Goal: Communication & Community: Answer question/provide support

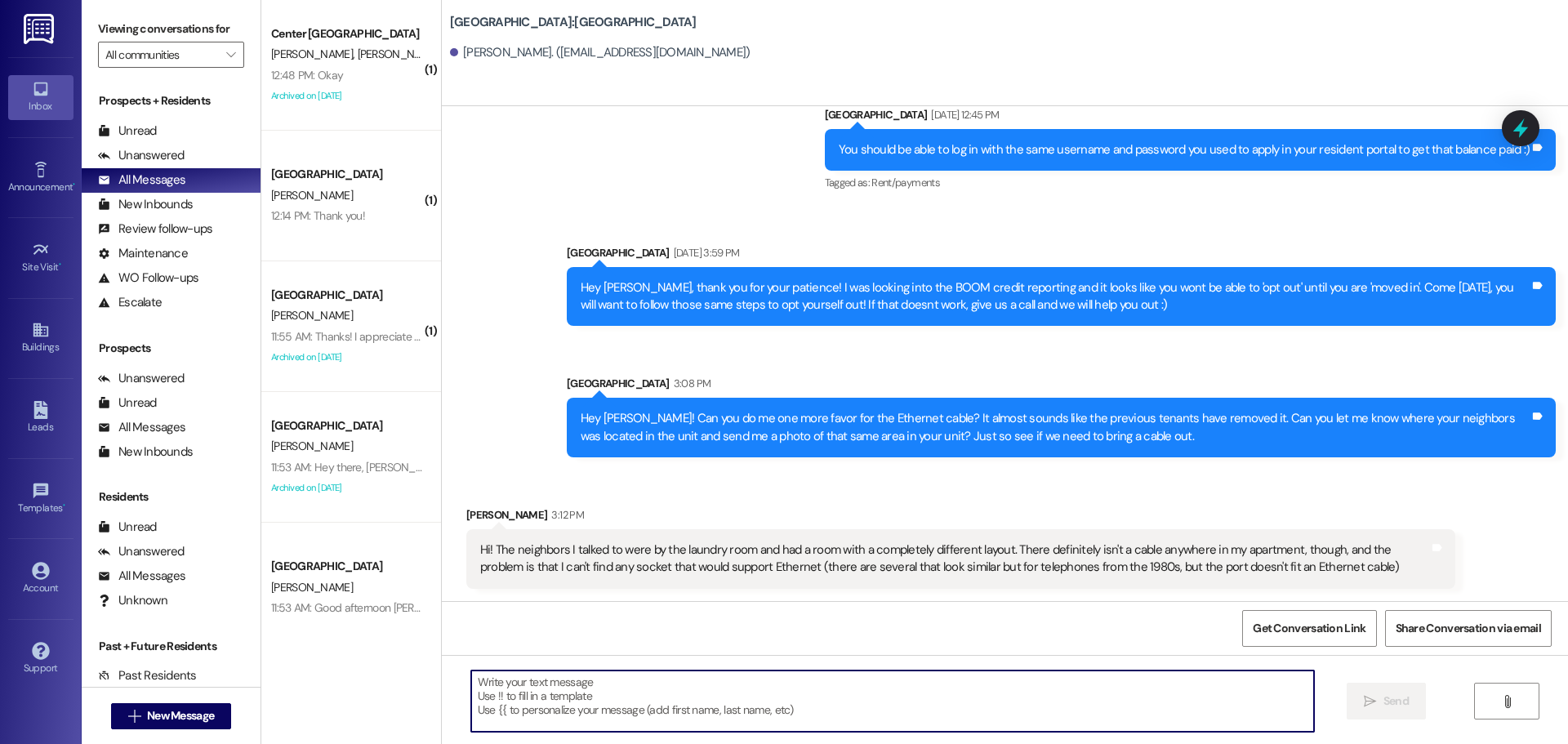
scroll to position [1664, 0]
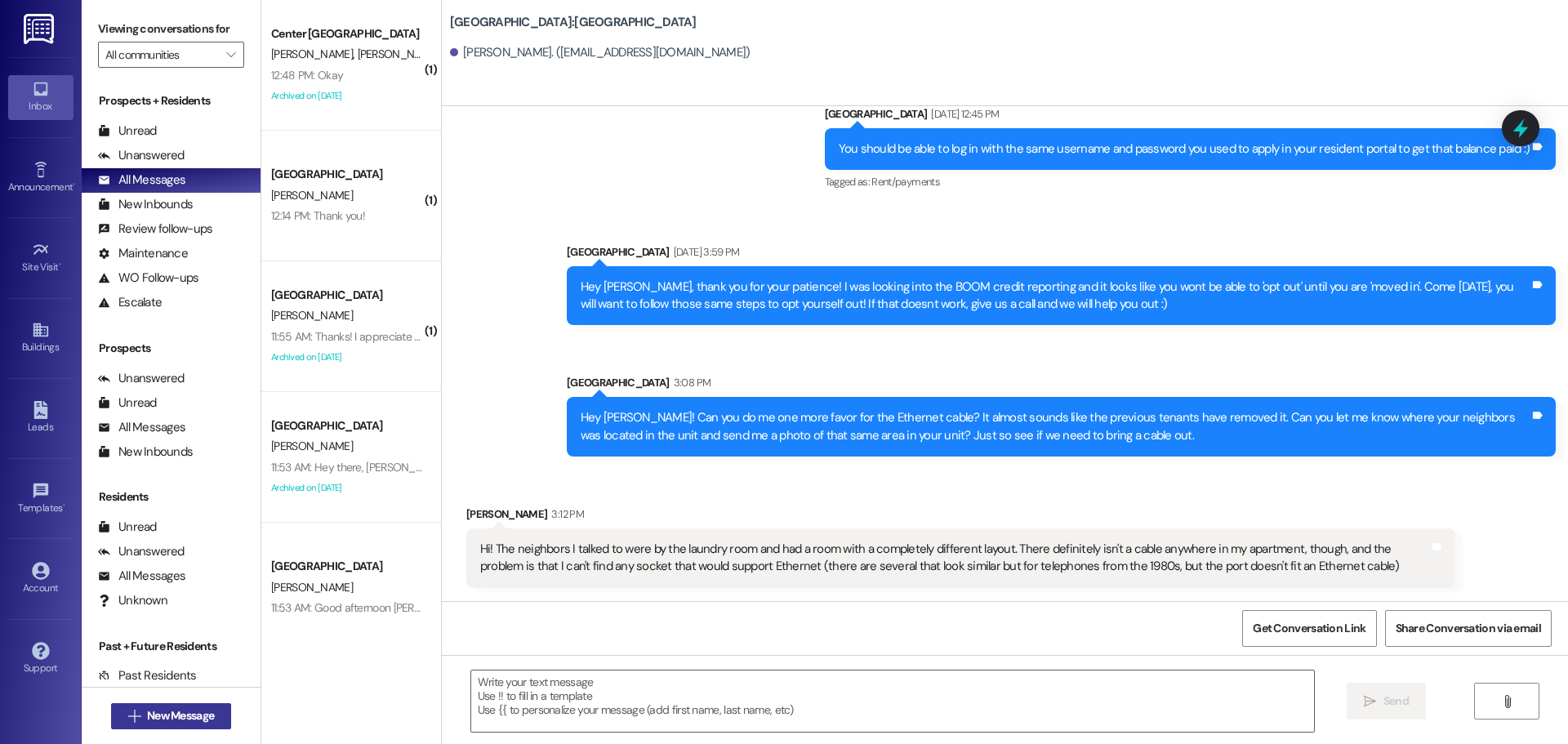
click at [168, 722] on span "New Message" at bounding box center [181, 715] width 67 height 17
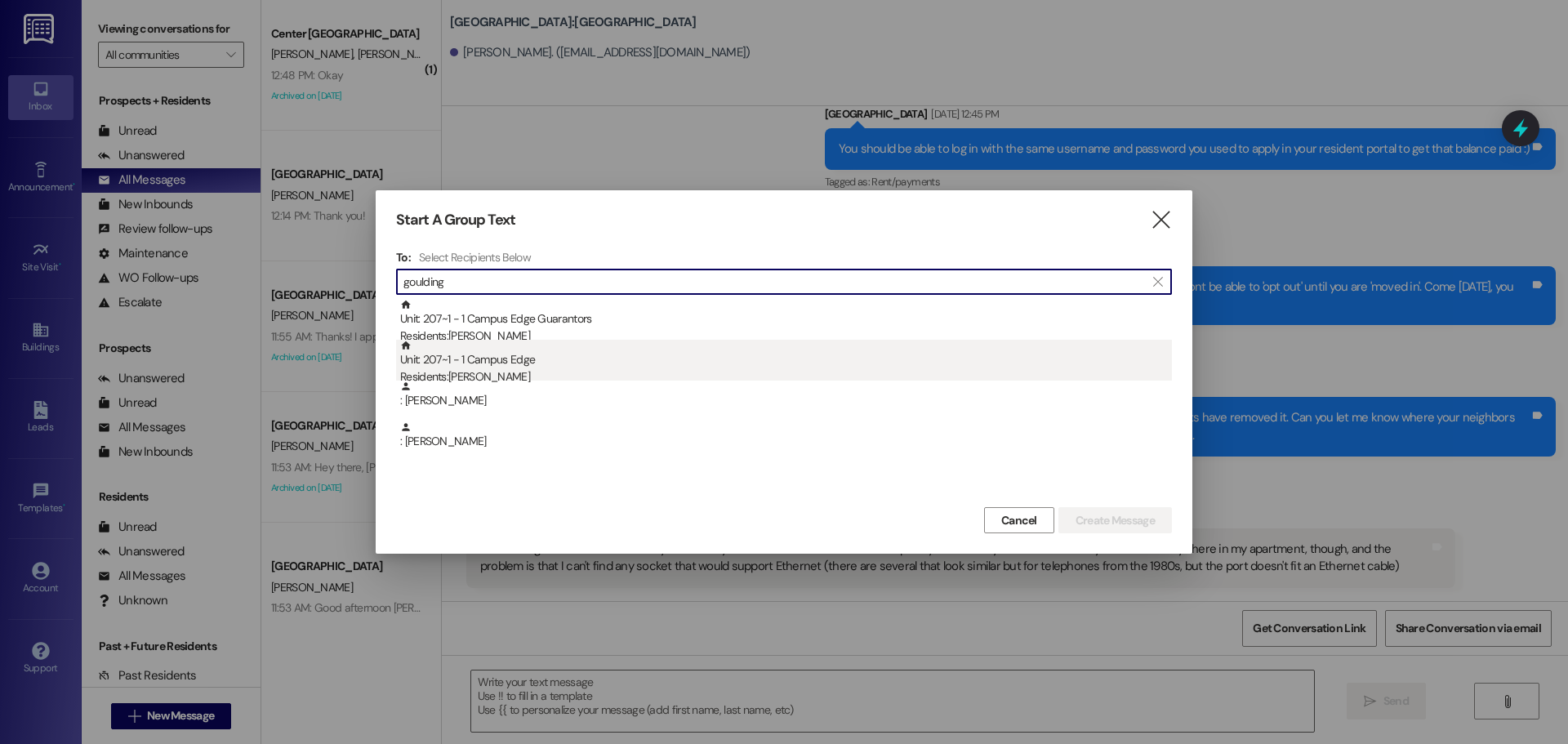
type input "goulding"
click at [517, 342] on div "Unit: 207~1 - 1 Campus Edge Residents: Kaden Goulding" at bounding box center [786, 363] width 772 height 47
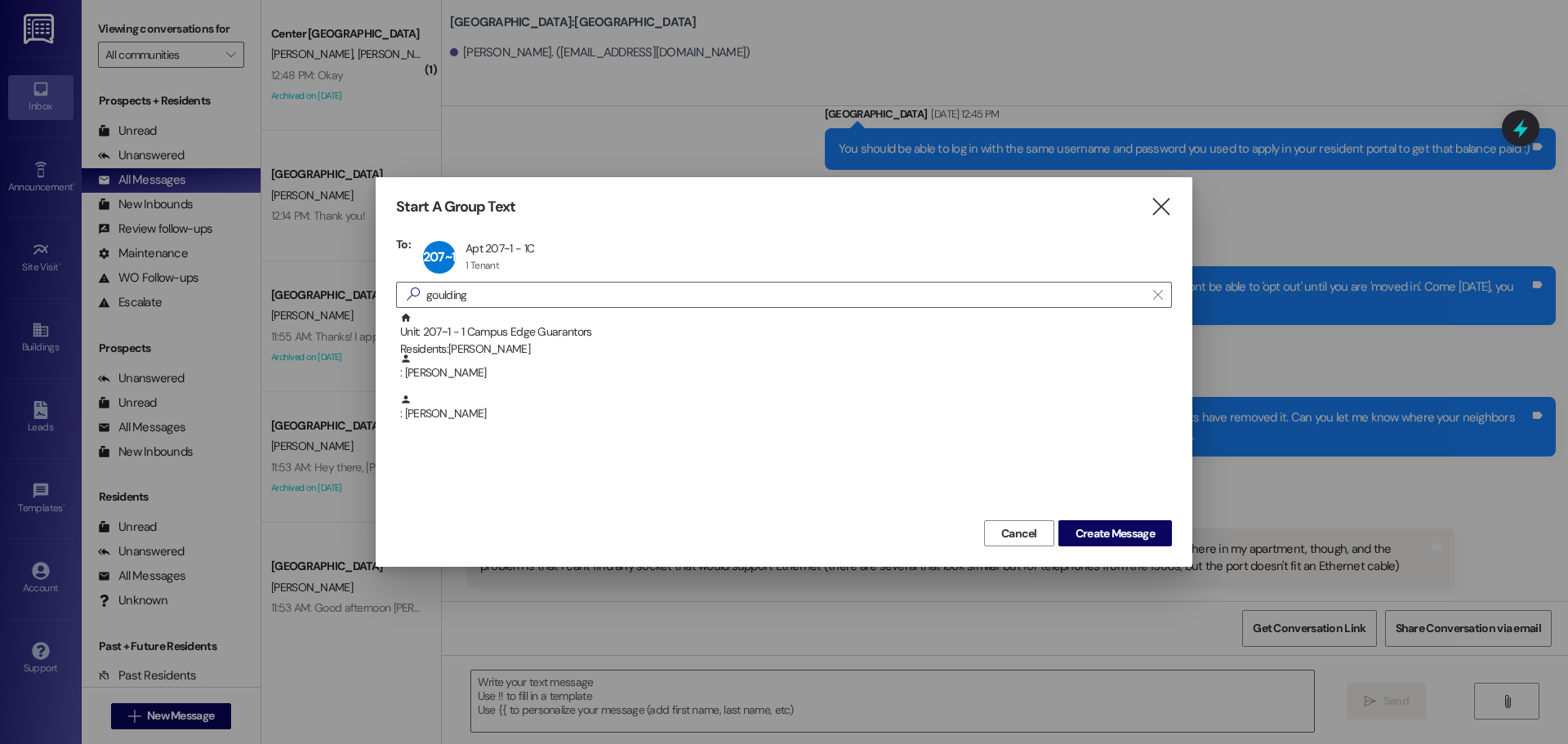
click at [1125, 519] on div "Cancel Create Message" at bounding box center [784, 531] width 776 height 30
click at [1126, 529] on span "Create Message" at bounding box center [1115, 533] width 79 height 17
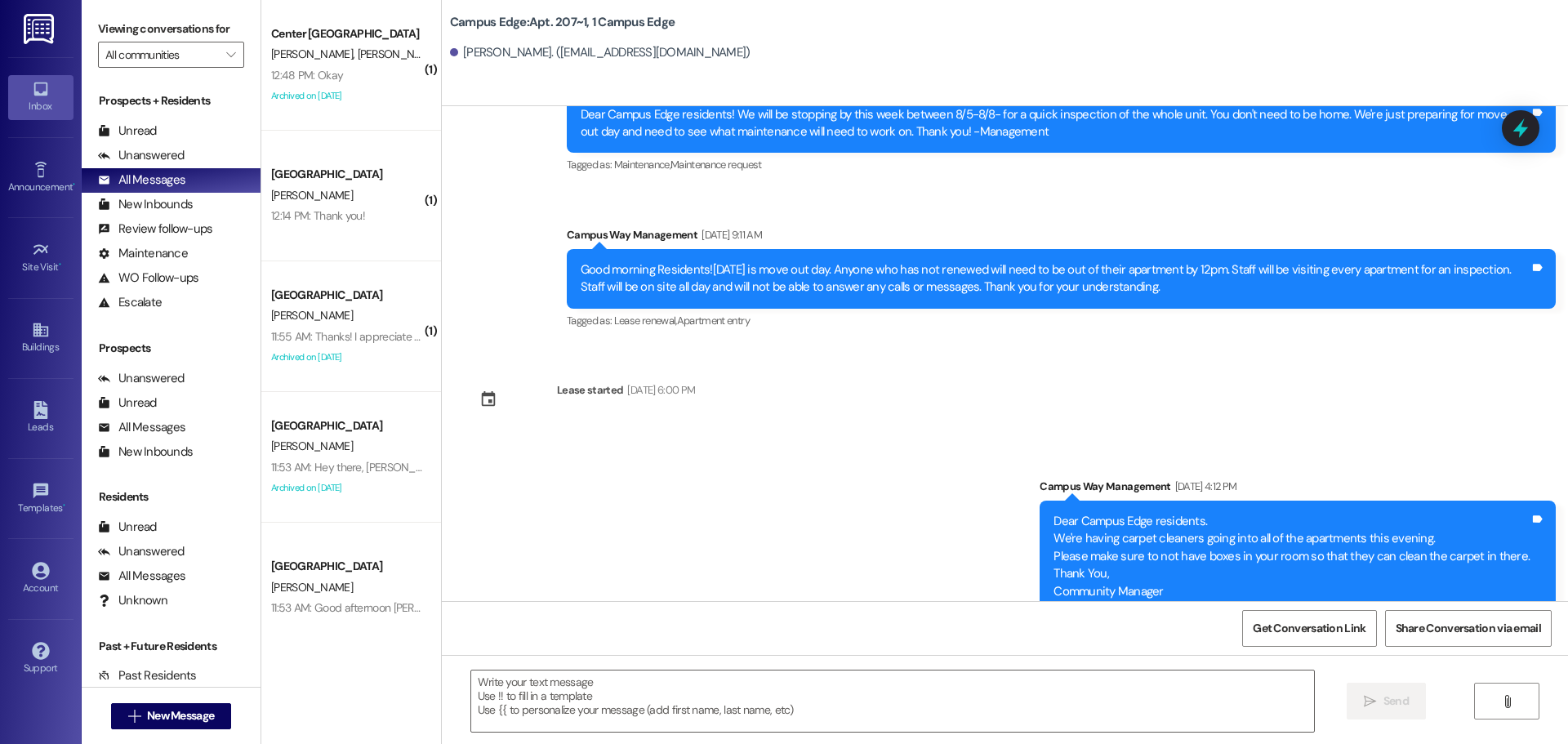
scroll to position [27529, 0]
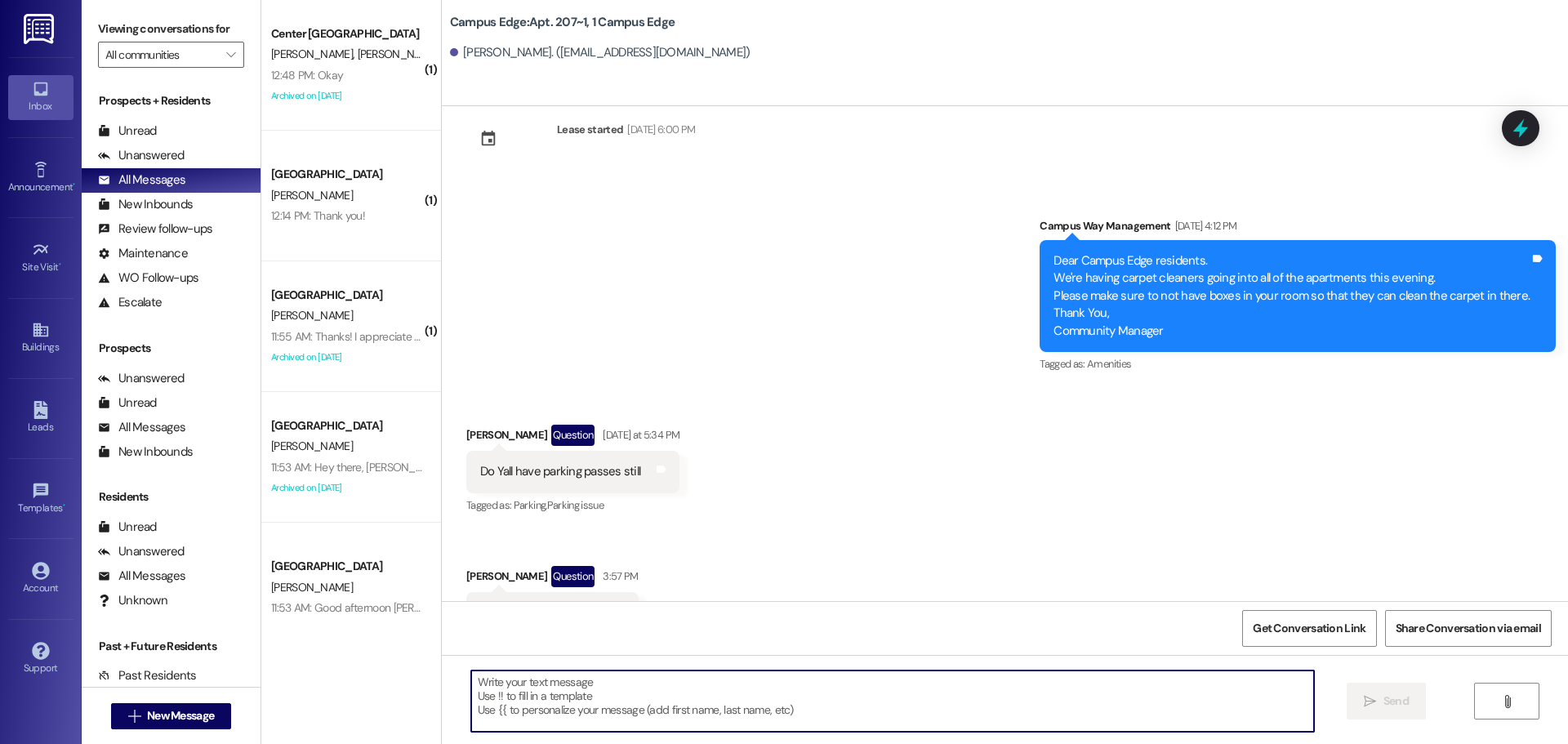
click at [907, 706] on textarea at bounding box center [892, 701] width 843 height 62
click at [655, 690] on textarea "Parking has been filled" at bounding box center [892, 701] width 843 height 62
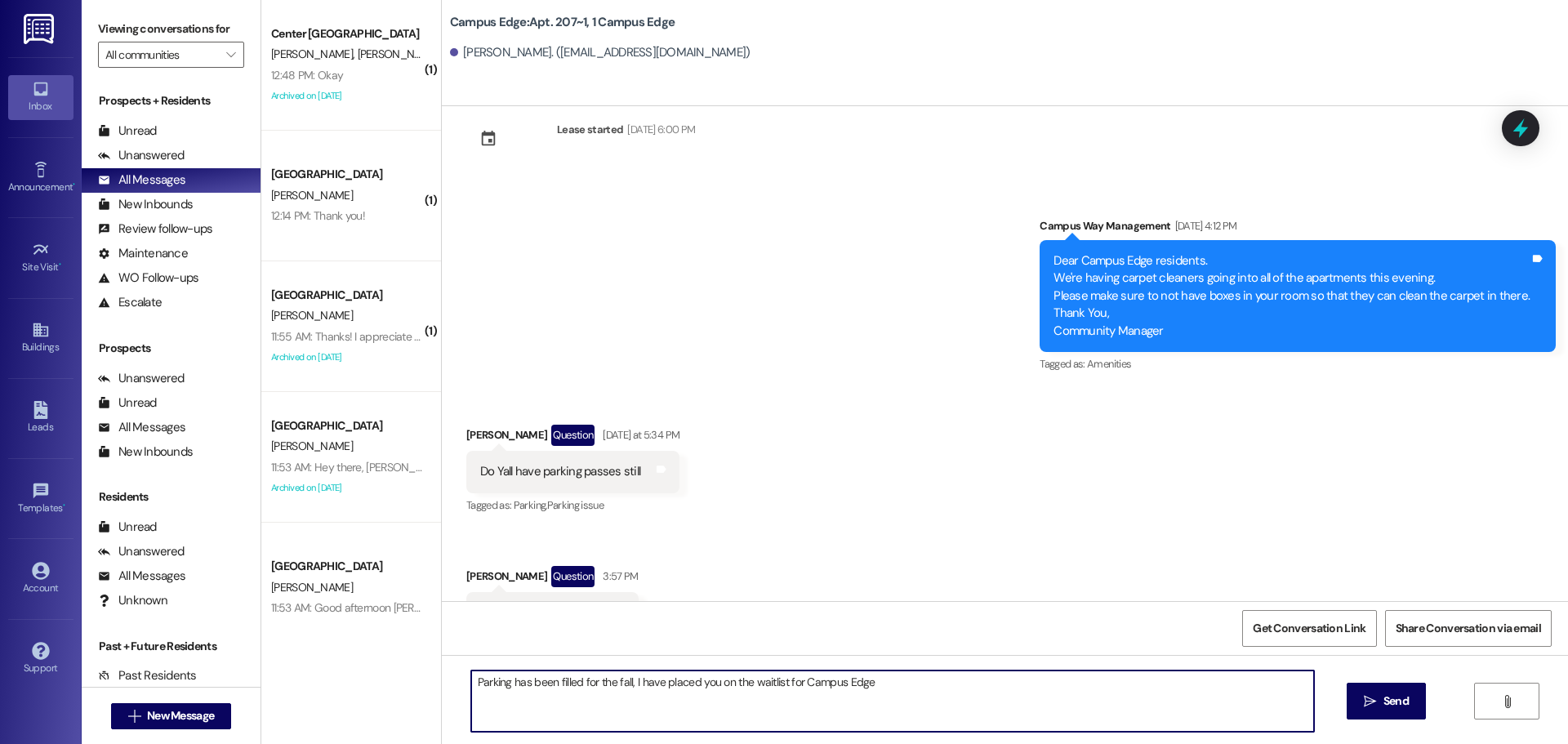
type textarea "Parking has been filled for the fall, I have placed you on the waitlist for Cam…"
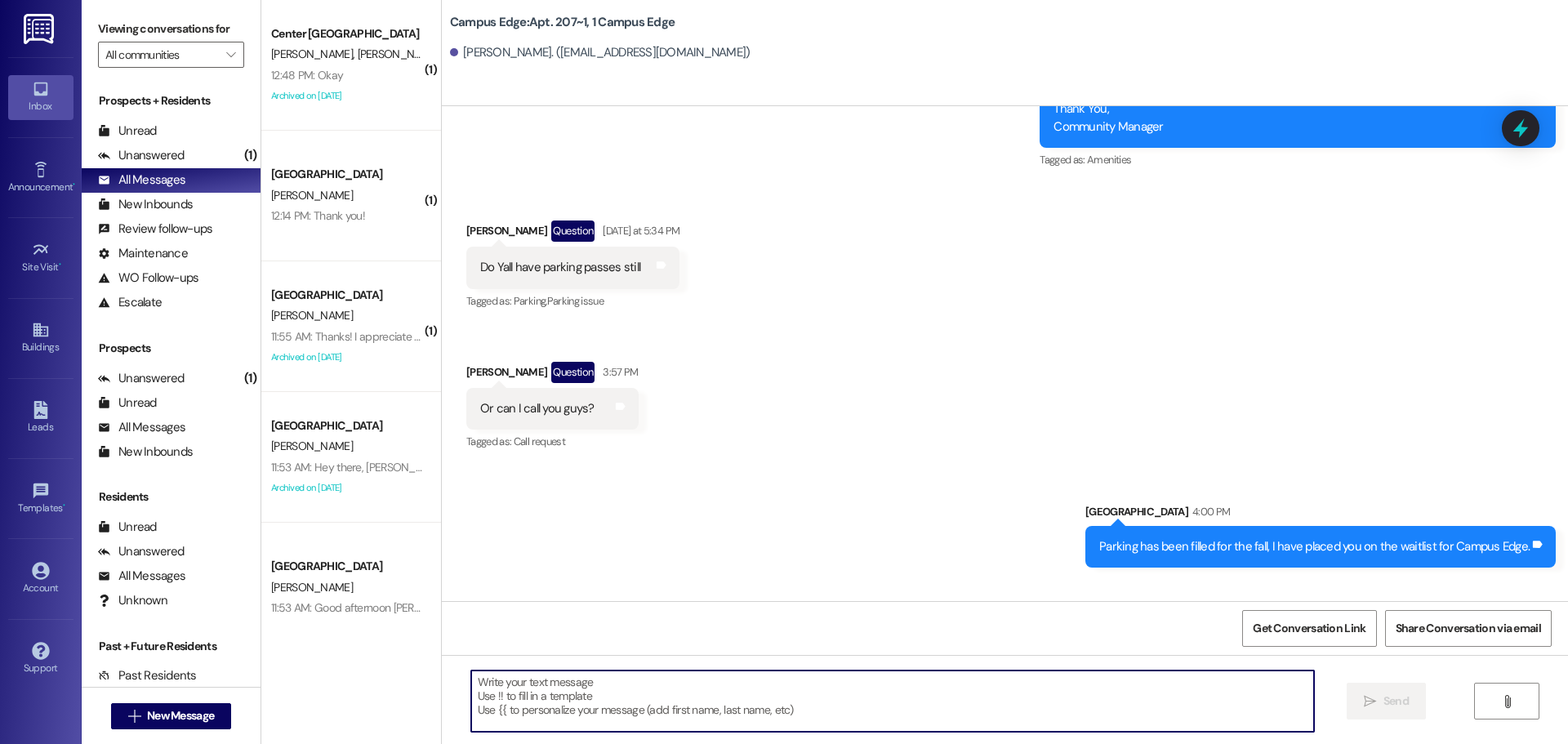
scroll to position [27755, 0]
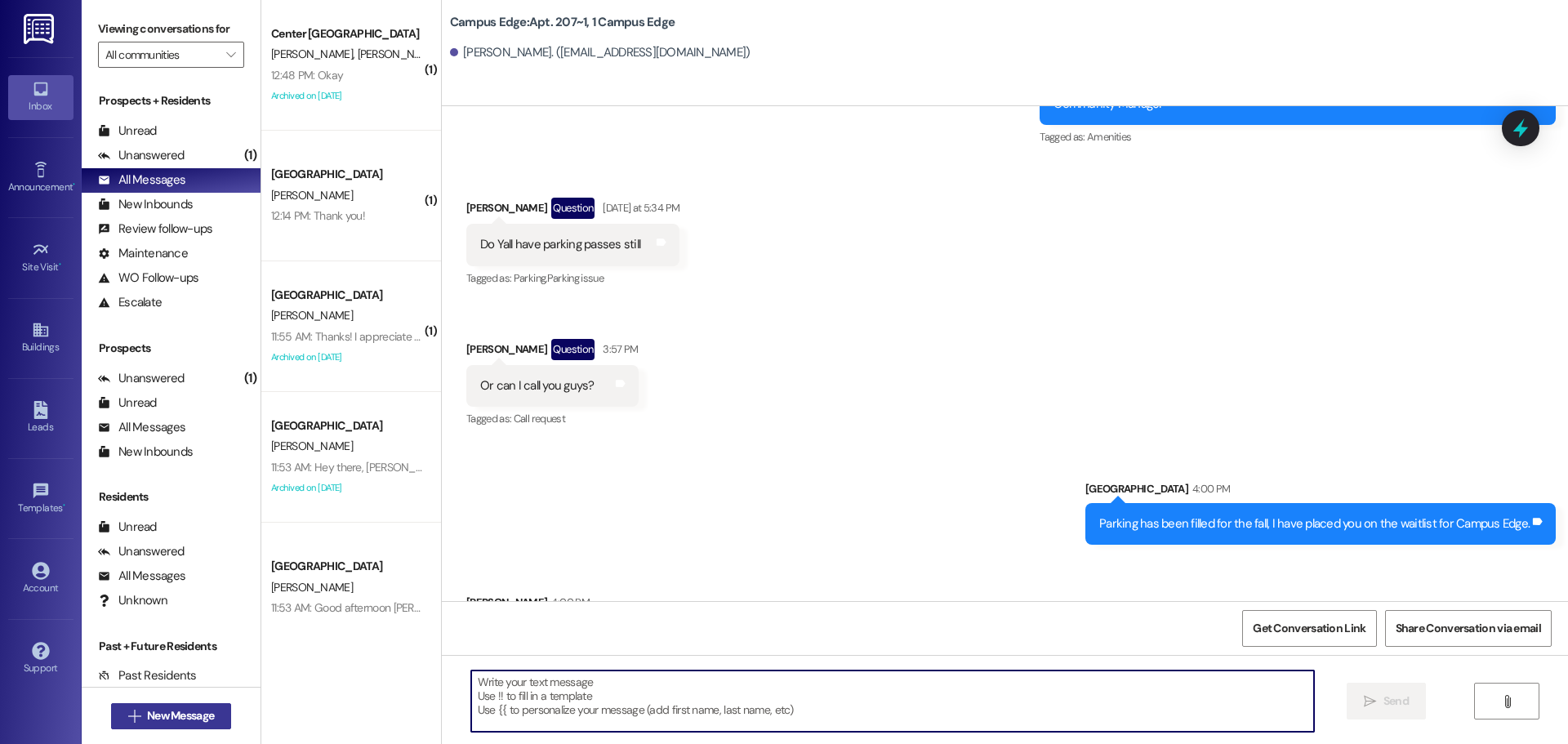
click at [202, 717] on span "New Message" at bounding box center [181, 715] width 67 height 17
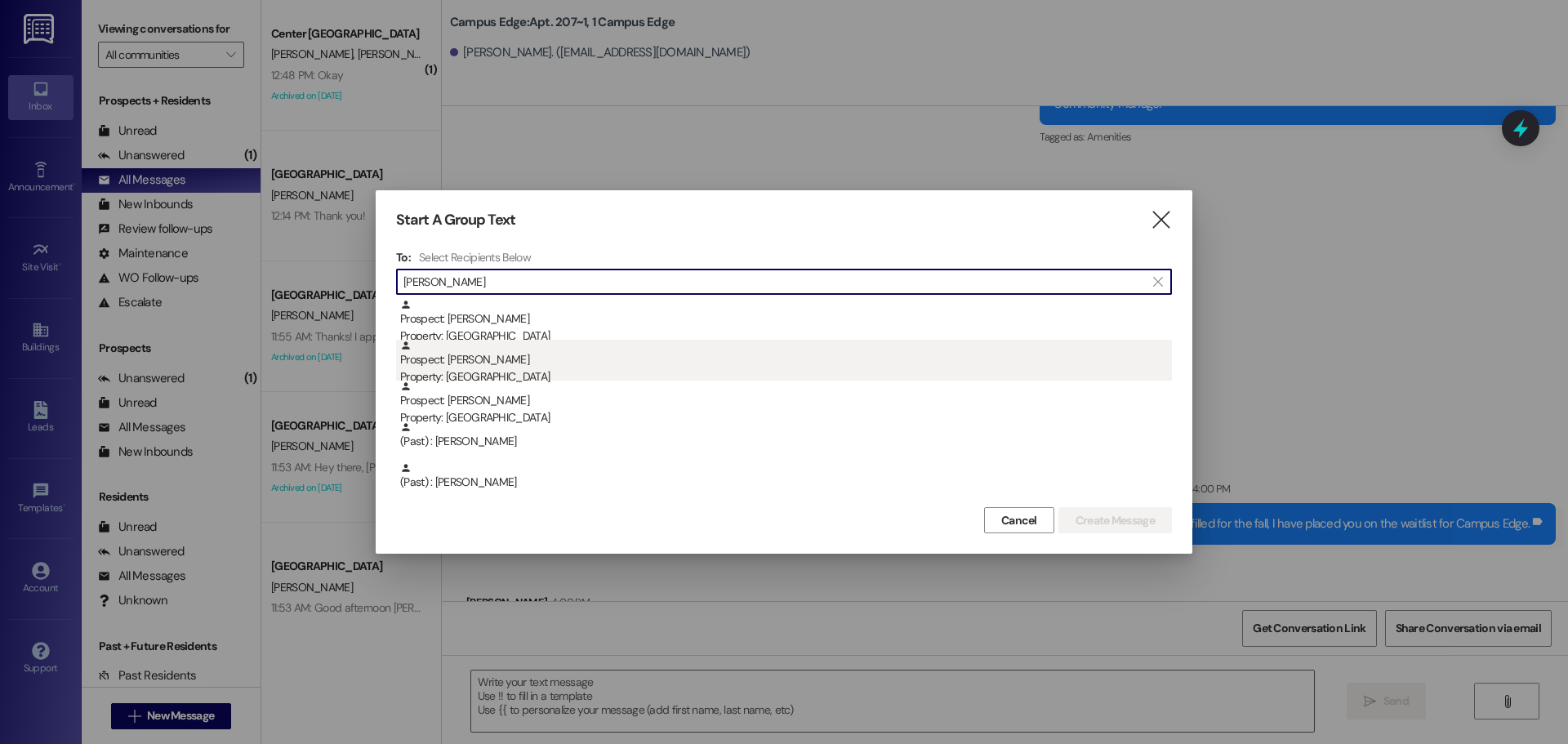
type input "clements"
click at [577, 361] on div "Prospect: Michael Clements Property: East Pointe" at bounding box center [786, 363] width 772 height 47
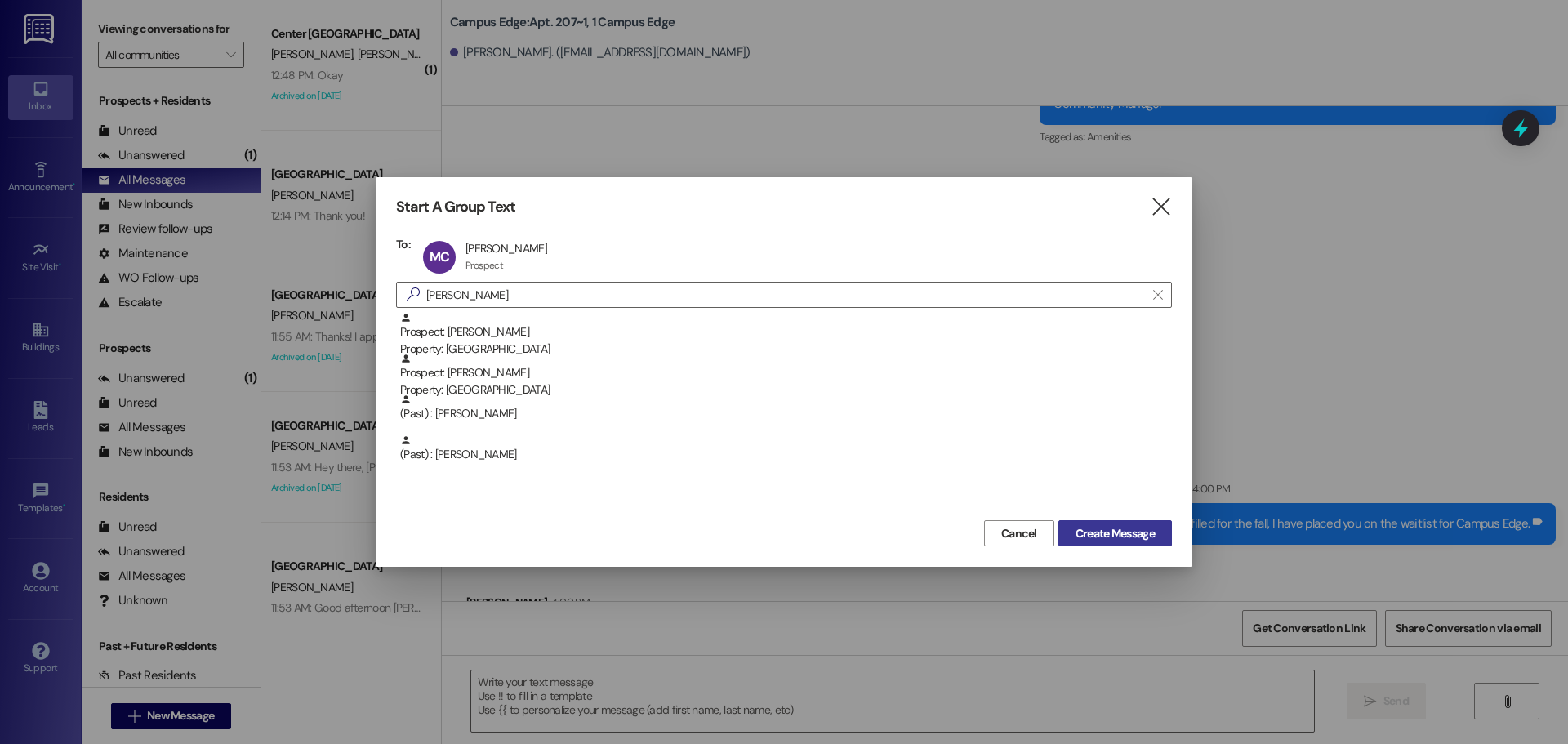
click at [1092, 521] on button "Create Message" at bounding box center [1115, 534] width 114 height 26
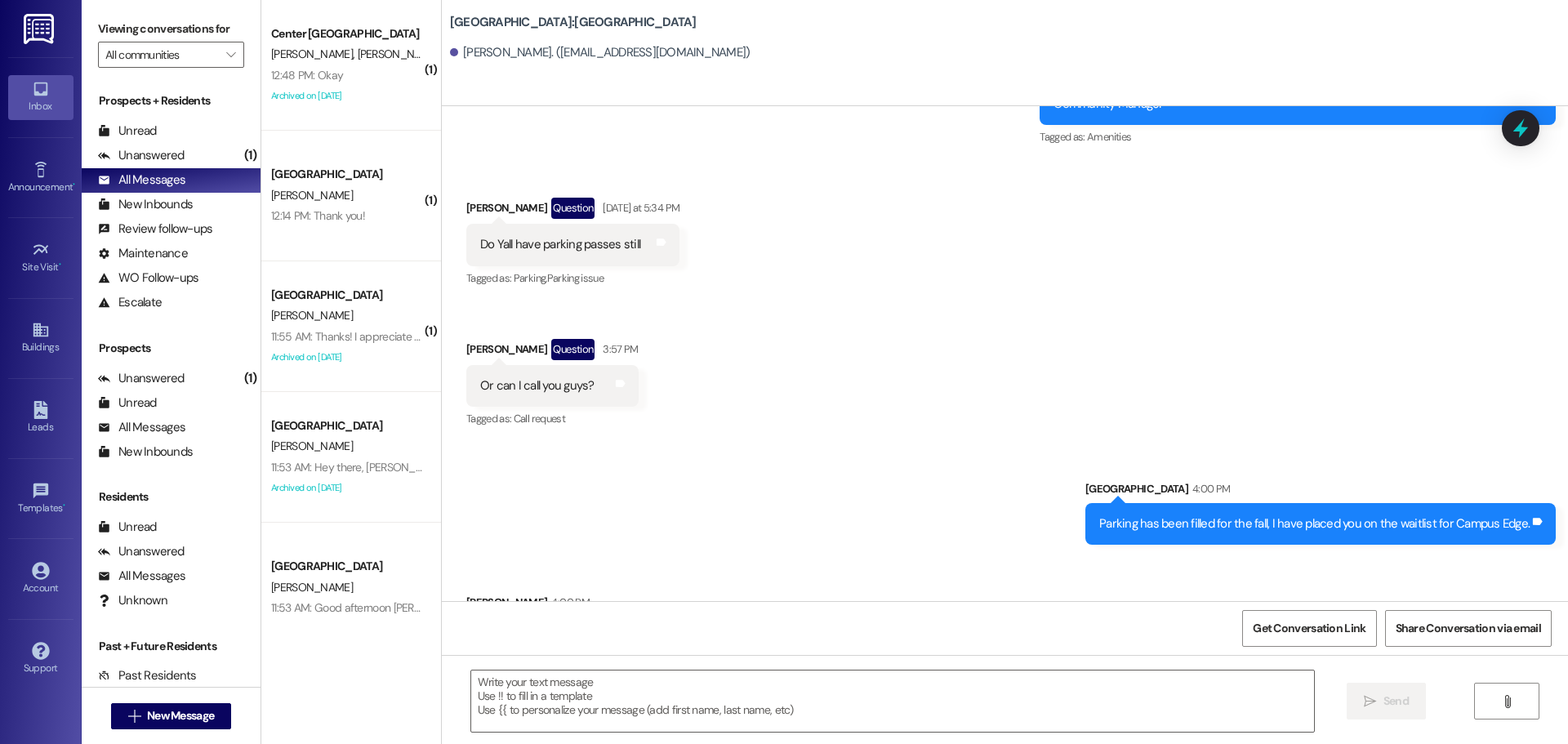
scroll to position [1, 0]
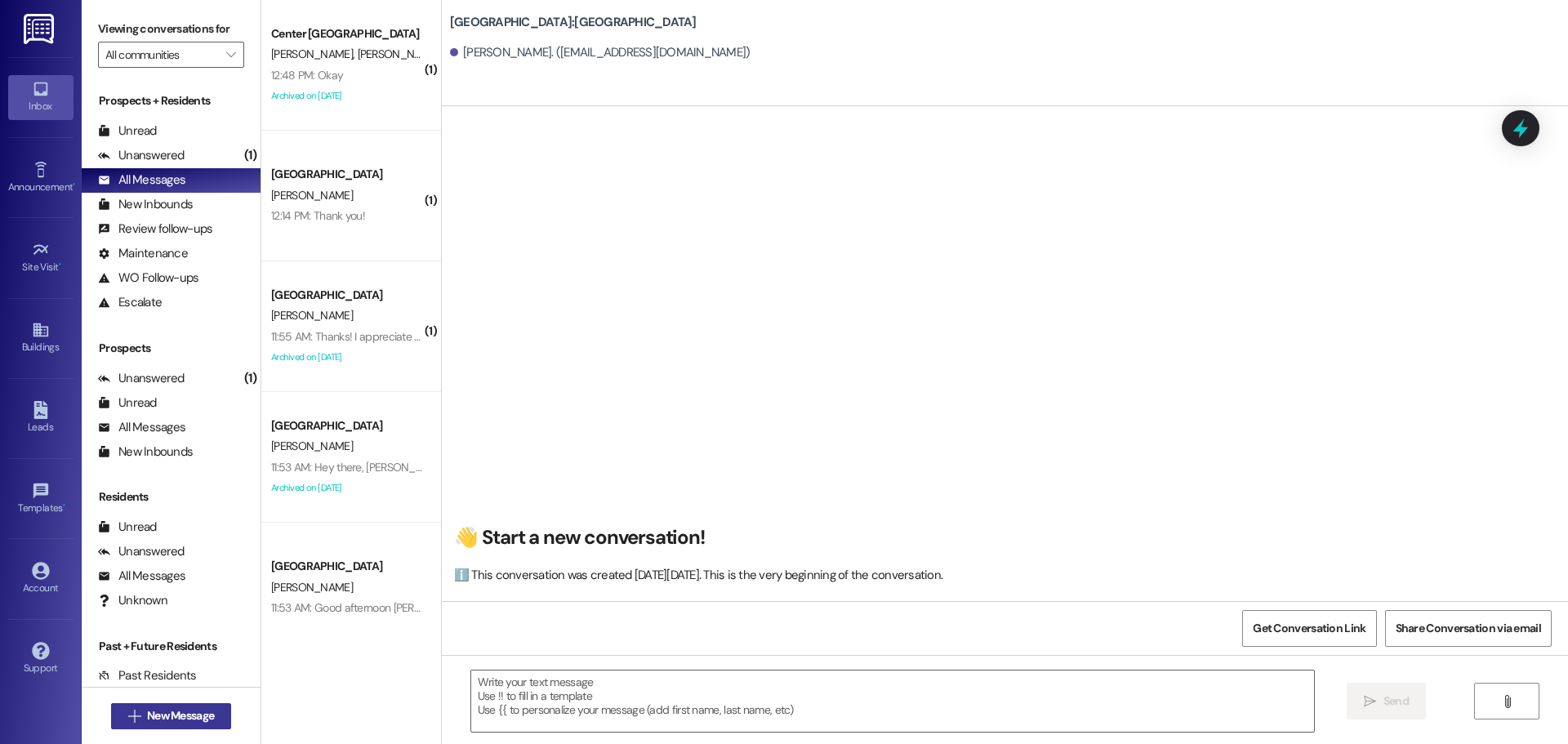
click at [168, 719] on span "New Message" at bounding box center [181, 715] width 67 height 17
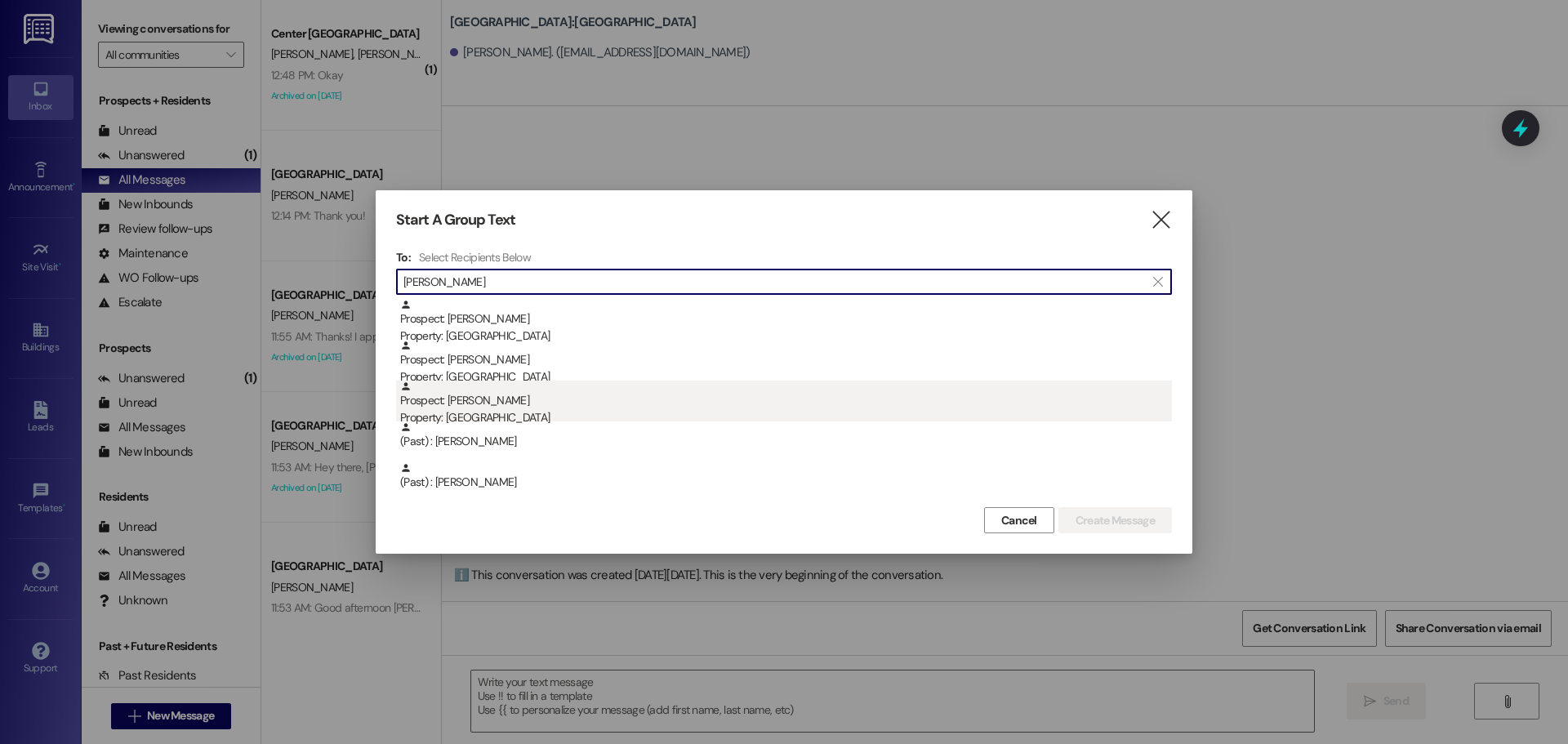
type input "clements"
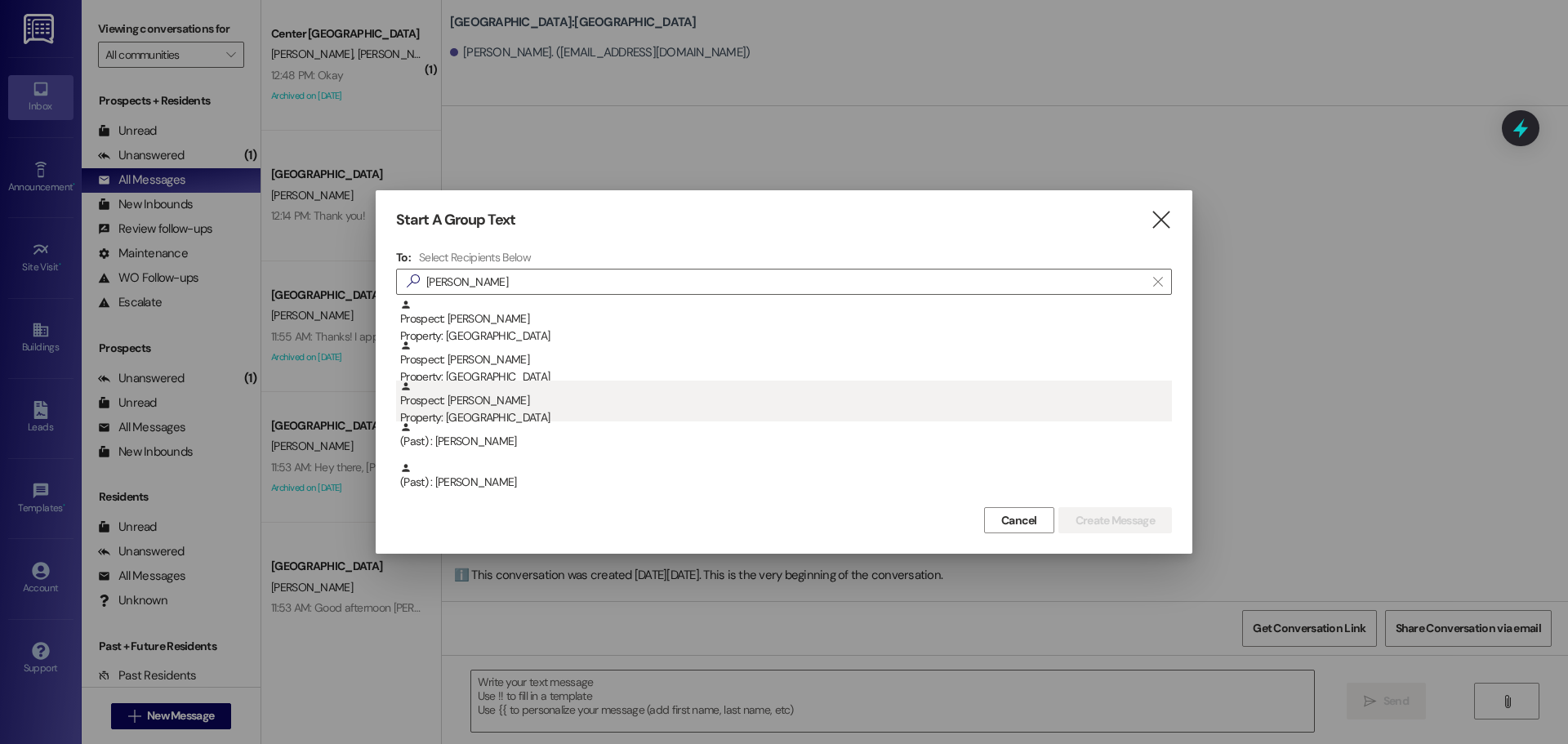
click at [507, 395] on div "Prospect: Michael Clements Property: Center Pointe" at bounding box center [786, 403] width 772 height 47
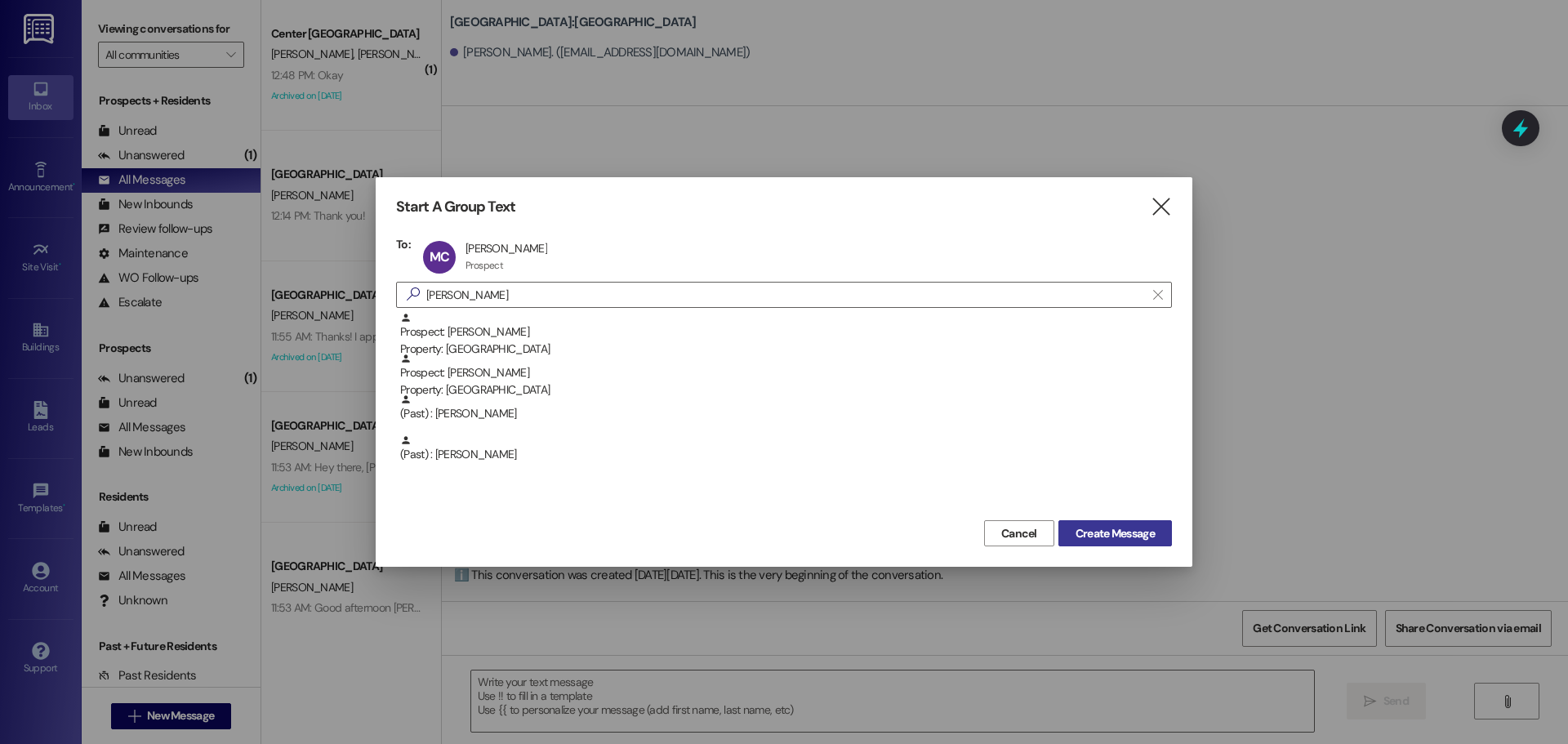
click at [1137, 543] on button "Create Message" at bounding box center [1115, 534] width 114 height 26
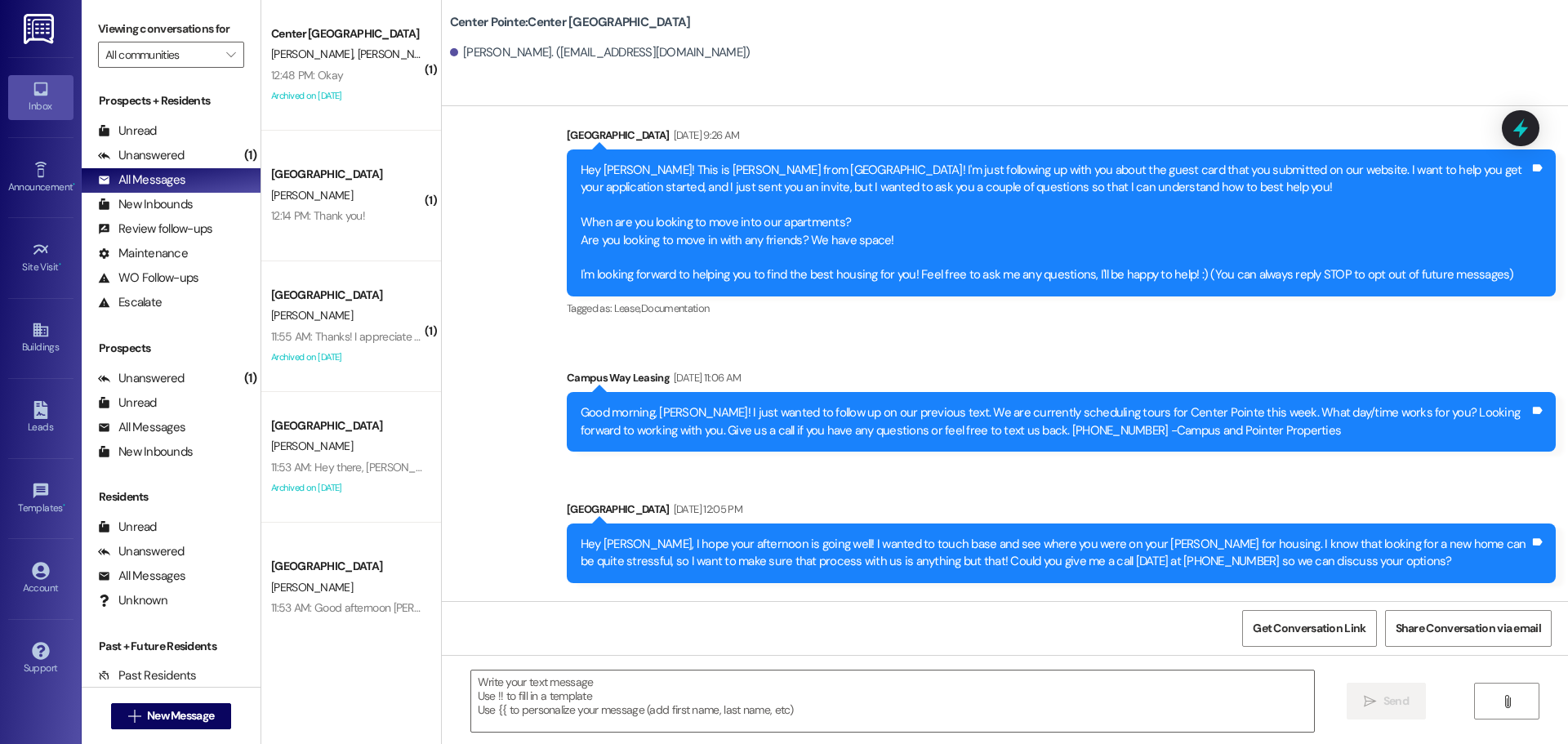
scroll to position [0, 0]
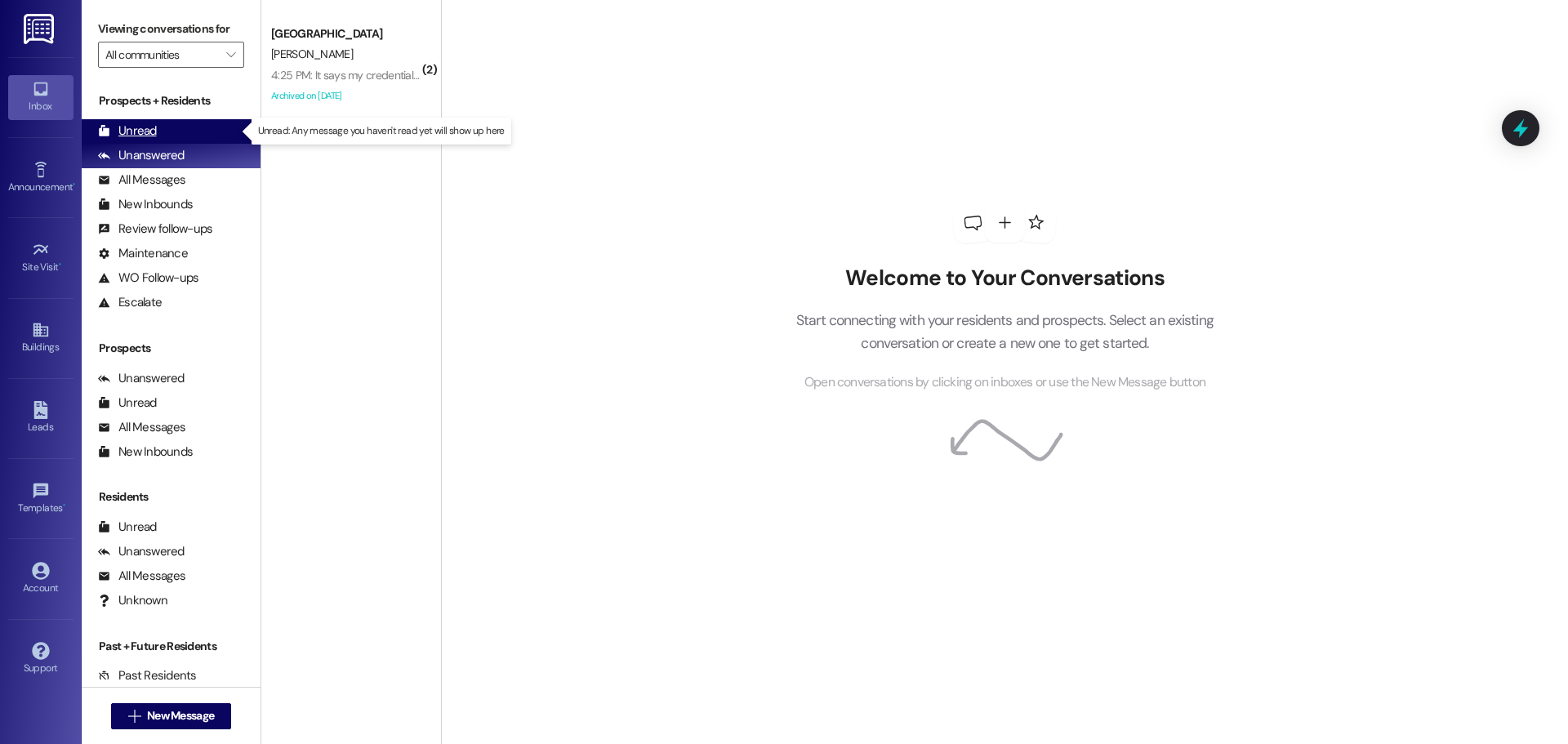
click at [140, 130] on div "Unread" at bounding box center [127, 130] width 59 height 17
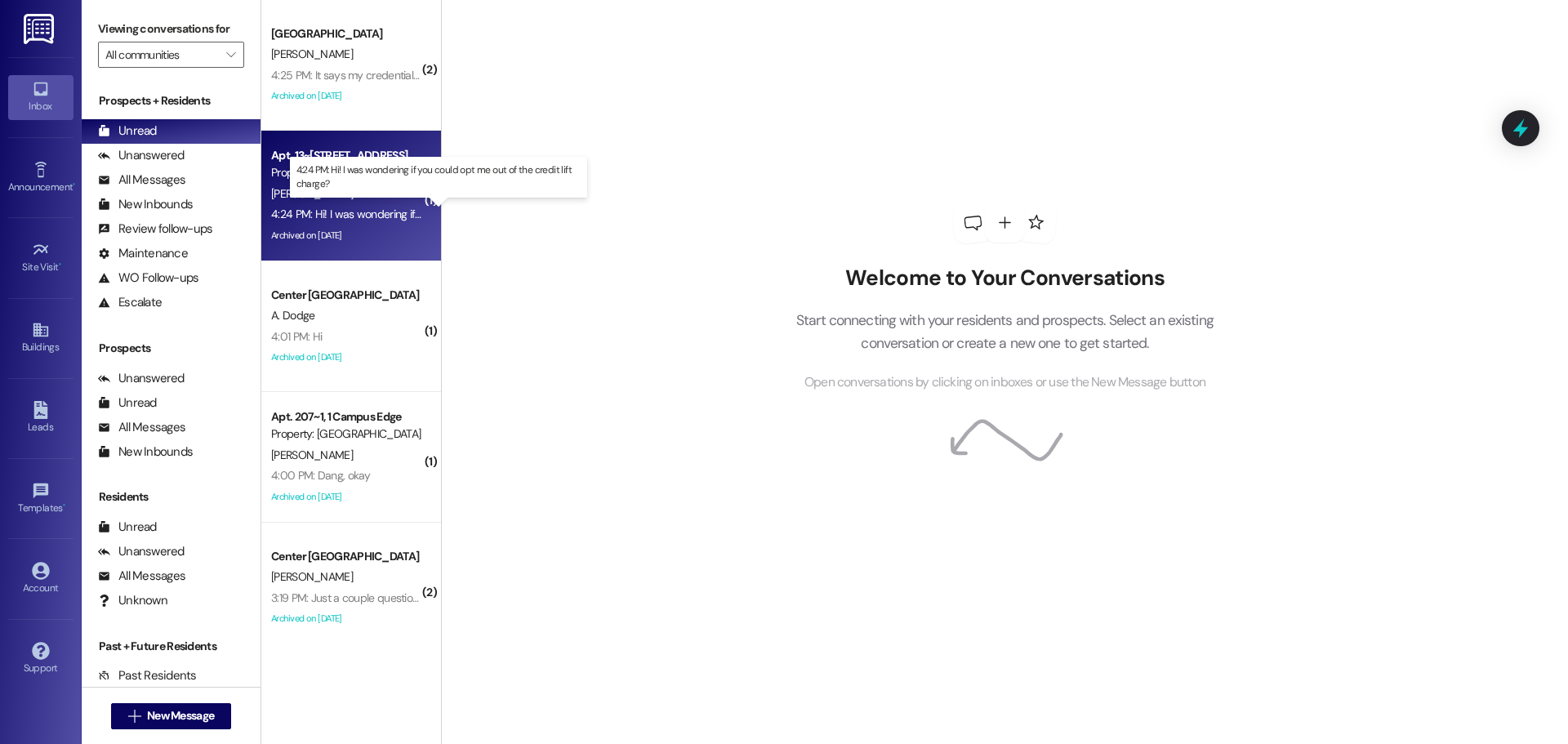
click at [321, 212] on div "4:24 PM: Hi! I was wondering if you could opt me out of the credit lift charge?…" at bounding box center [453, 214] width 364 height 15
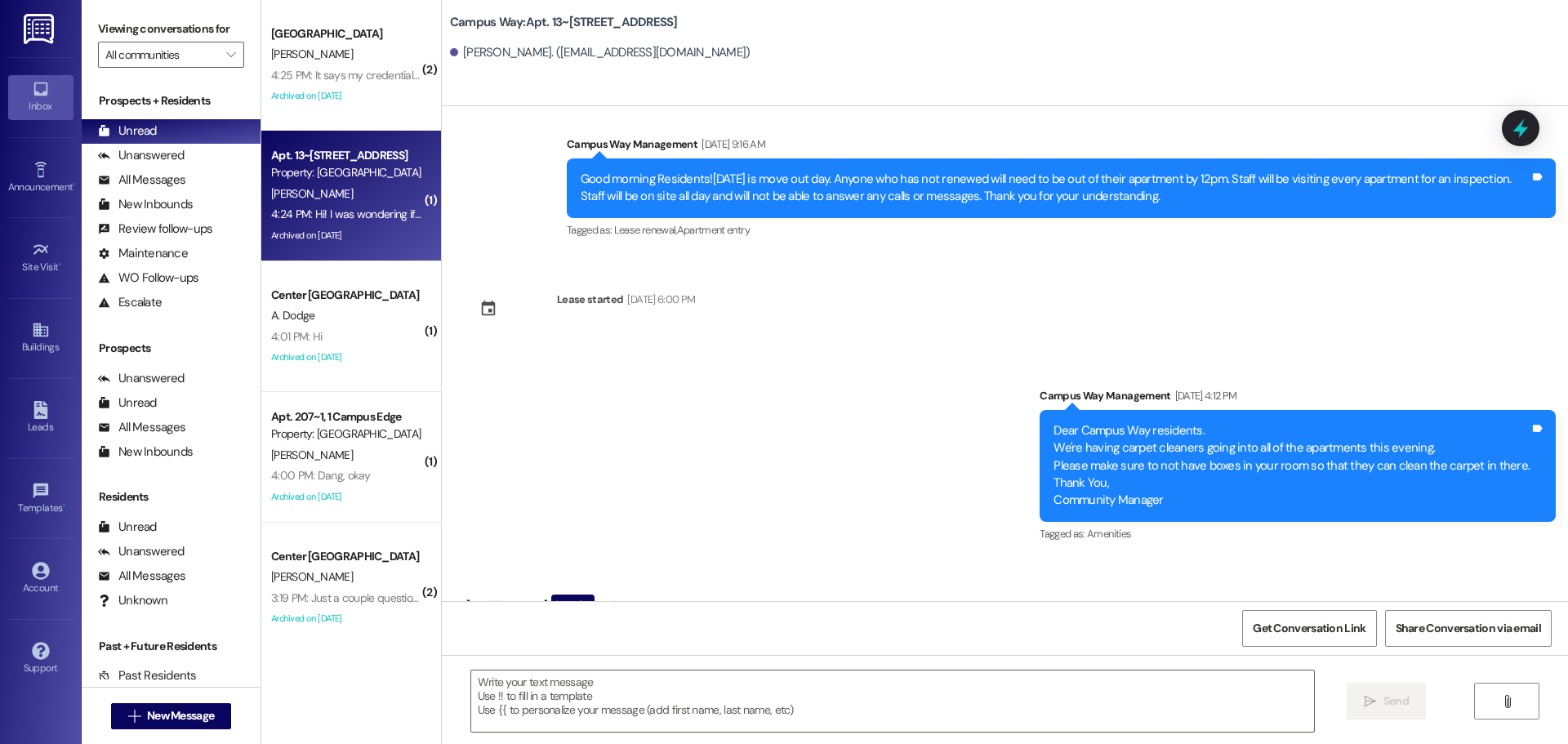
scroll to position [10451, 0]
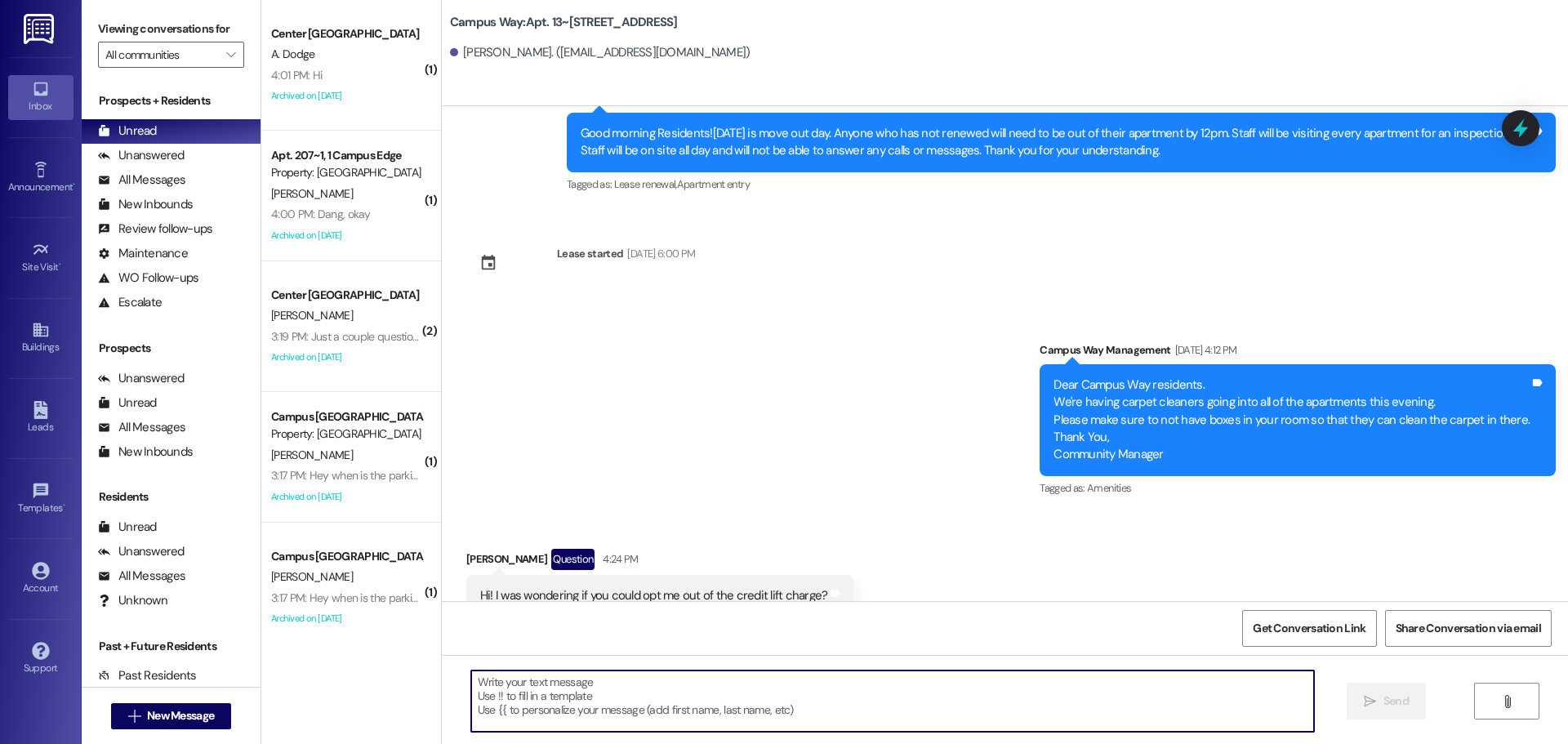
click at [578, 702] on textarea at bounding box center [892, 701] width 843 height 62
type textarea "Yes! That has been taken care of :)"
click at [1499, 173] on div "Tagged as: Lease renewal , Click to highlight conversations about Lease renewal…" at bounding box center [1061, 184] width 989 height 24
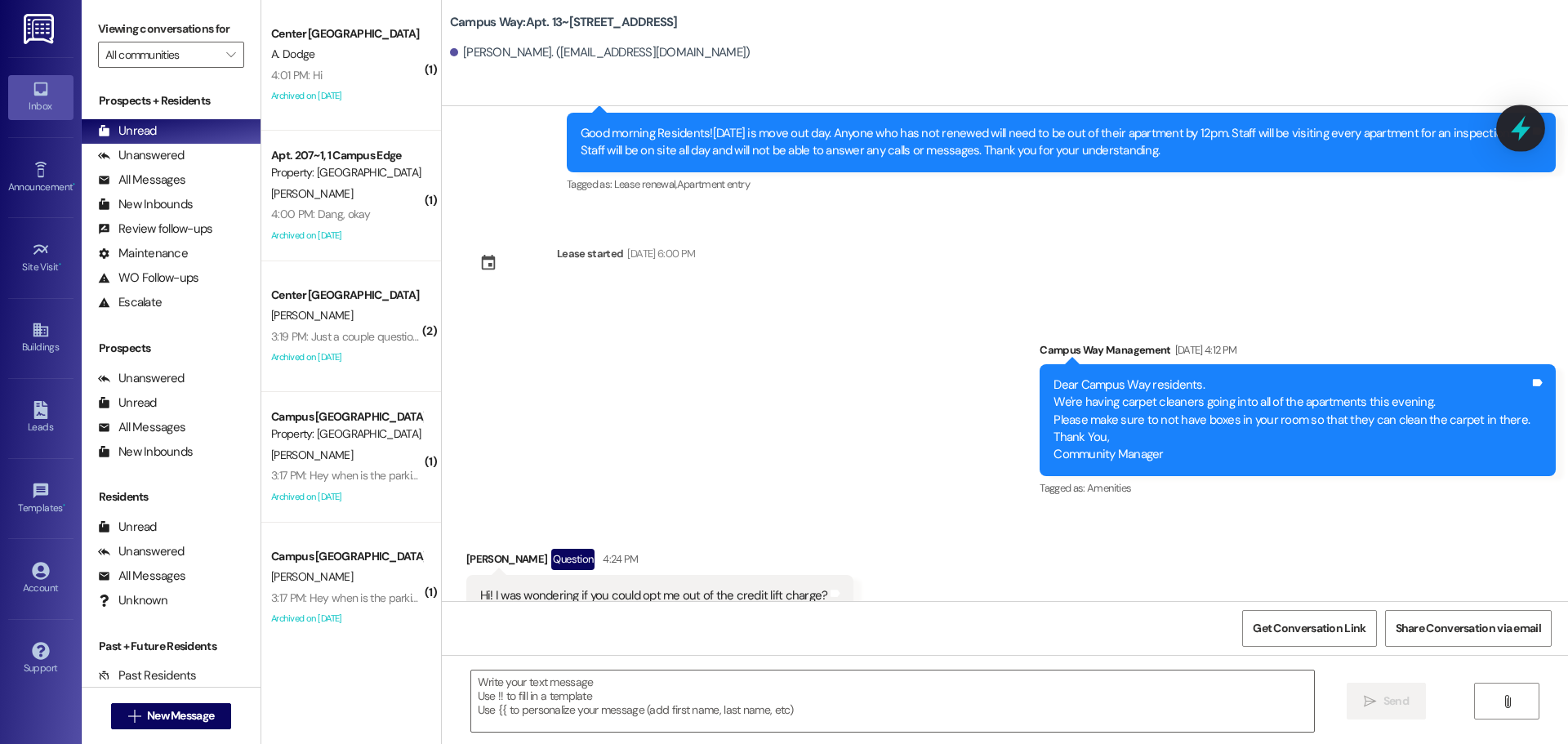
click at [1532, 122] on icon at bounding box center [1521, 129] width 28 height 28
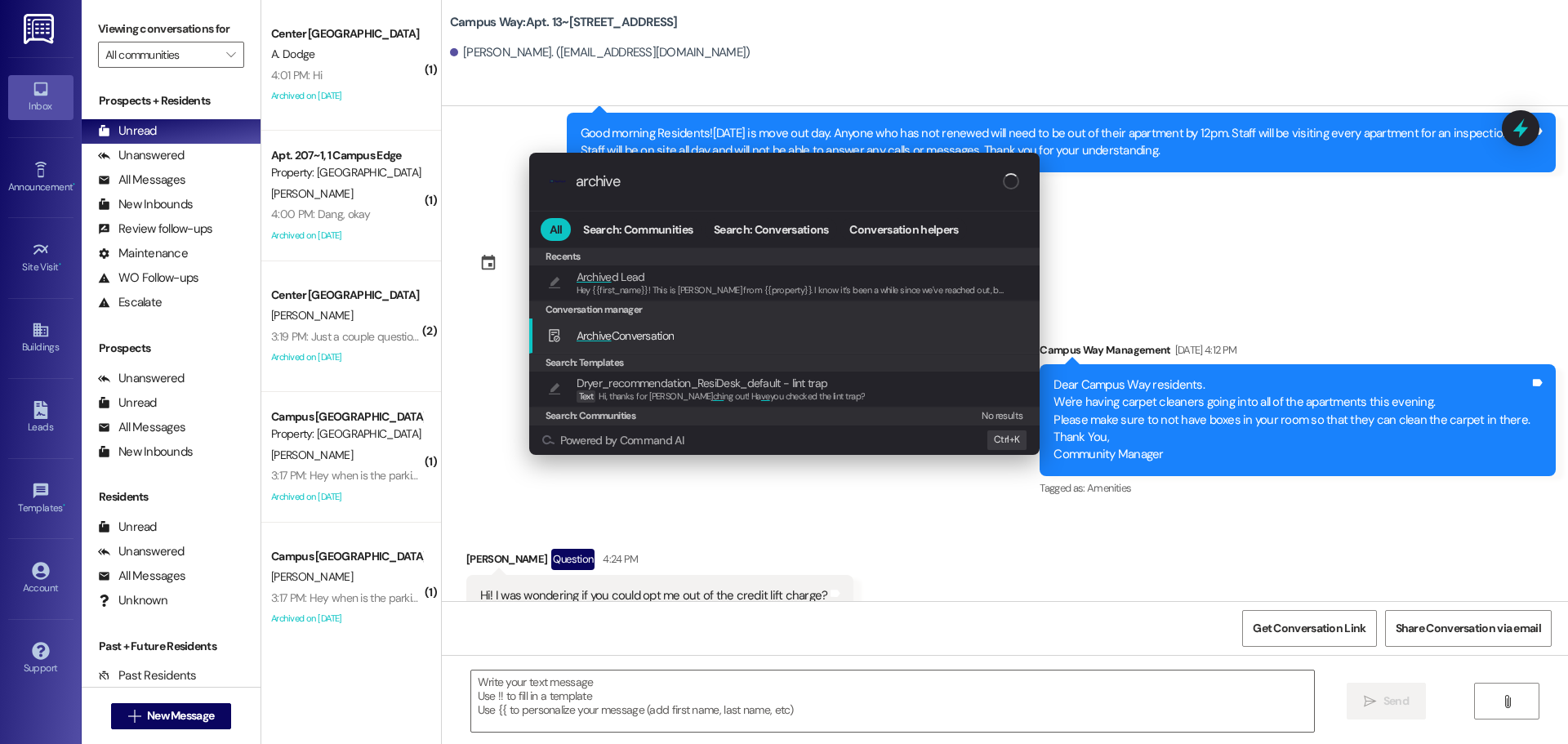
type input "archive"
click at [728, 341] on div "Archive Conversation Add shortcut" at bounding box center [786, 335] width 477 height 18
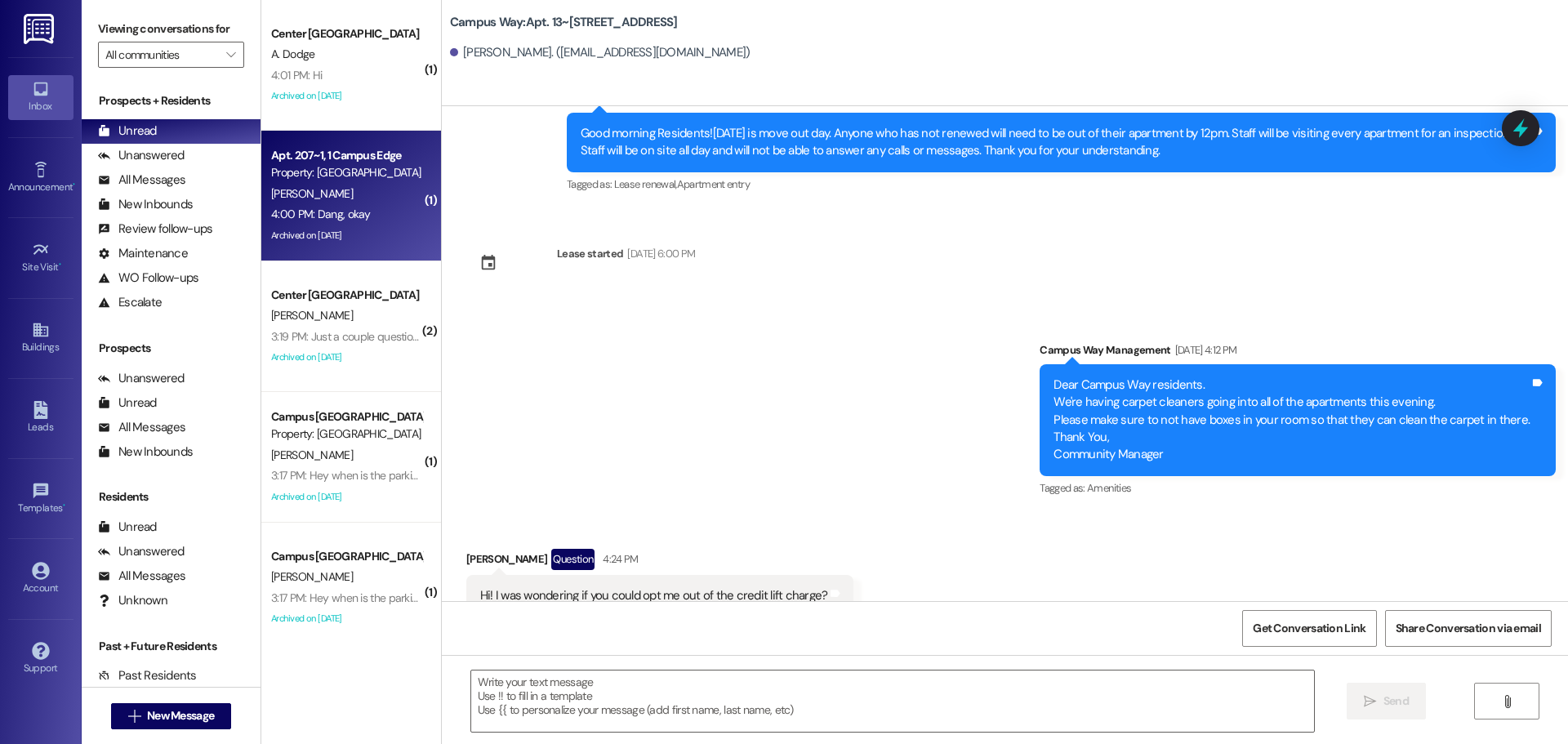
click at [381, 217] on div "4:00 PM: Dang, okay 4:00 PM: Dang, okay" at bounding box center [346, 214] width 154 height 20
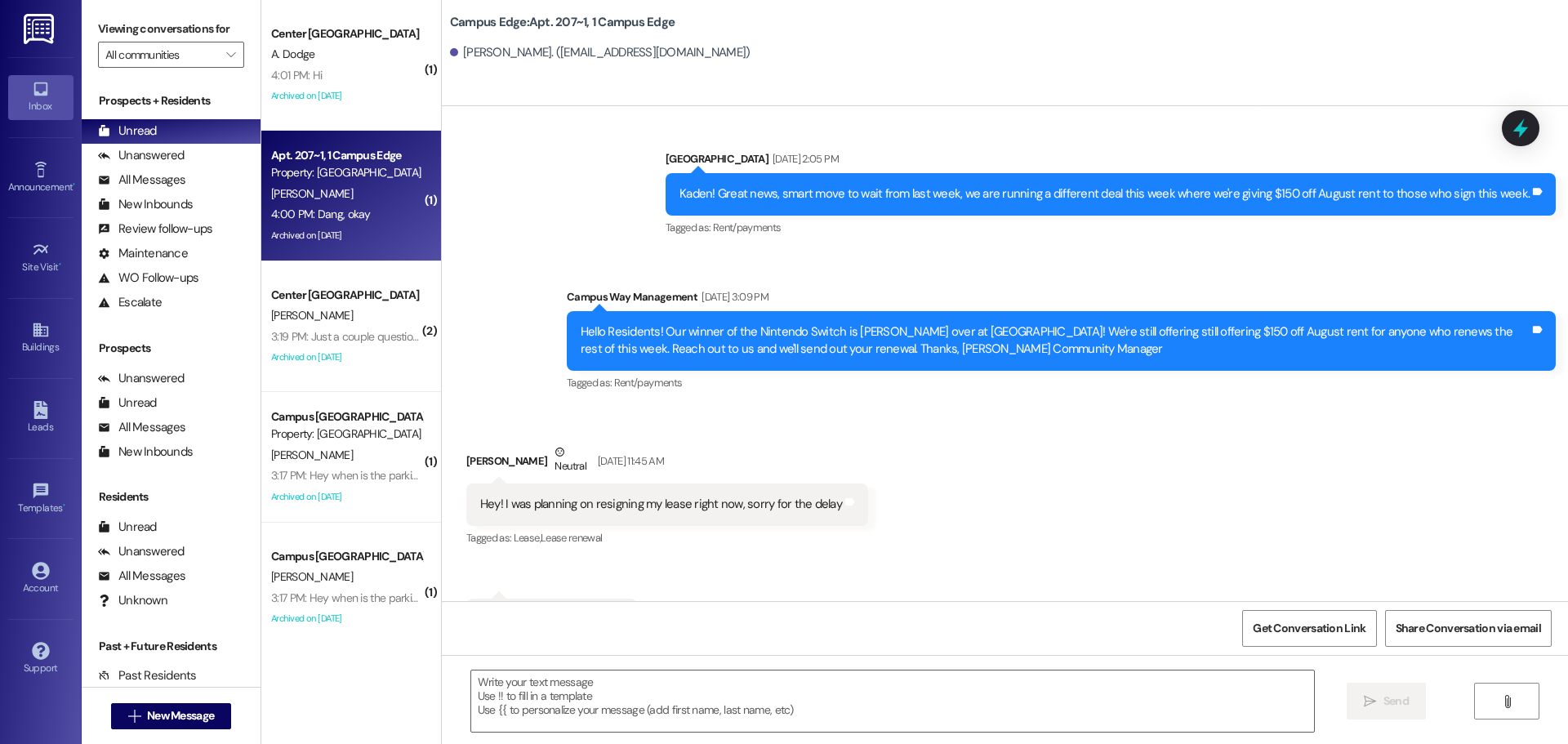
scroll to position [27804, 0]
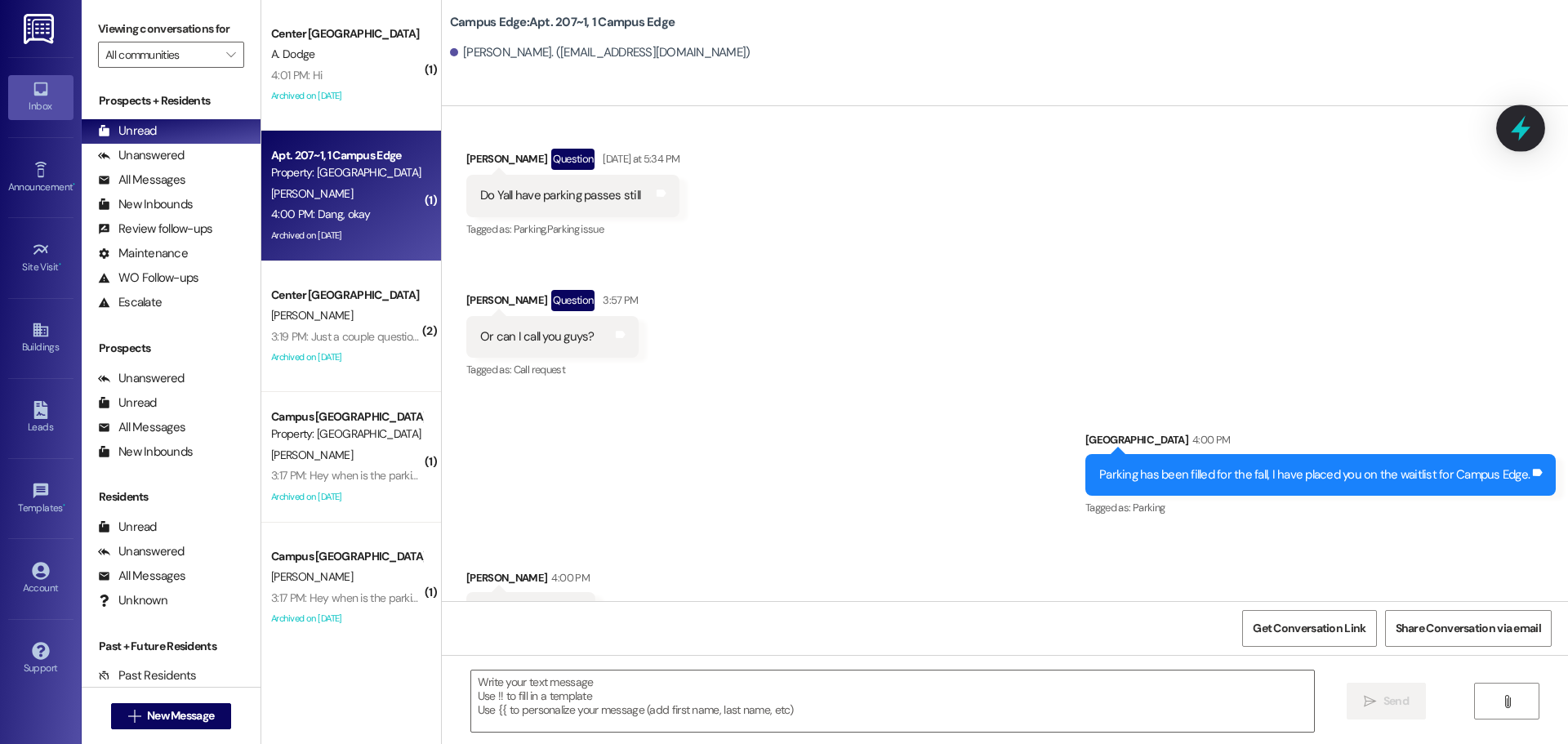
click at [1520, 136] on icon at bounding box center [1520, 129] width 19 height 26
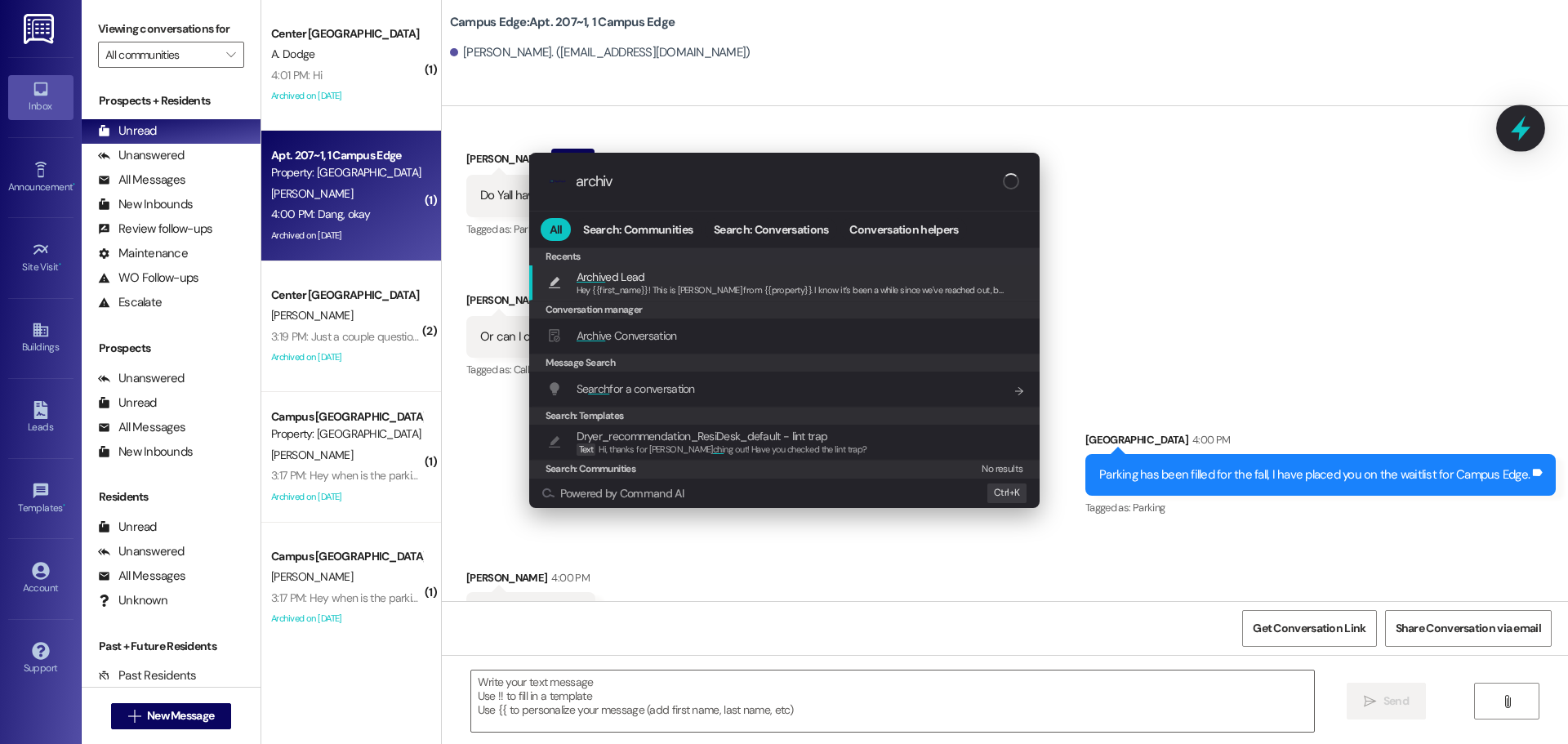
type input "archive"
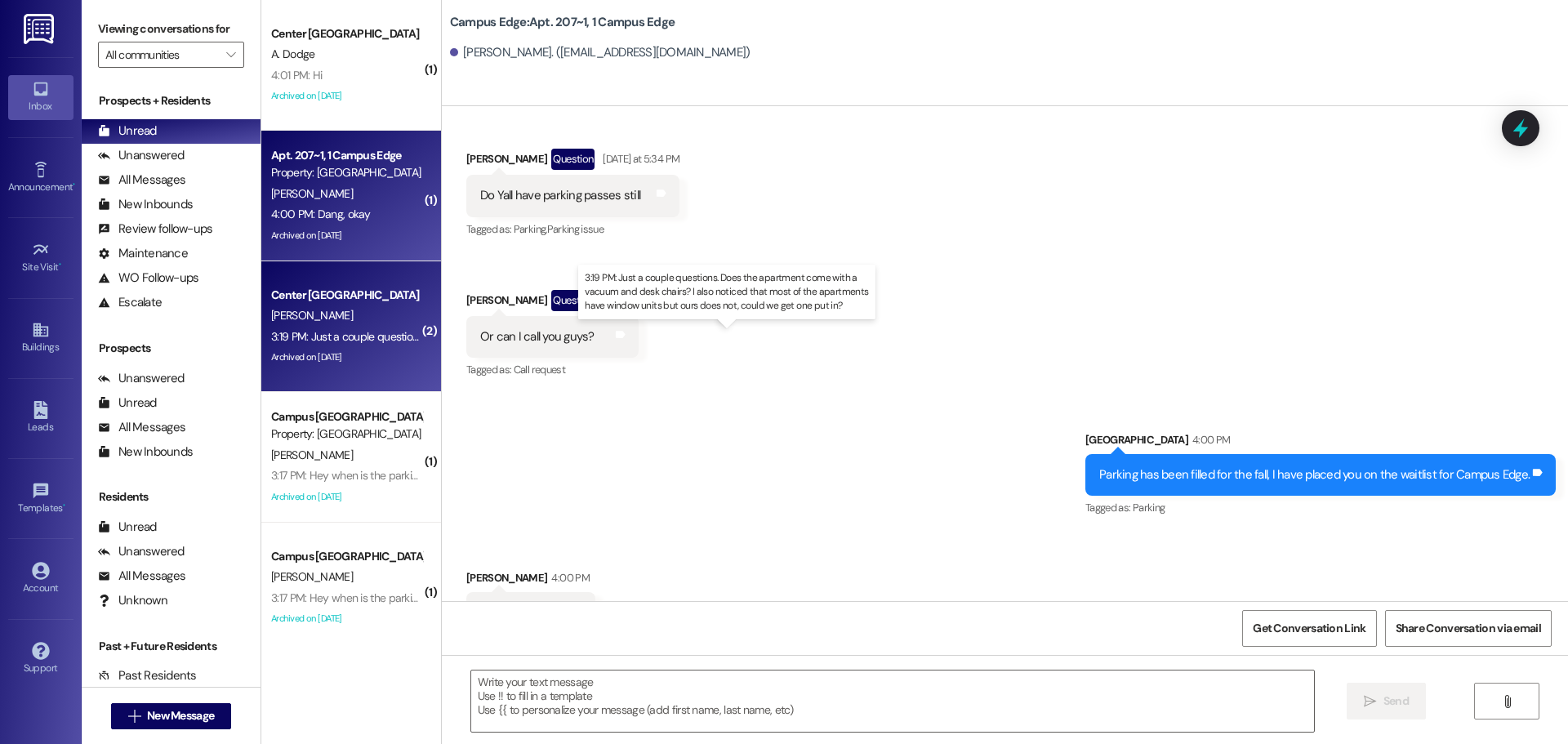
click at [344, 337] on div "3:19 PM: Just a couple questions. Does the apartment come with a vacuum and des…" at bounding box center [741, 336] width 940 height 15
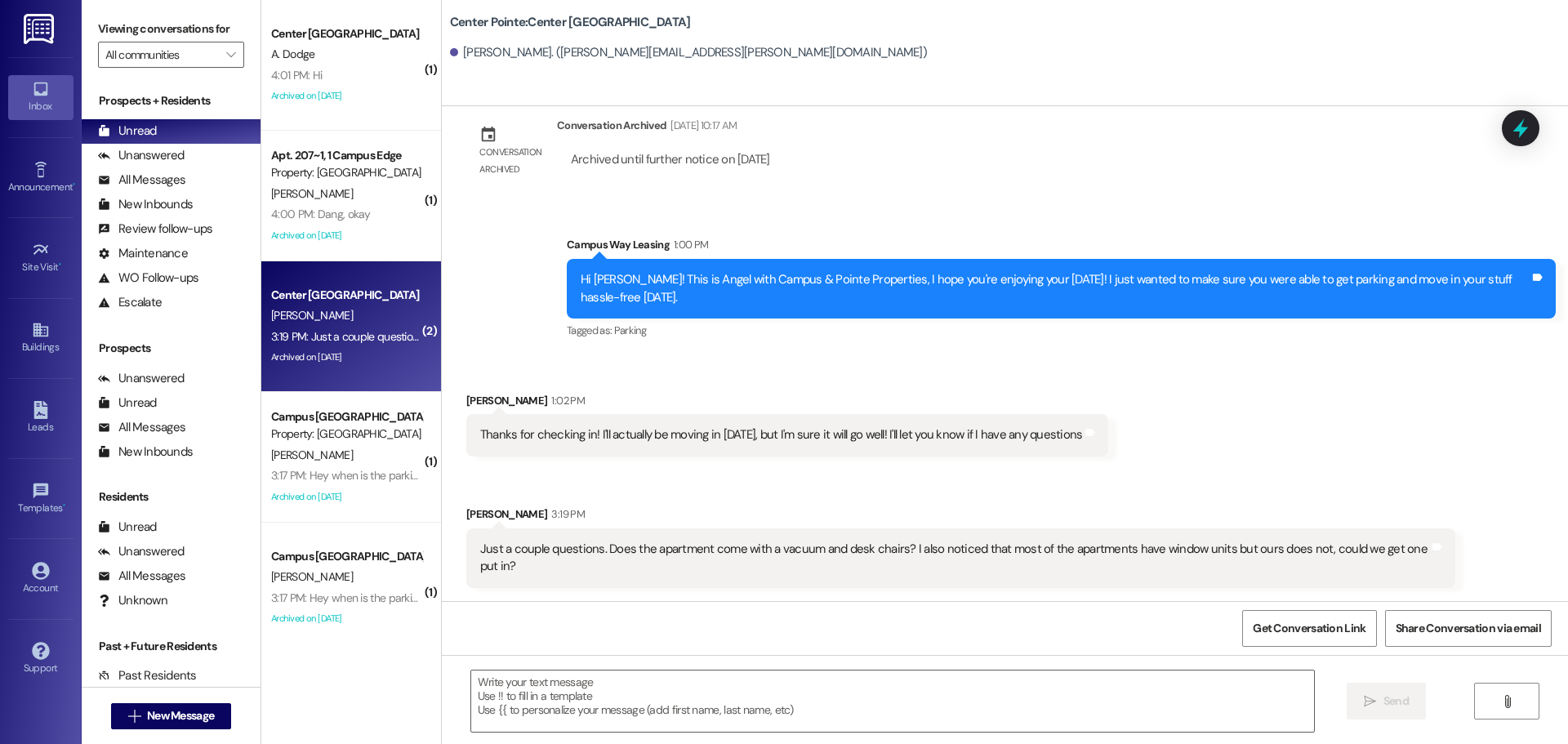
scroll to position [3691, 0]
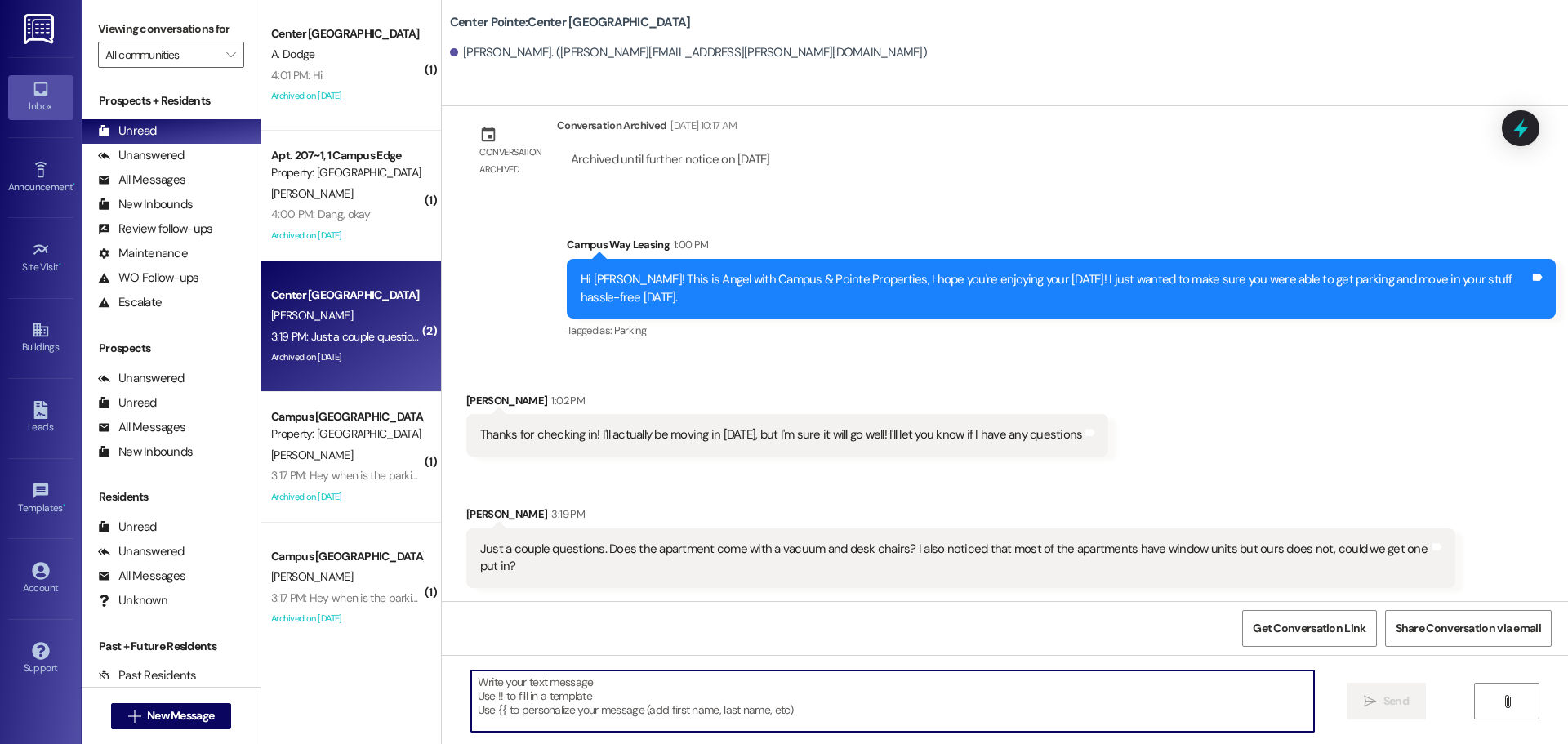
click at [901, 712] on textarea at bounding box center [892, 701] width 843 height 62
type textarea "F"
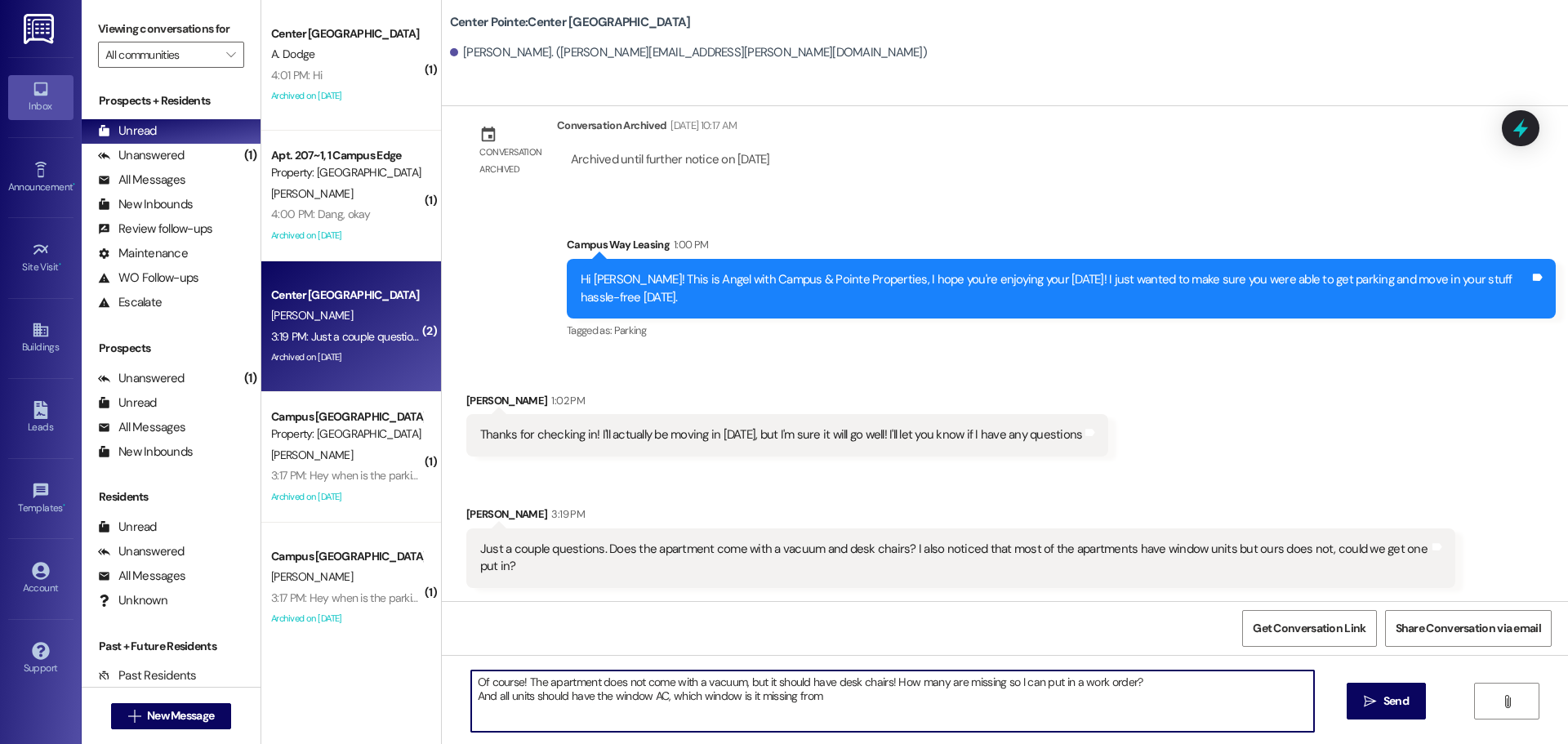
type textarea "Of course! The apartment does not come with a vacuum, but it should have desk c…"
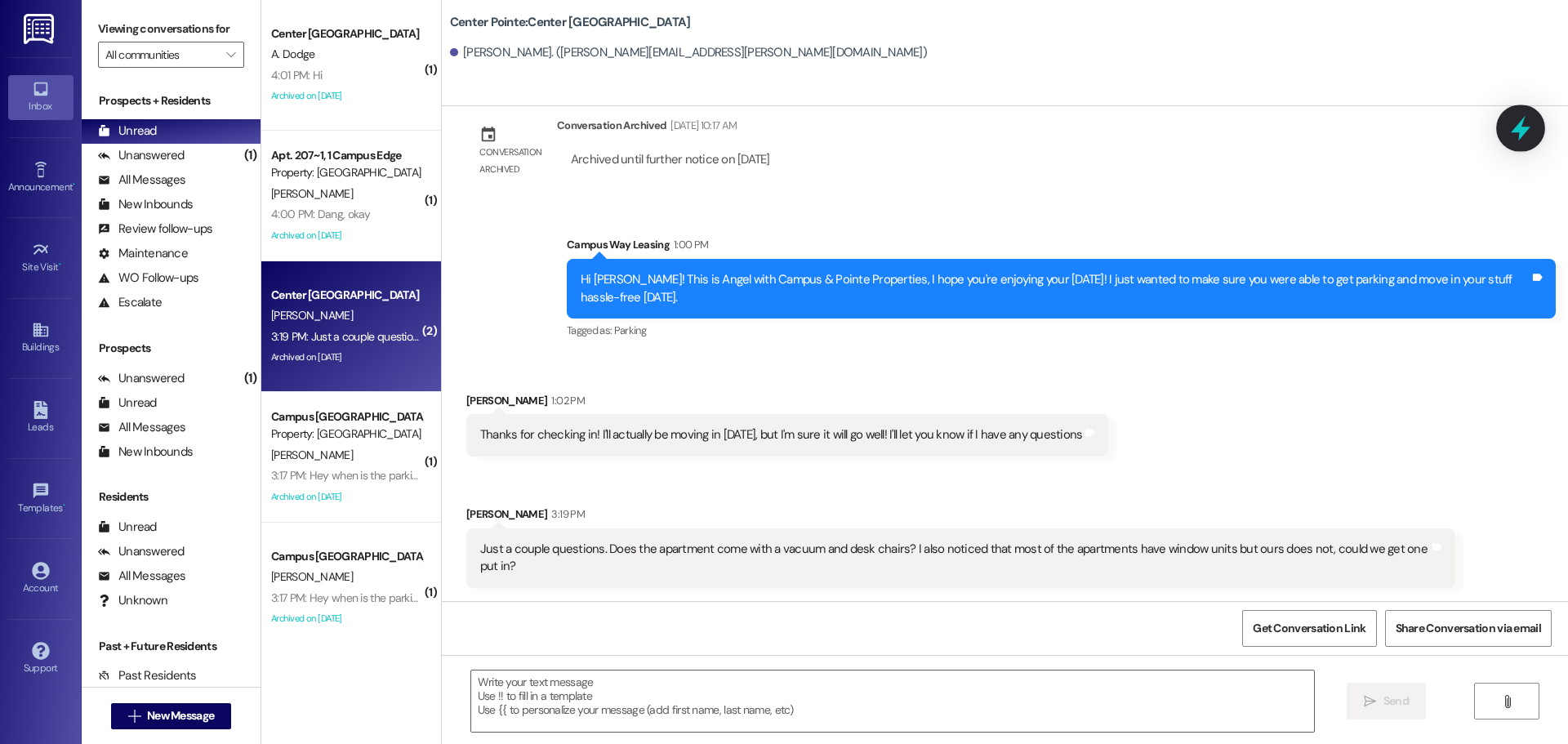
click at [1520, 144] on div at bounding box center [1521, 128] width 49 height 47
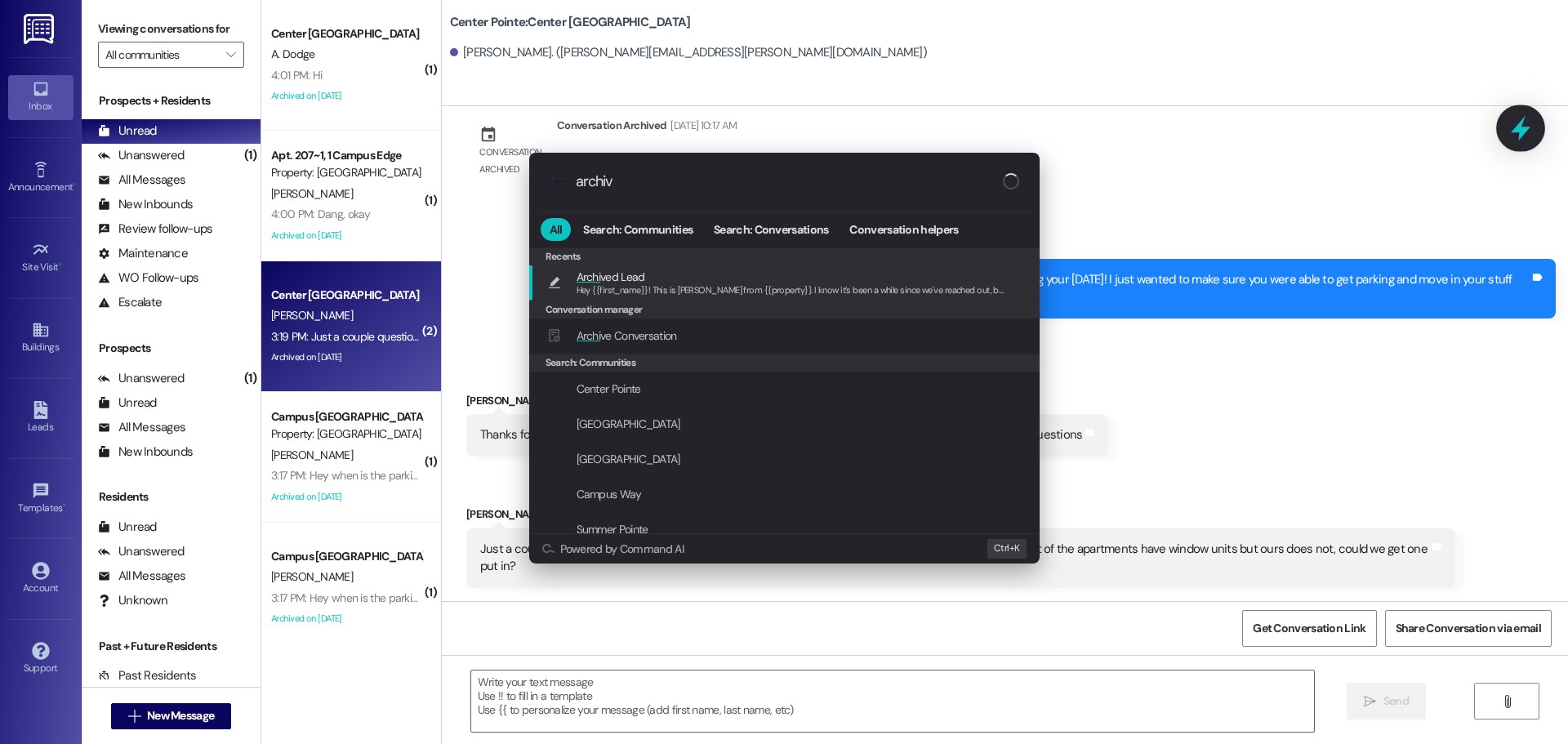
type input "archive"
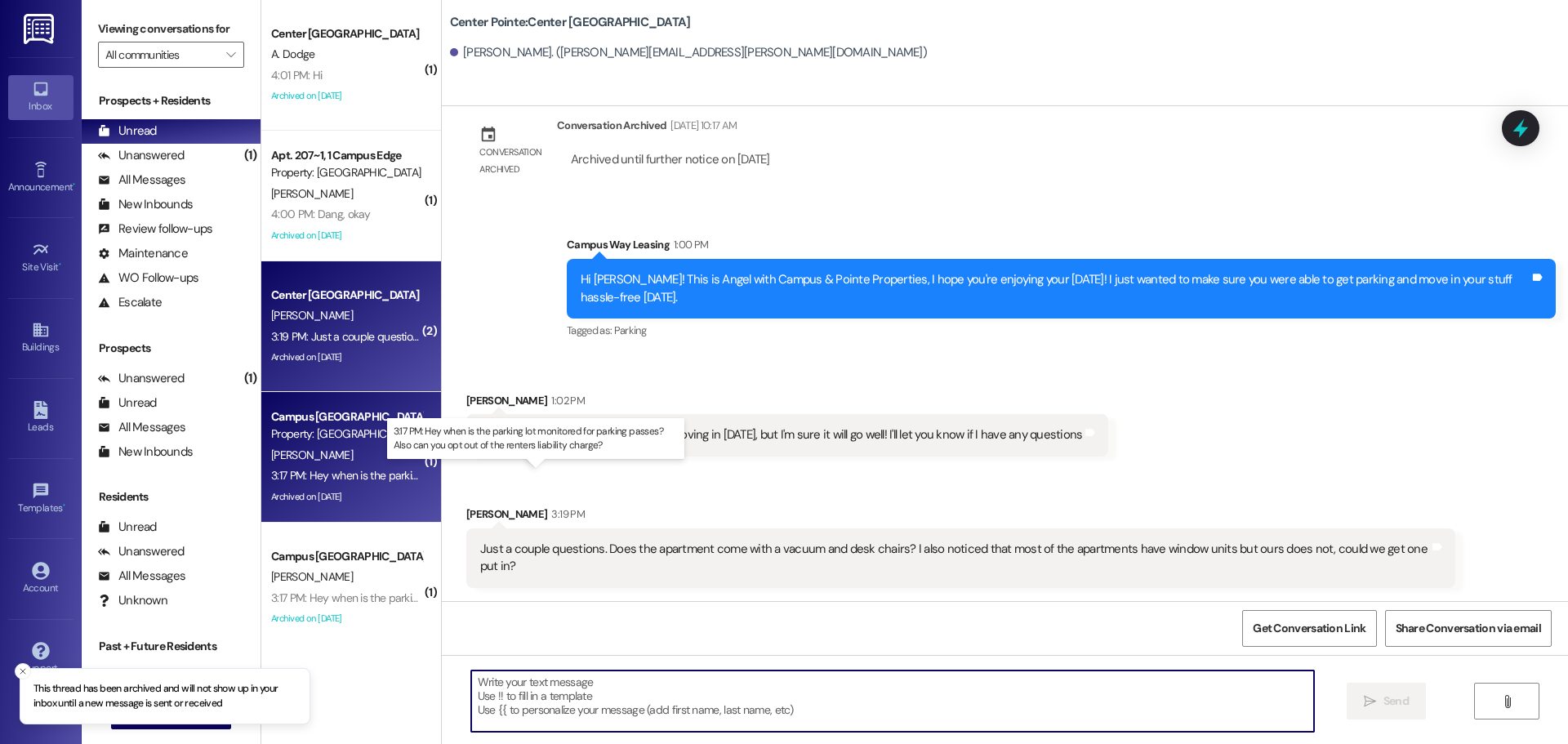
click at [315, 474] on div "3:17 PM: Hey when is the parking lot monitored for parking passes? Also can you…" at bounding box center [549, 475] width 555 height 15
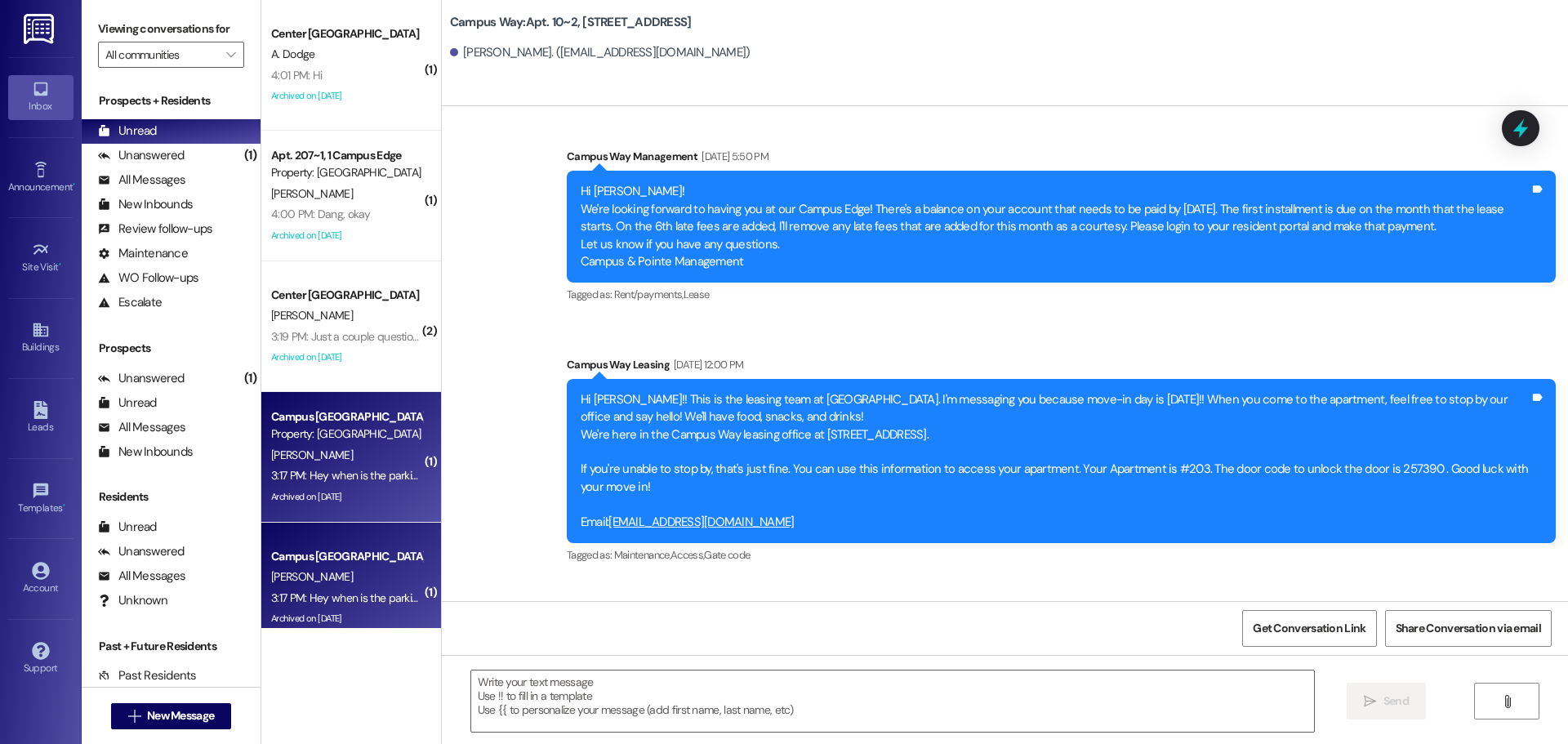
scroll to position [2680, 0]
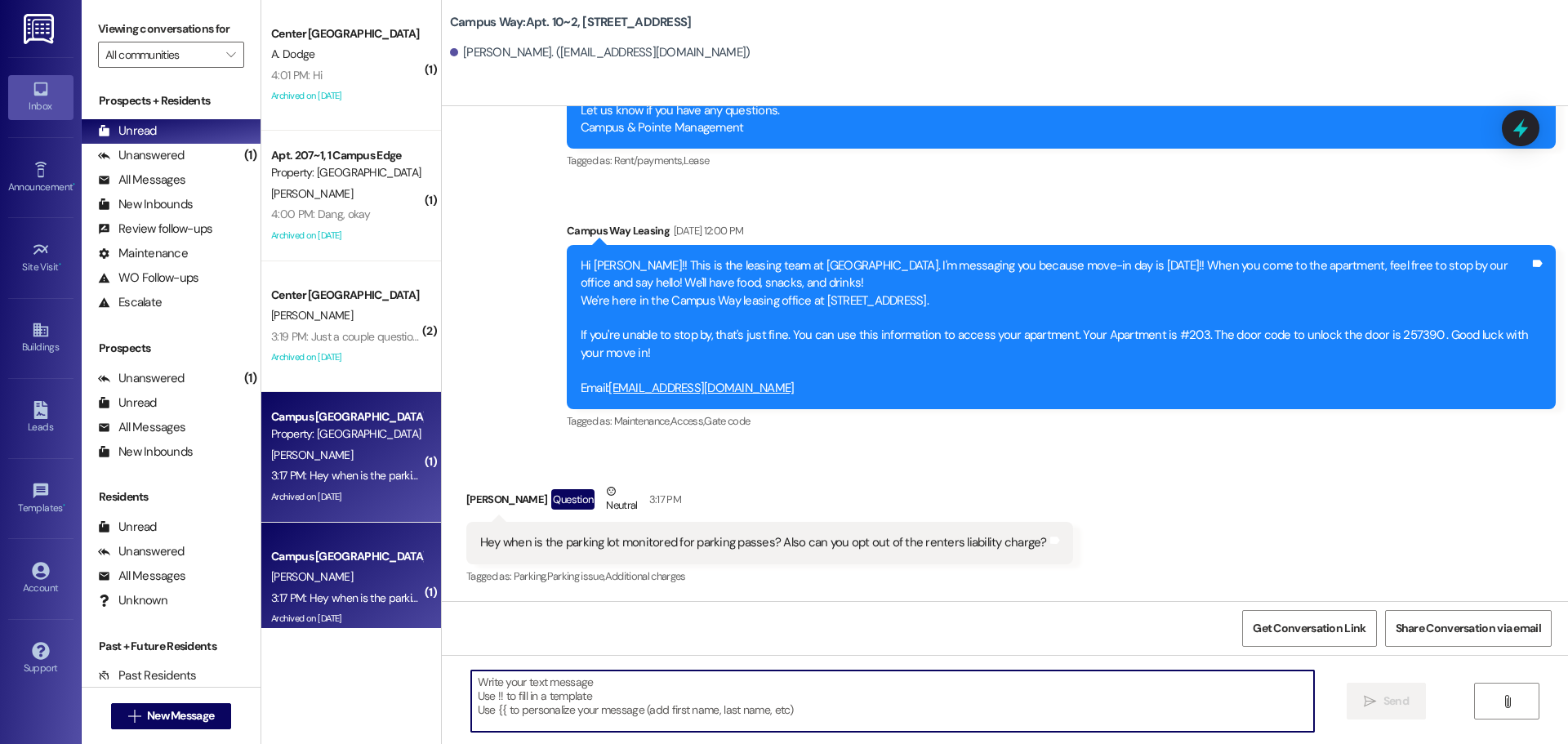
click at [729, 690] on textarea at bounding box center [892, 701] width 843 height 62
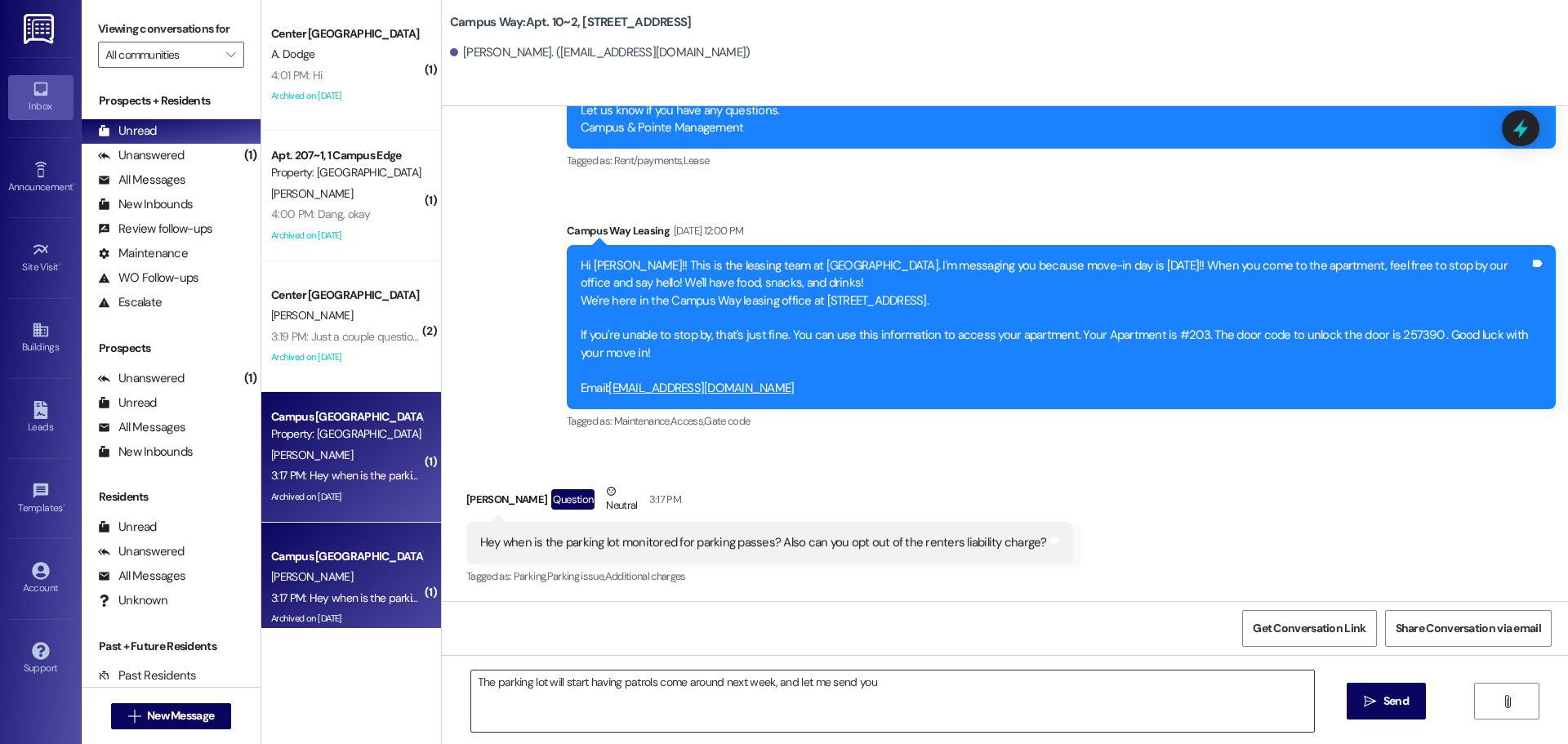
click at [1025, 696] on textarea "The parking lot will start having patrols come around next week, and let me sen…" at bounding box center [892, 701] width 843 height 62
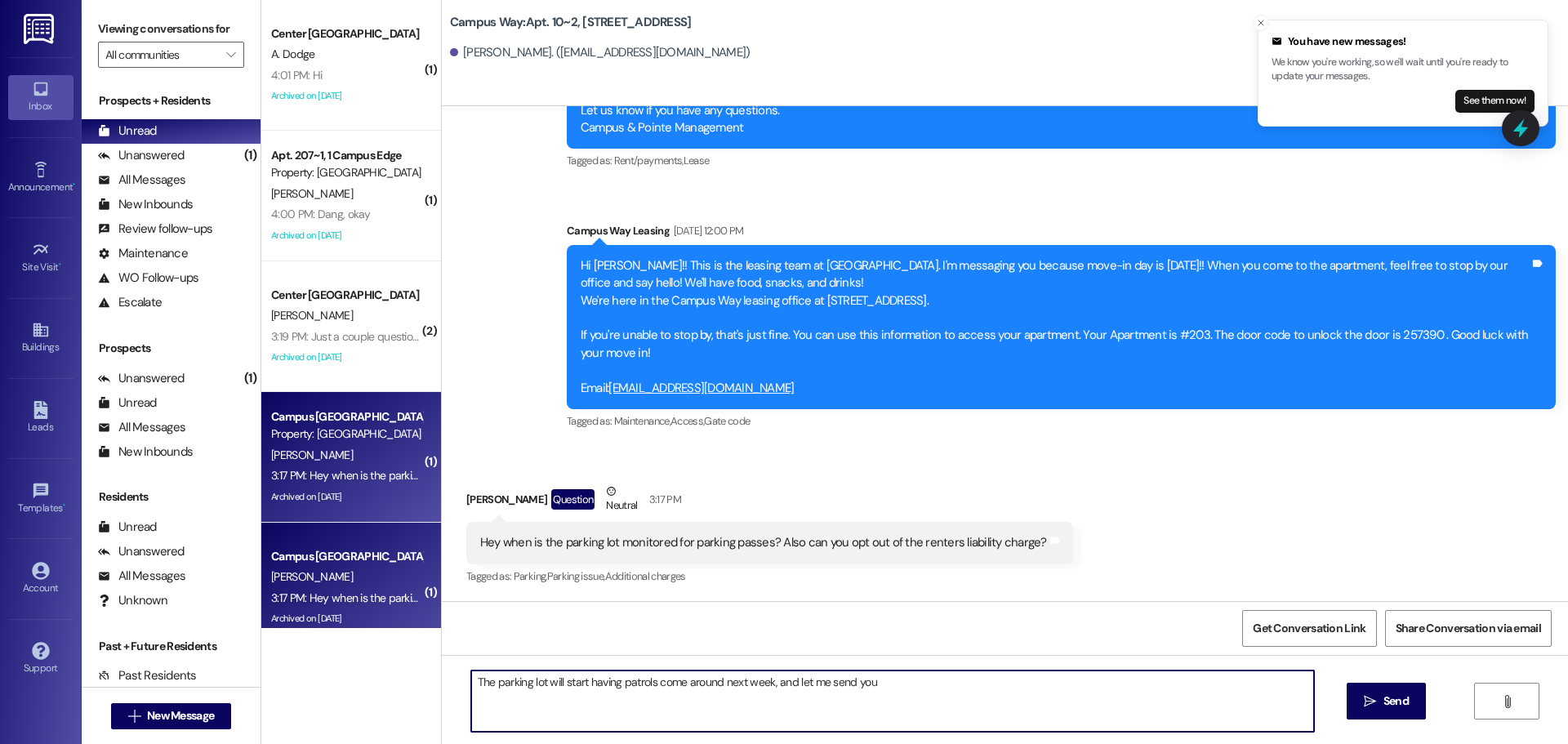
drag, startPoint x: 872, startPoint y: 689, endPoint x: 768, endPoint y: 677, distance: 104.7
click at [768, 677] on textarea "The parking lot will start having patrols come around next week, and let me sen…" at bounding box center [892, 701] width 843 height 62
type textarea "The parking lot will start having patrols come around next week. And you can't …"
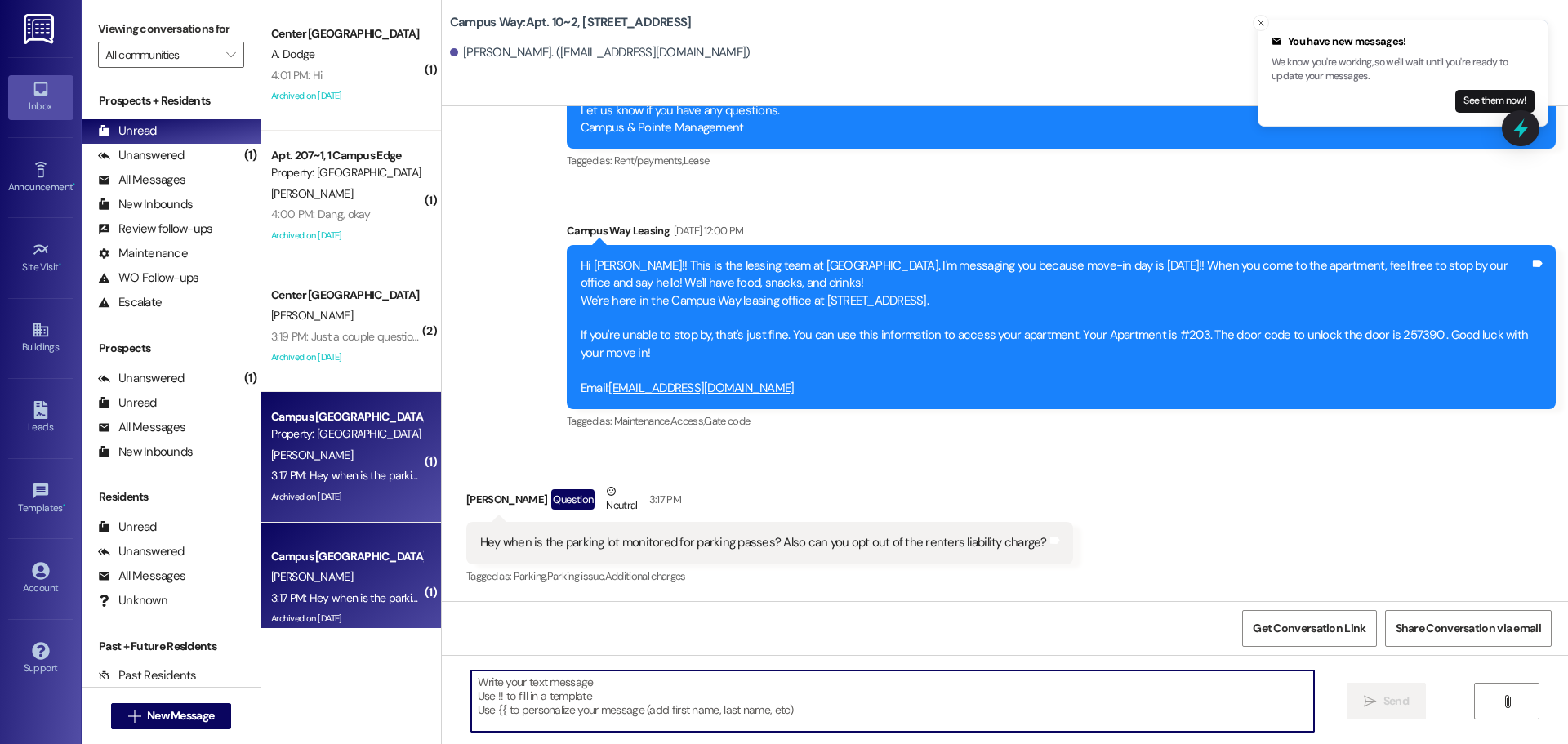
scroll to position [2681, 0]
click at [1520, 131] on icon at bounding box center [1520, 129] width 19 height 26
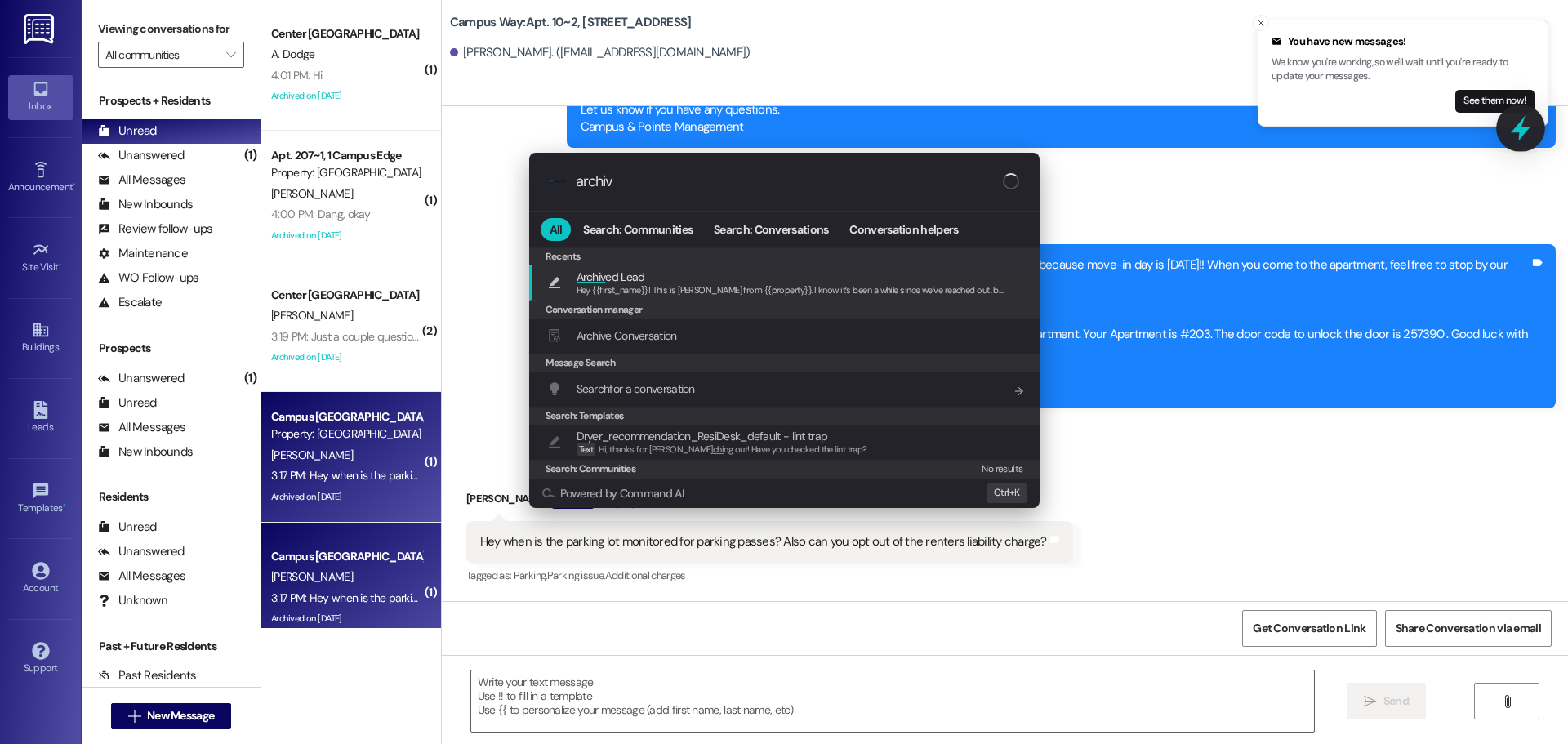
type input "archive"
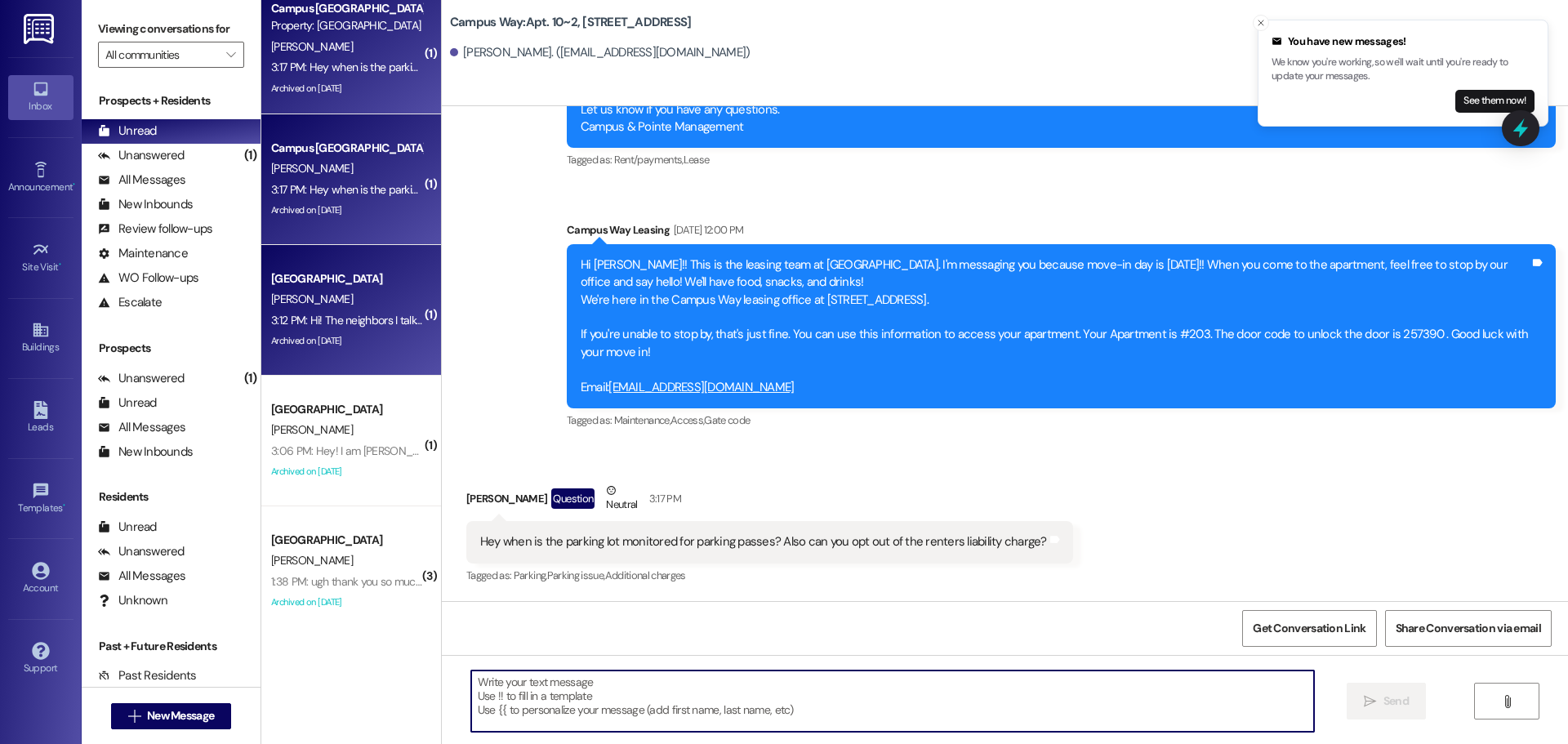
scroll to position [490, 0]
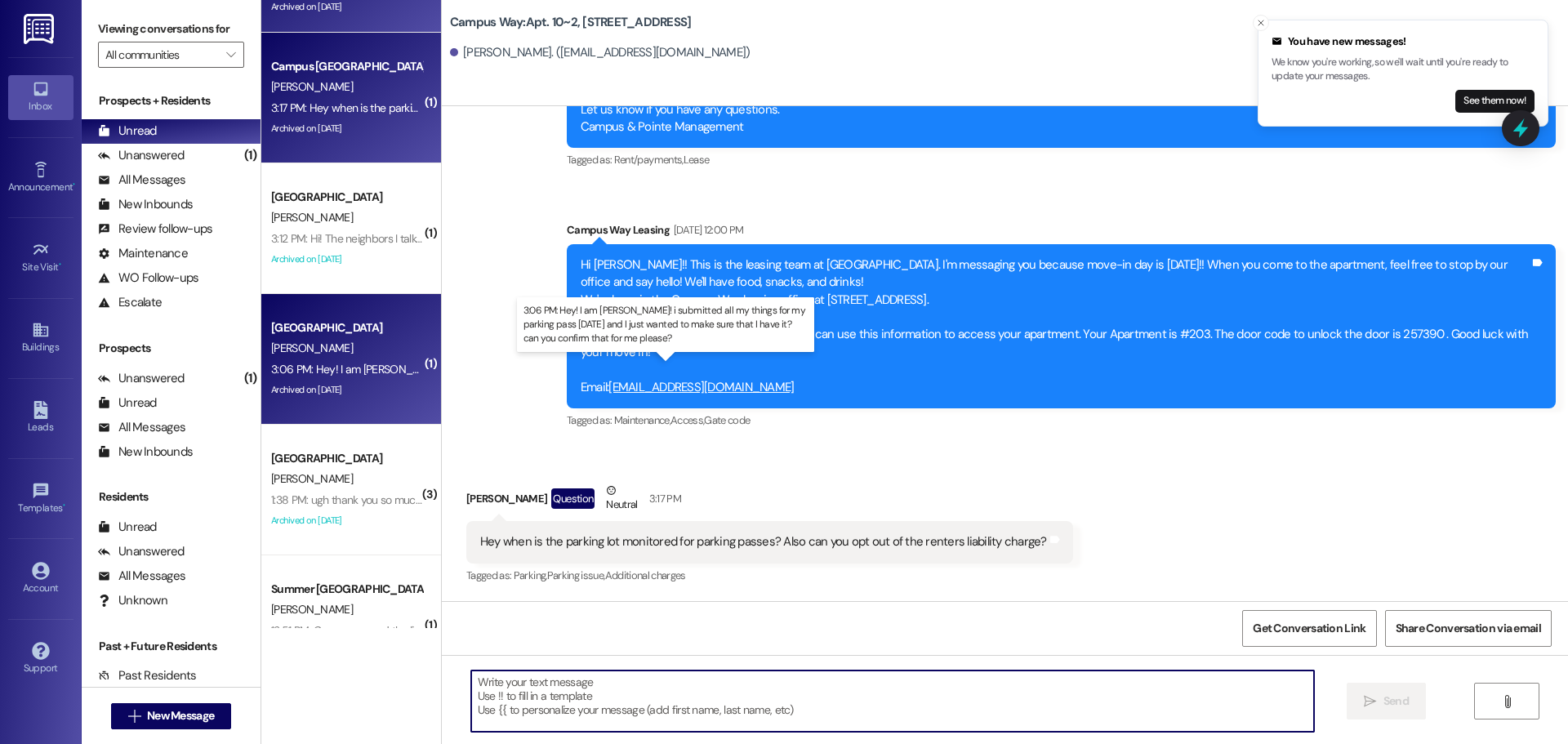
click at [339, 374] on div "3:06 PM: Hey! I am Savannah Spjut! i submitted all my things for my parking pas…" at bounding box center [677, 369] width 811 height 15
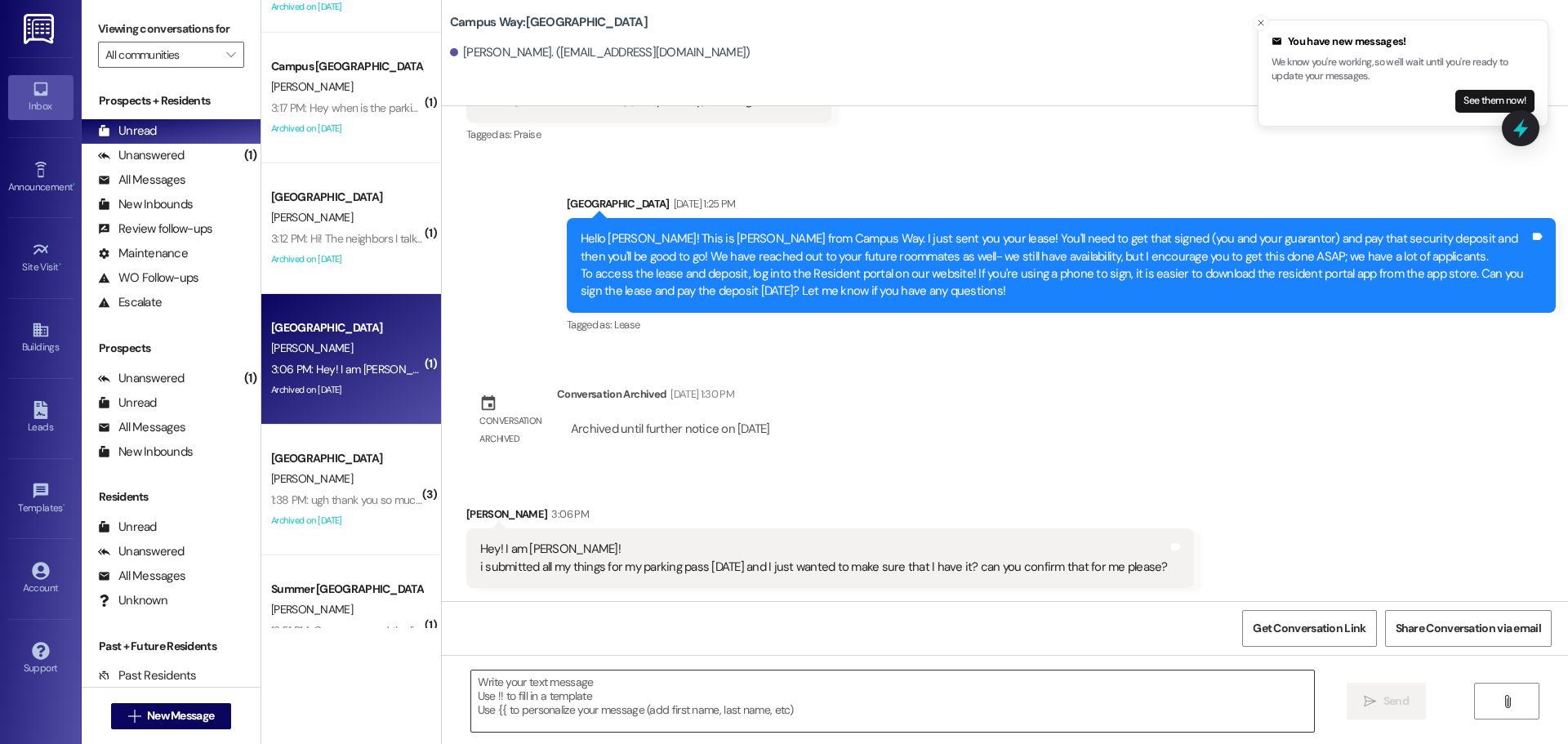
scroll to position [749, 0]
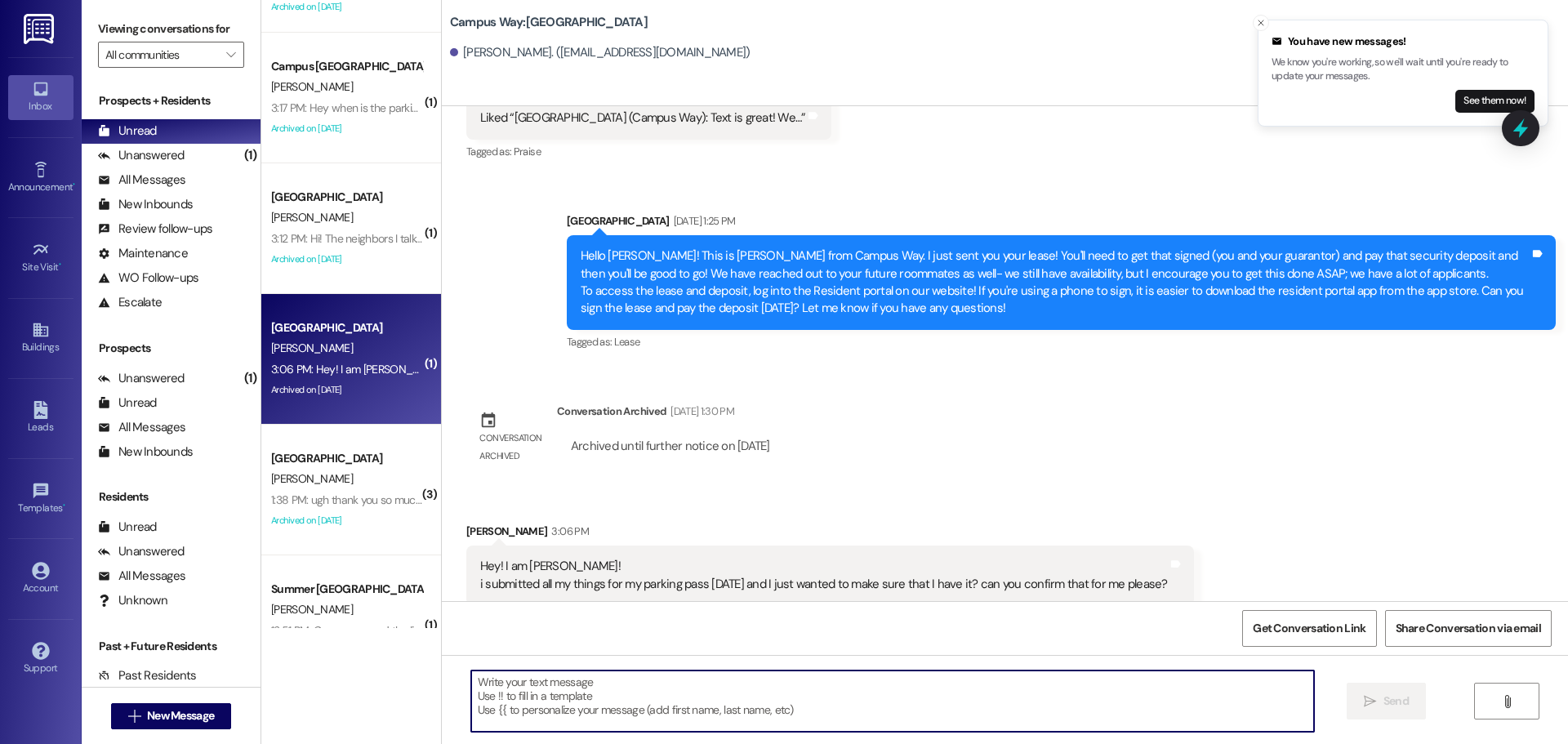
click at [695, 686] on textarea at bounding box center [892, 701] width 843 height 62
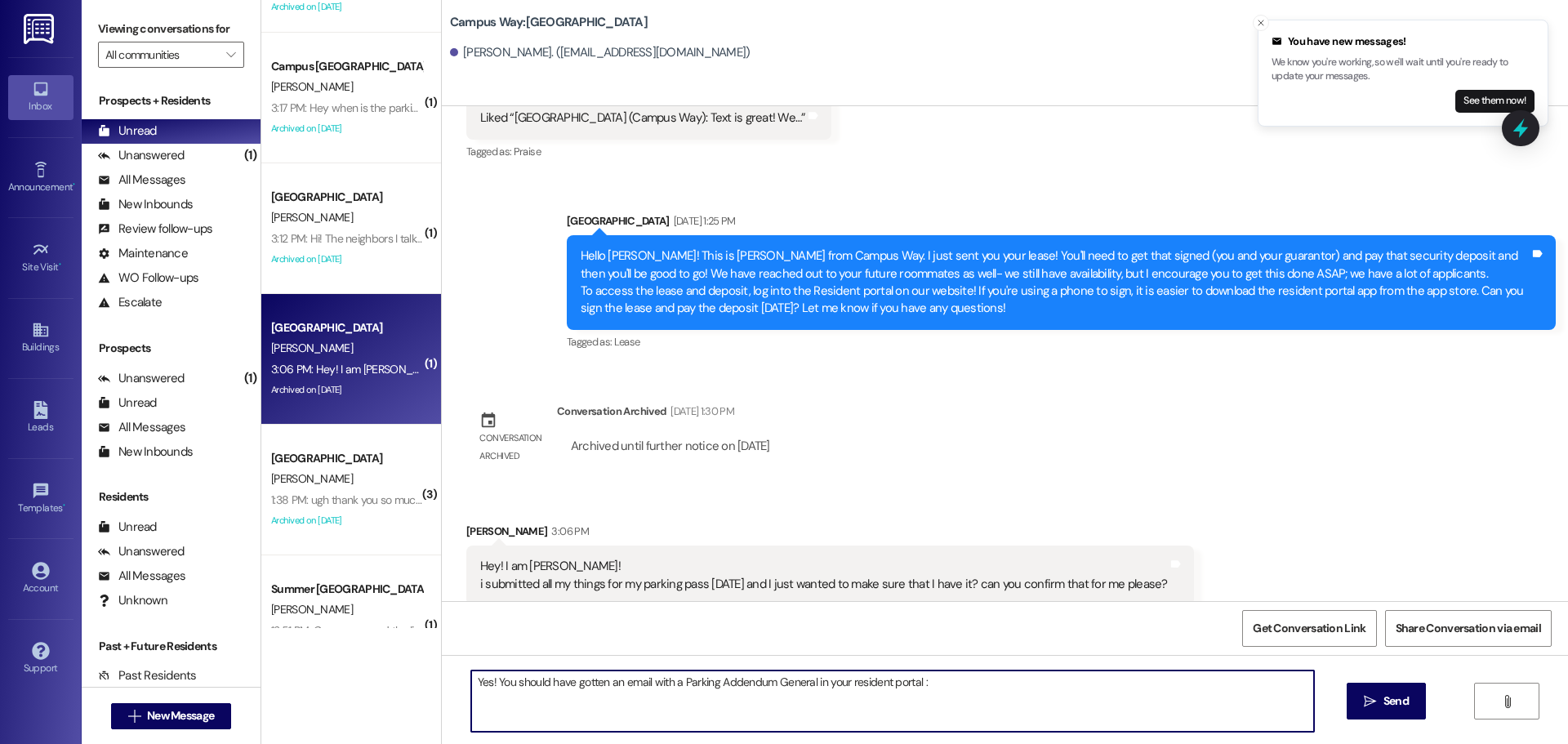
type textarea "Yes! You should have gotten an email with a Parking Addendum General in your re…"
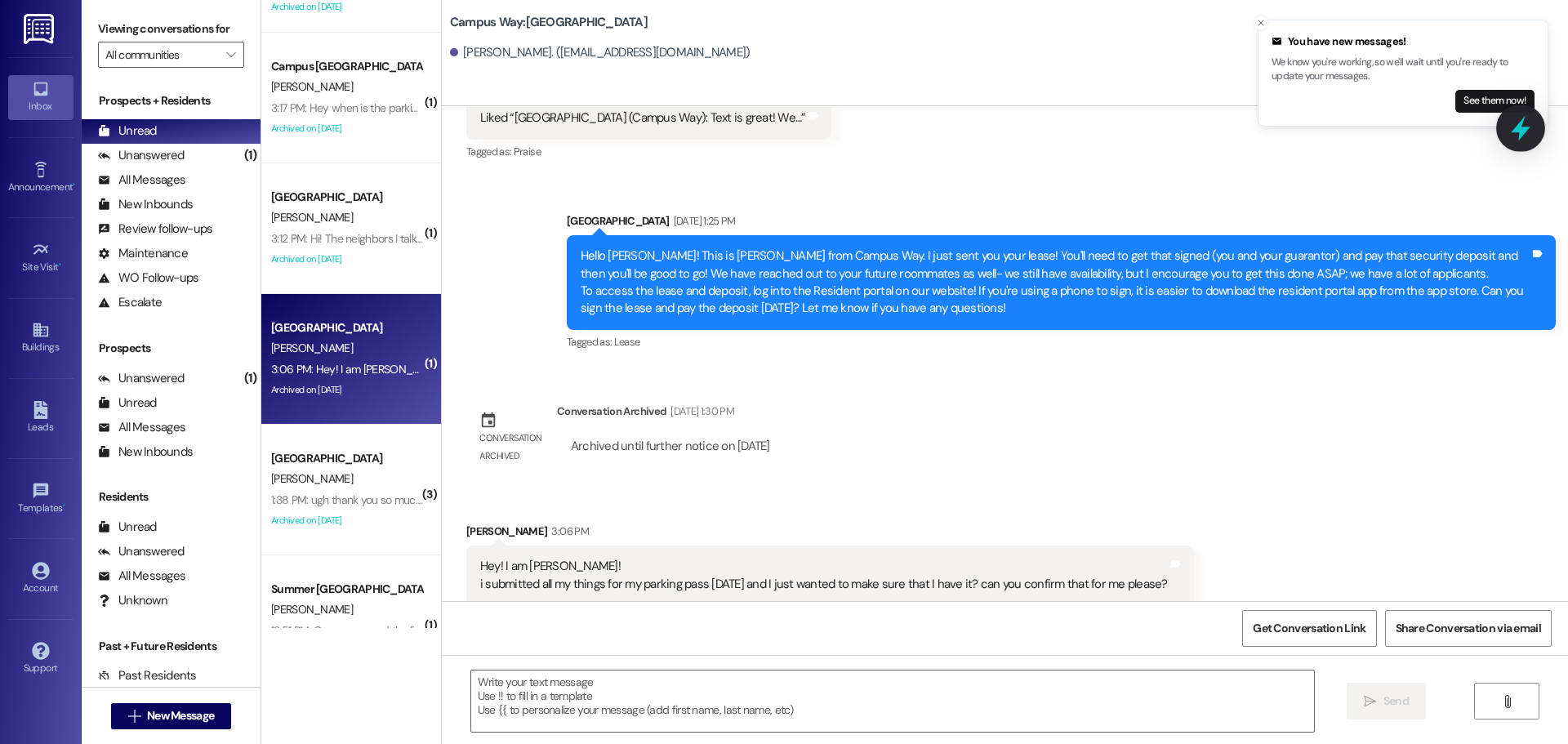
click at [1510, 125] on icon at bounding box center [1521, 129] width 28 height 28
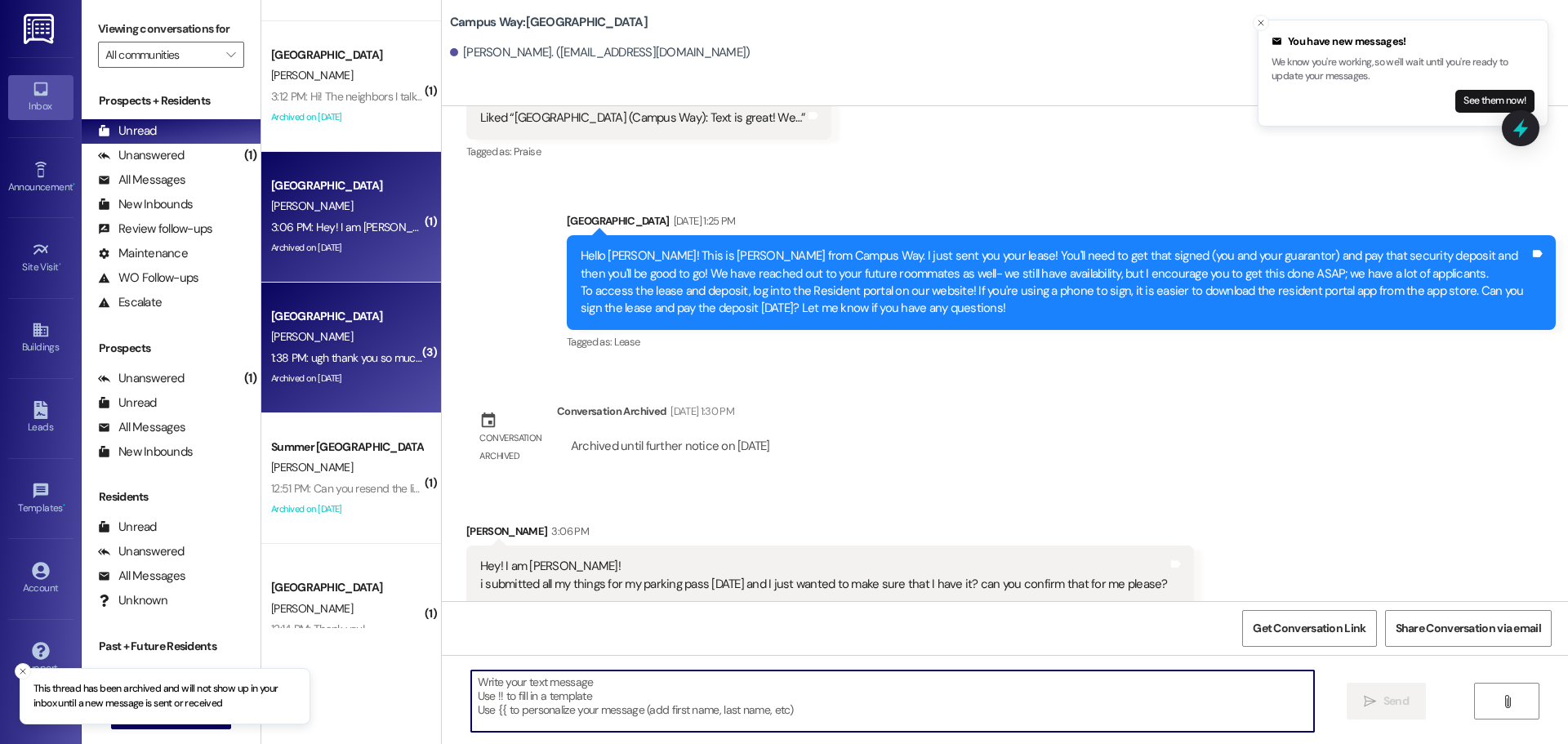
scroll to position [653, 0]
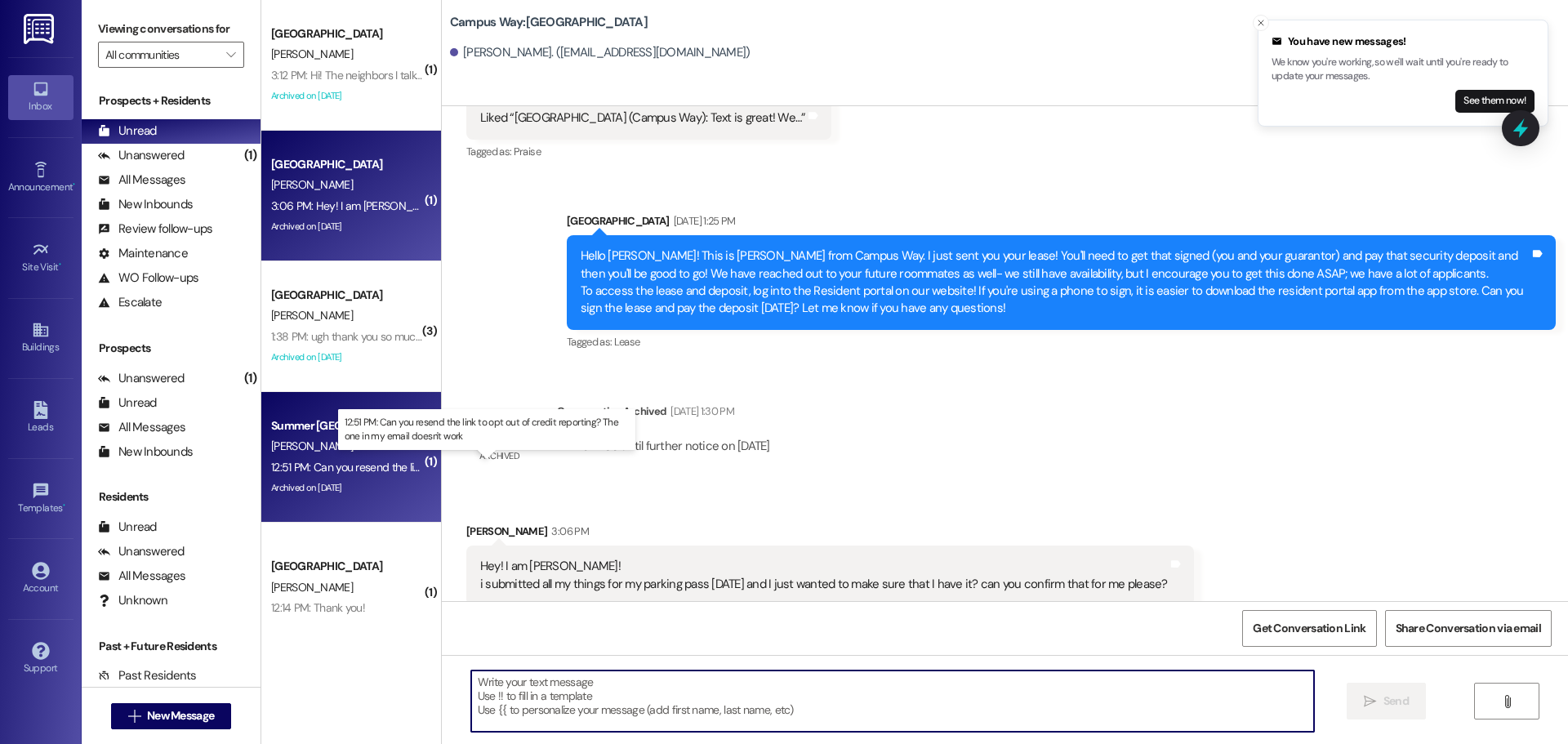
click at [339, 469] on div "12:51 PM: Can you resend the link to opt out of credit reporting? The one in my…" at bounding box center [499, 467] width 455 height 15
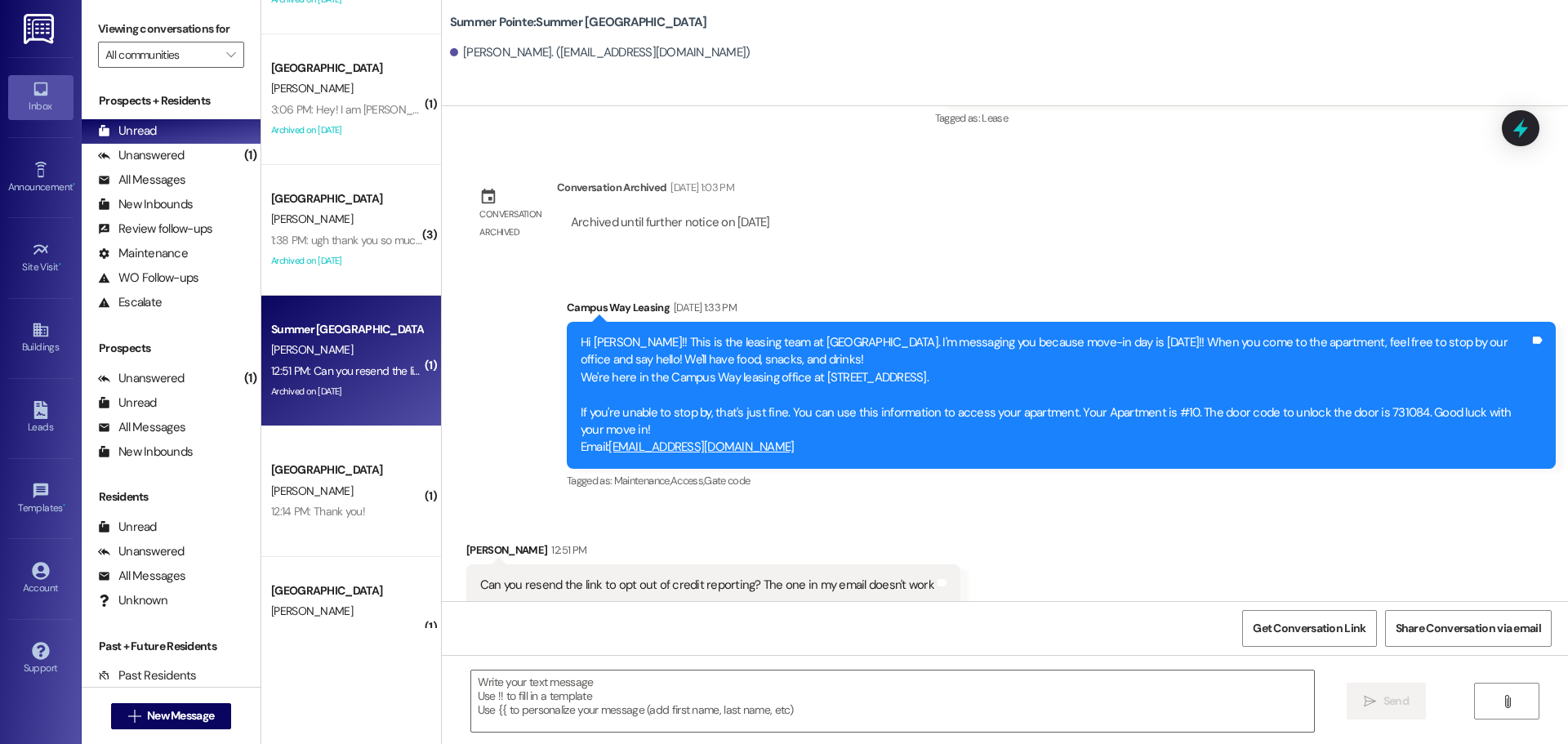
scroll to position [816, 0]
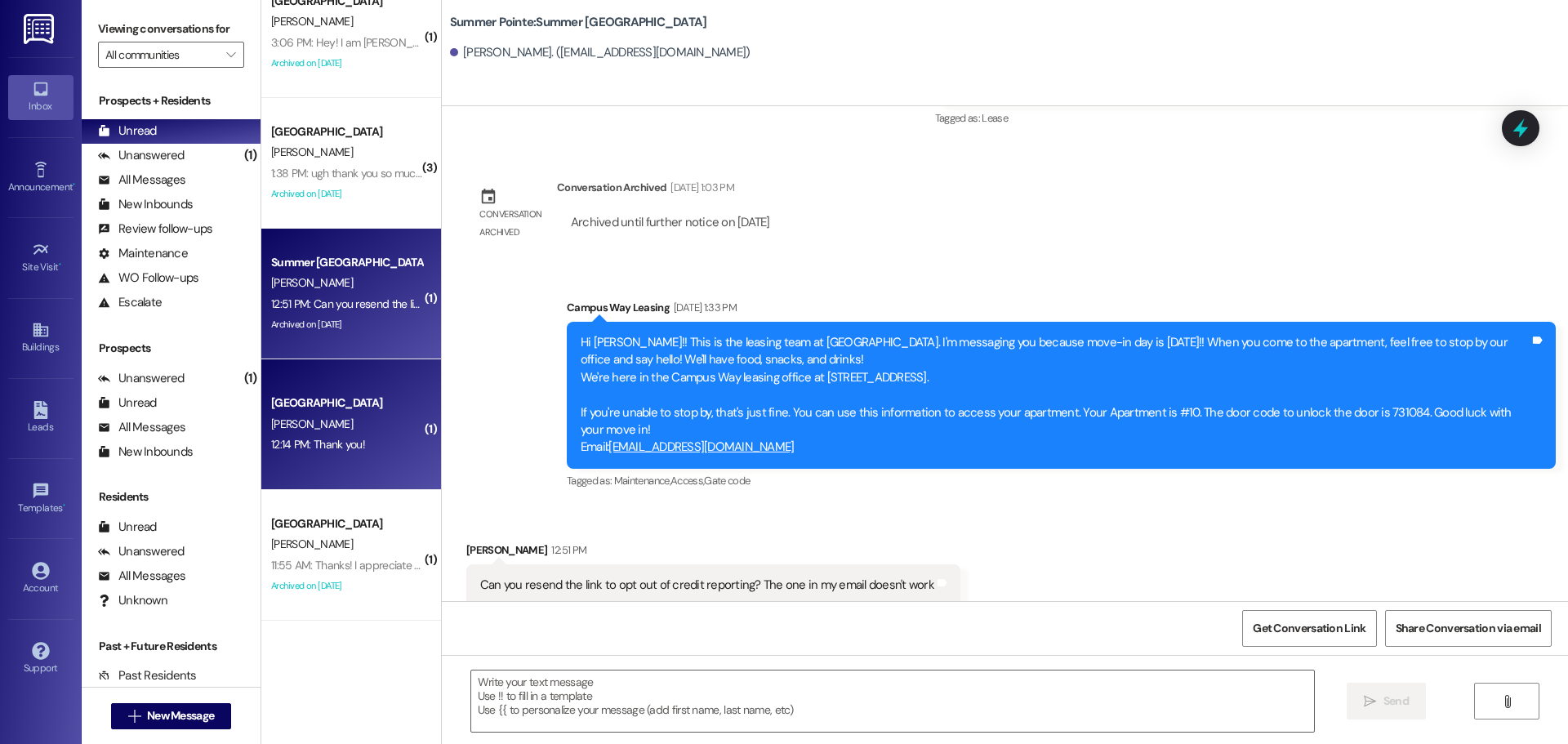
click at [320, 449] on div "12:14 PM: Thank you! 12:14 PM: Thank you!" at bounding box center [318, 444] width 94 height 15
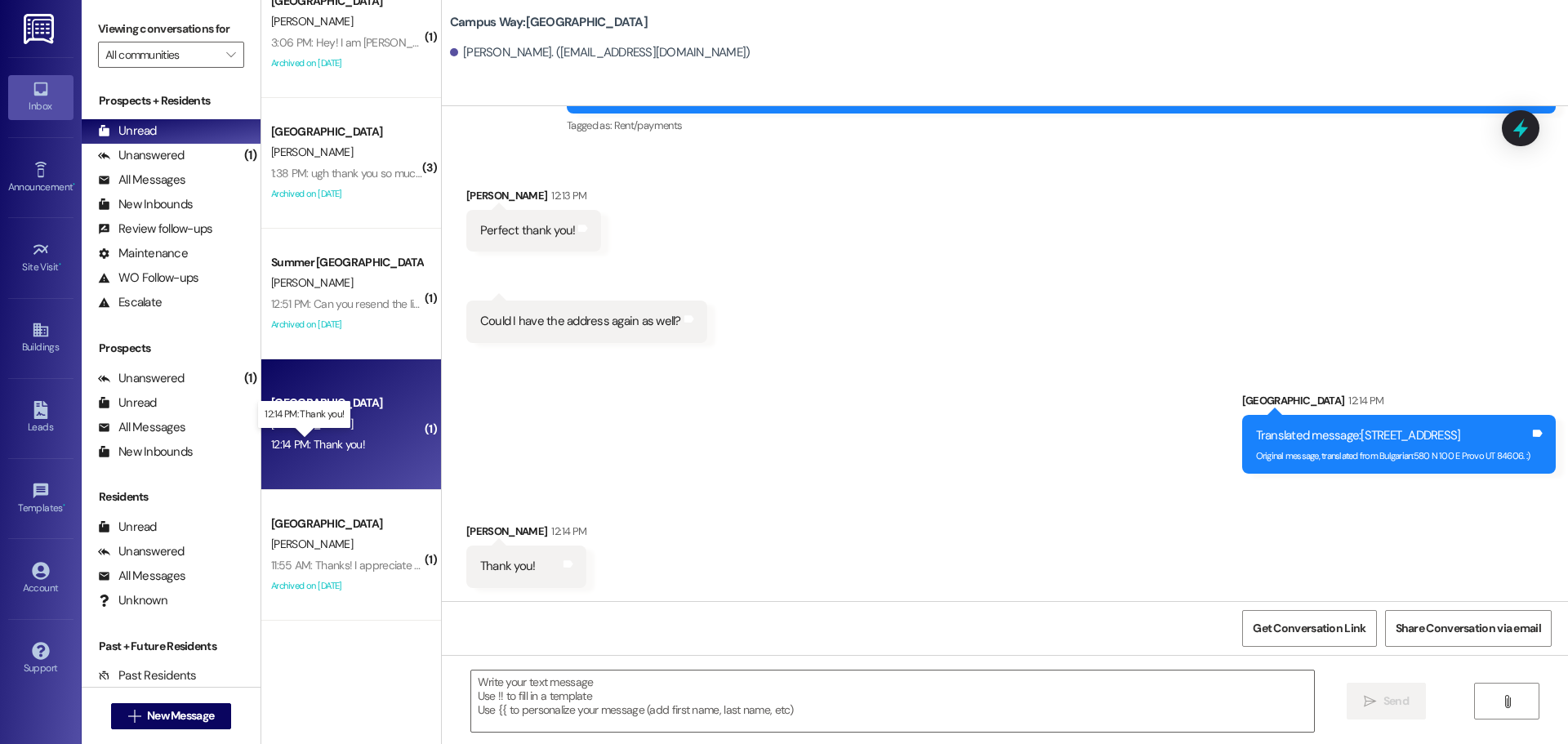
scroll to position [1268, 0]
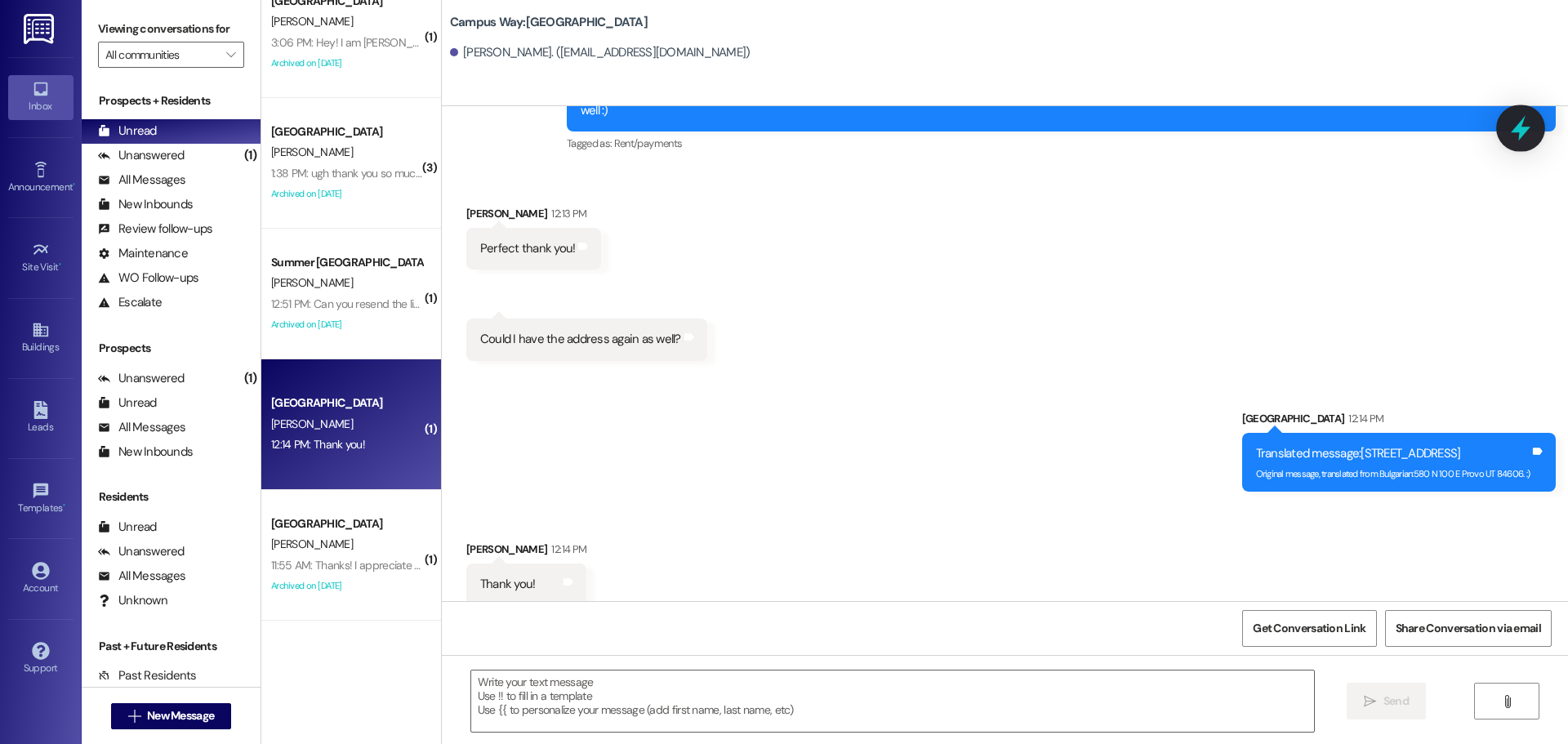
click at [1522, 135] on icon at bounding box center [1520, 129] width 19 height 26
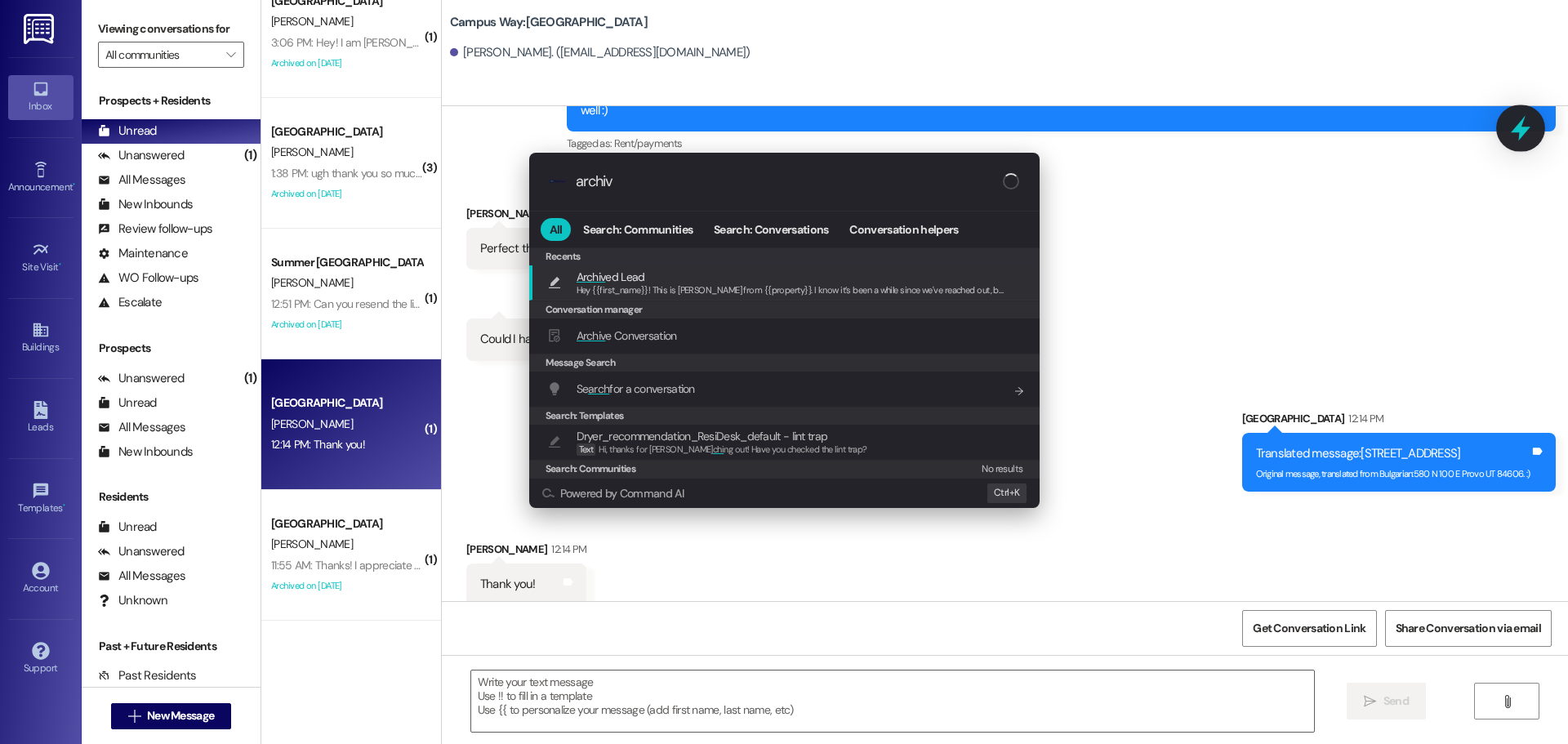
type input "archive"
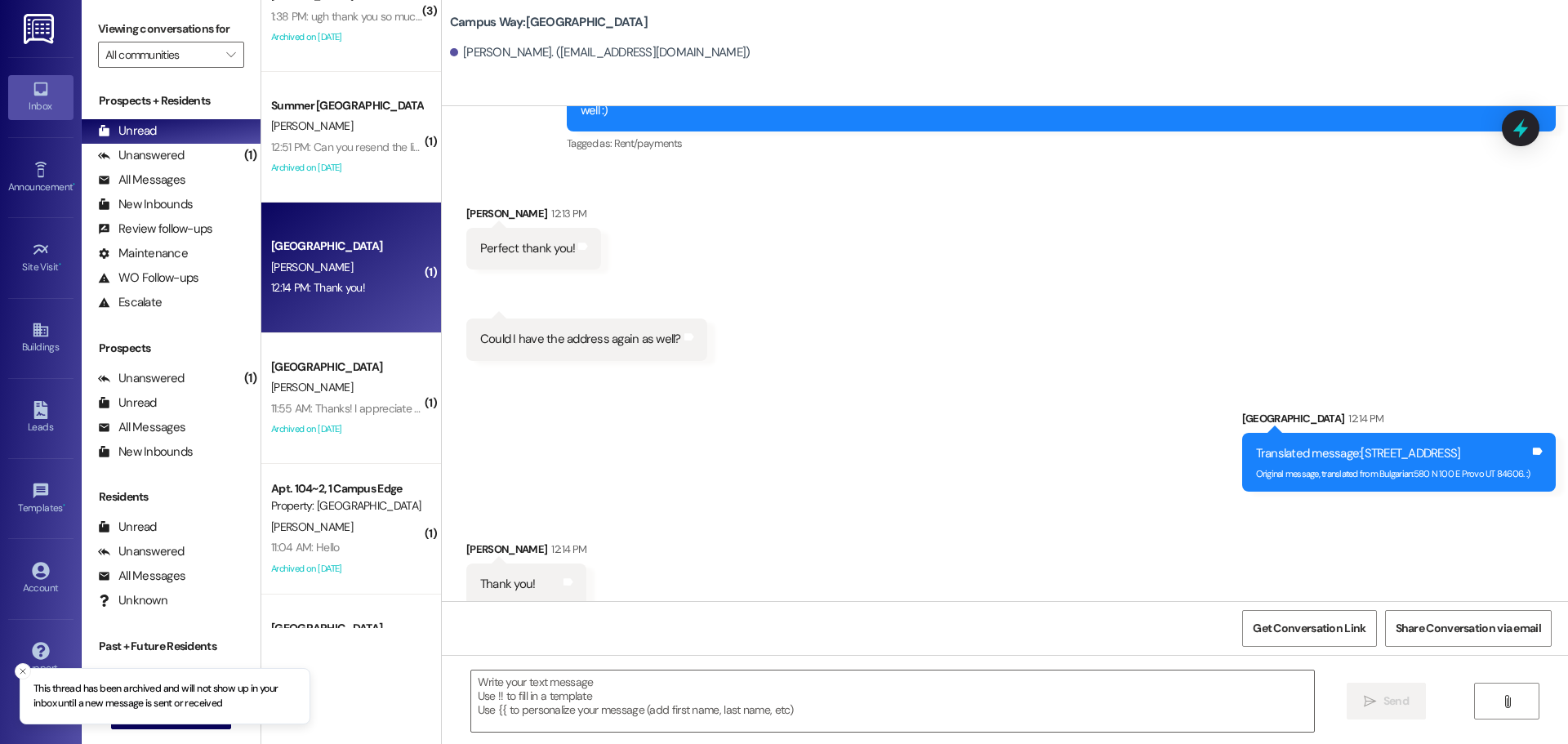
scroll to position [980, 0]
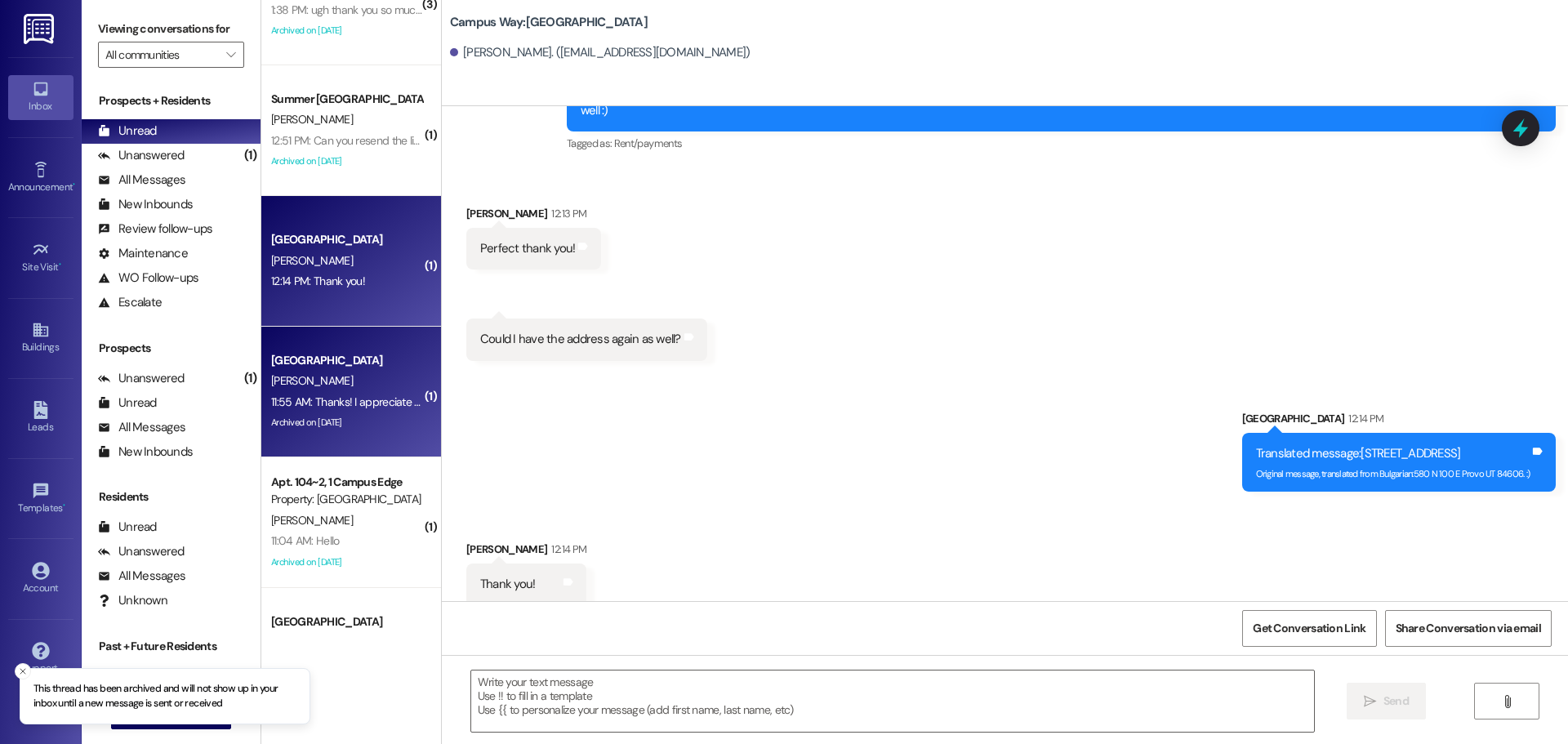
click at [322, 392] on div "11:55 AM: Thanks! I appreciate it! 11:55 AM: Thanks! I appreciate it!" at bounding box center [346, 401] width 154 height 20
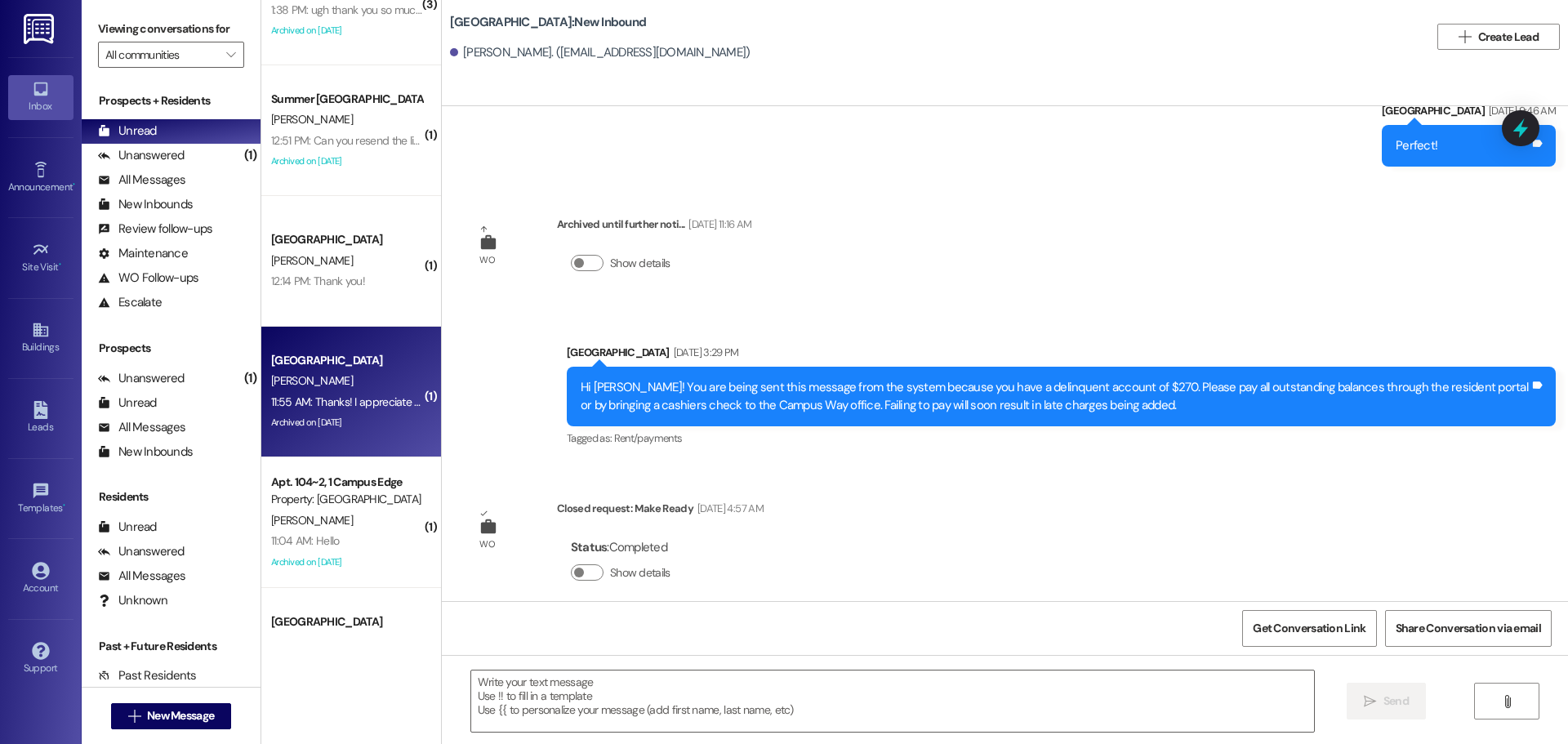
scroll to position [3794, 0]
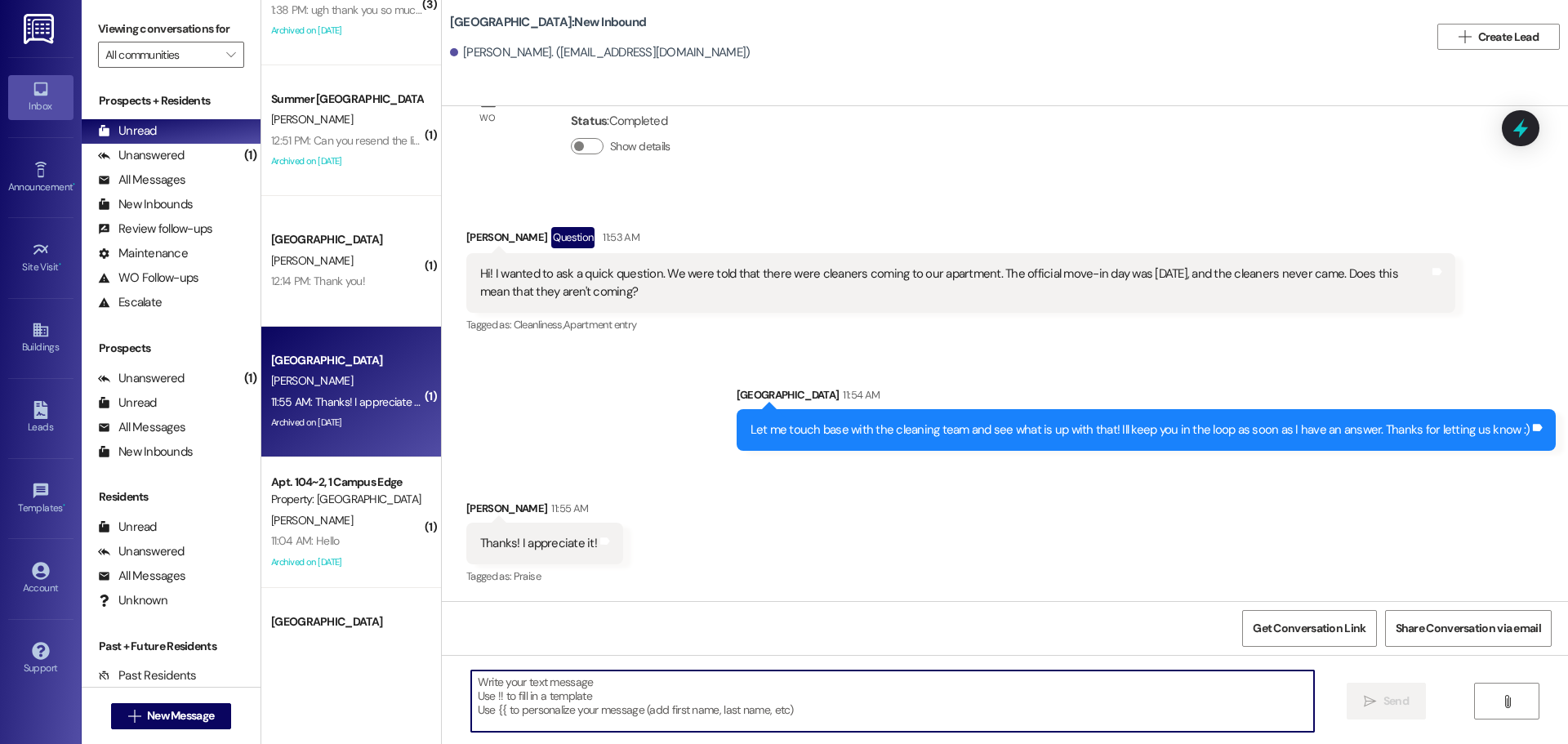
click at [691, 694] on textarea at bounding box center [892, 701] width 843 height 62
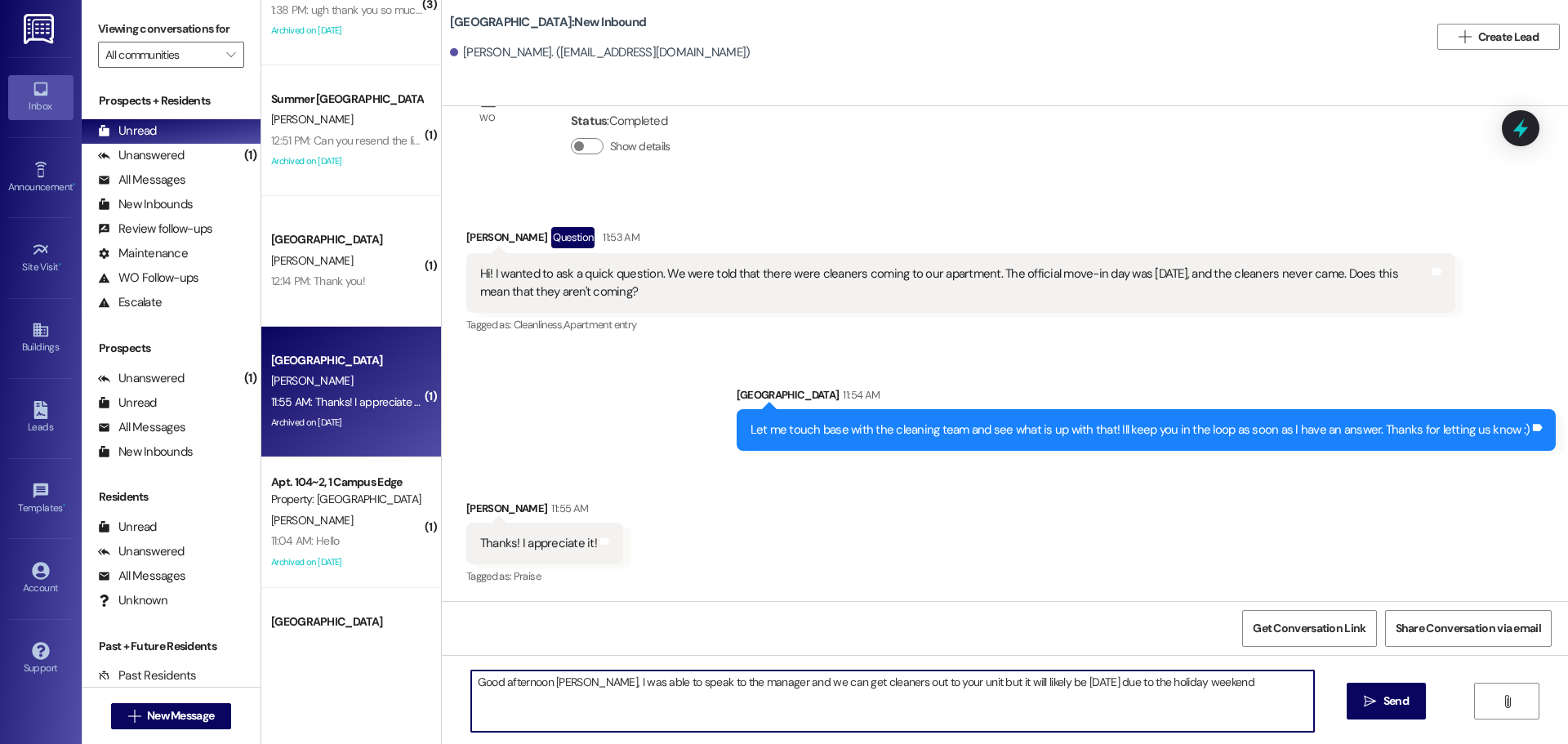
type textarea "Good afternoon Kyleigh, I was able to speak to the manager and we can get clean…"
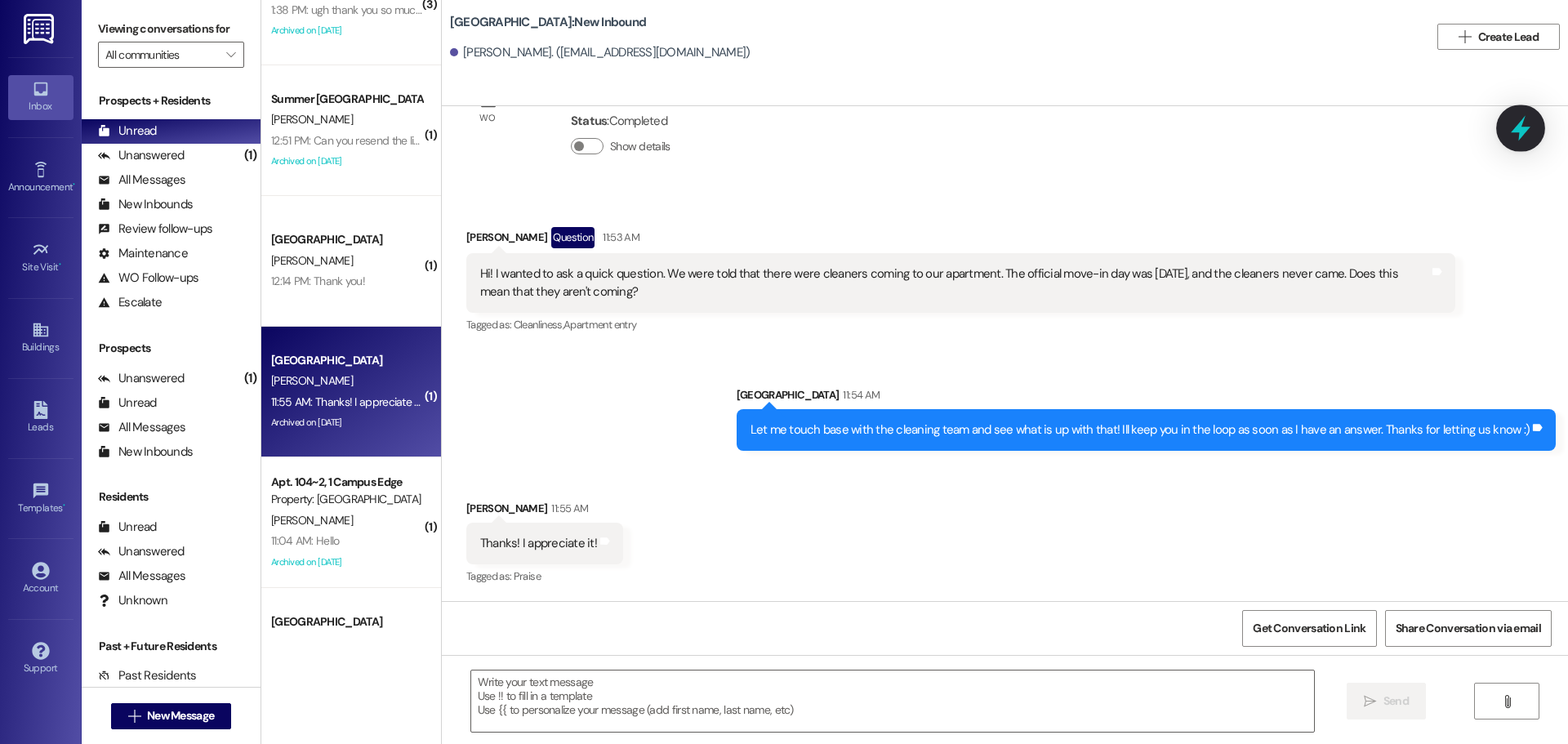
click at [1530, 125] on icon at bounding box center [1521, 129] width 28 height 28
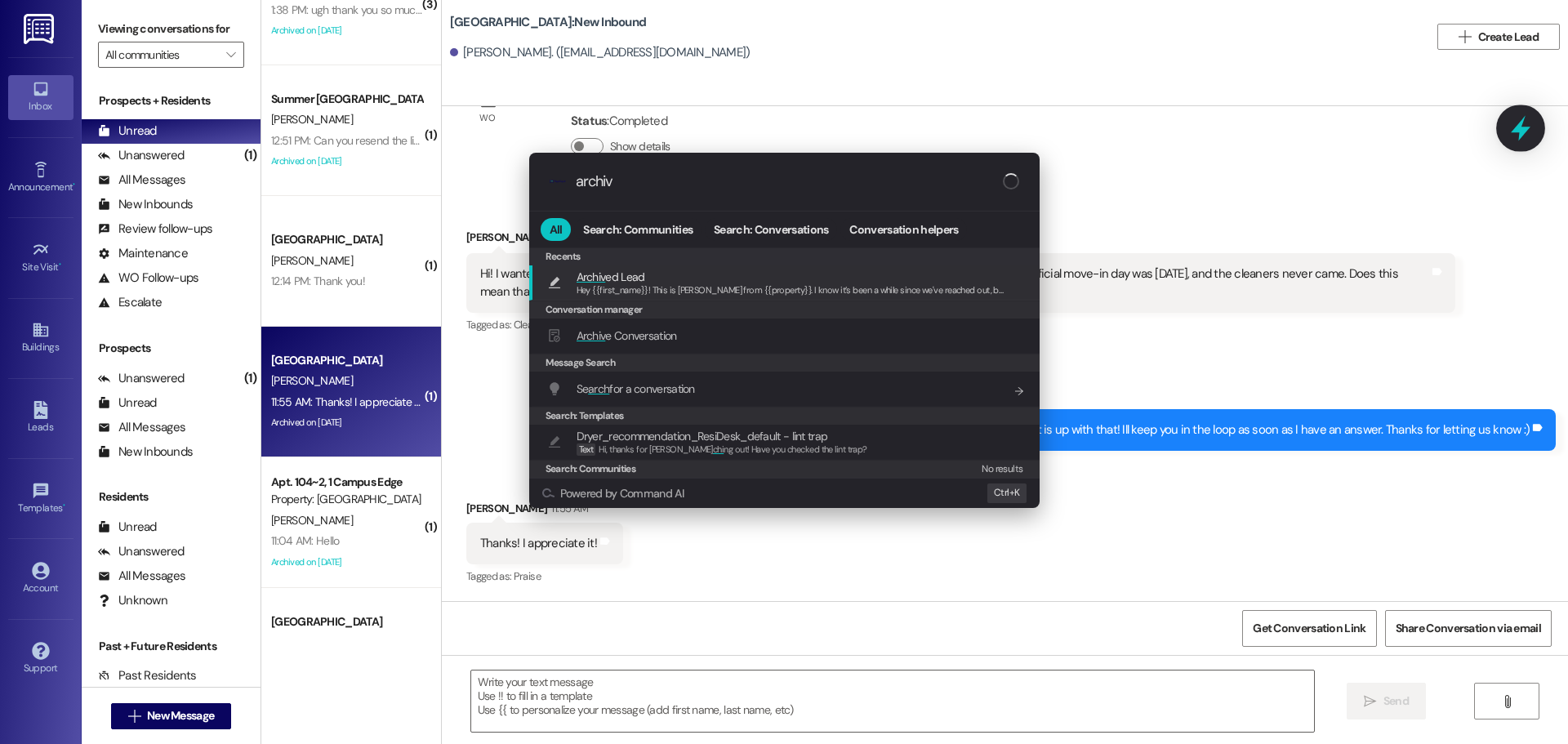
type input "archive"
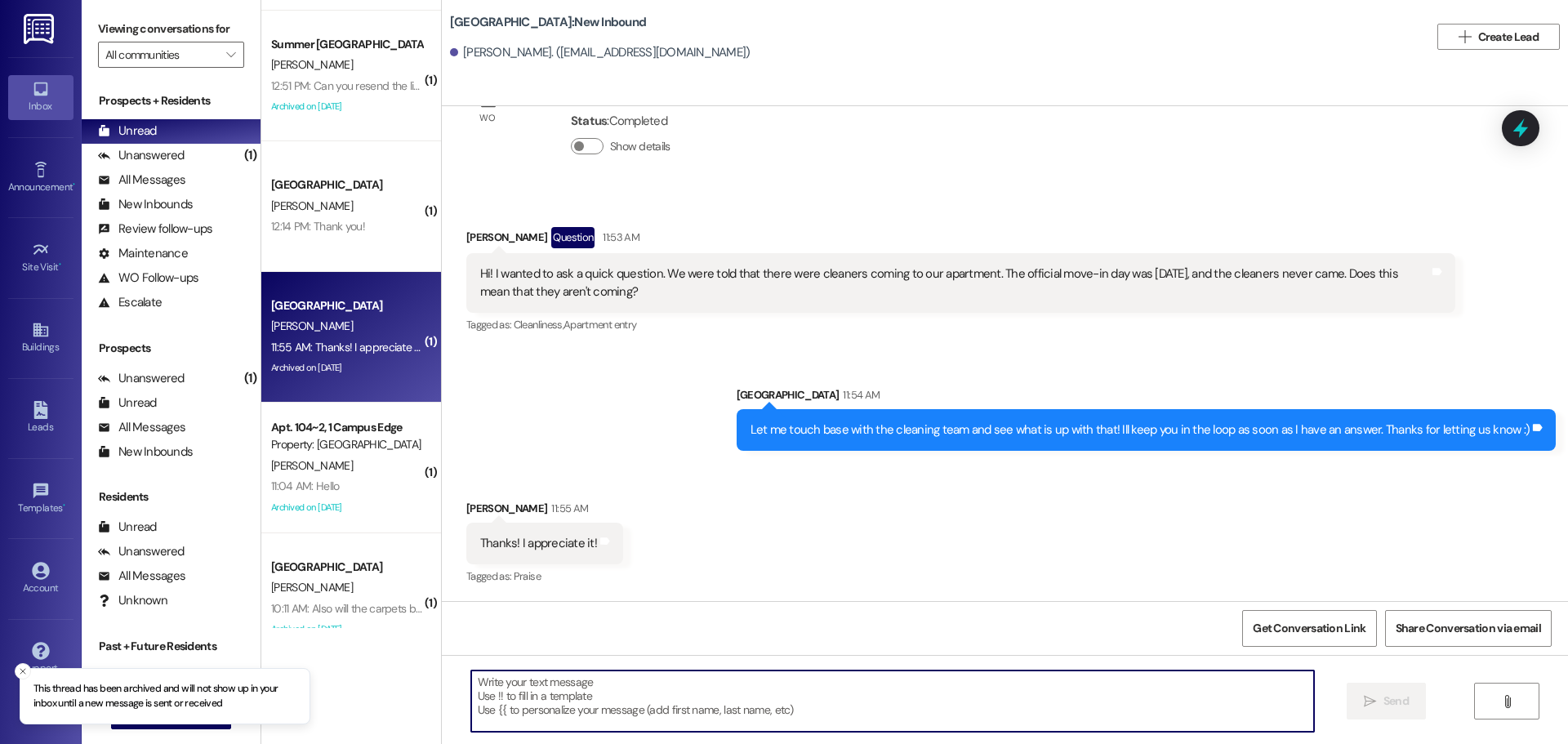
scroll to position [1070, 0]
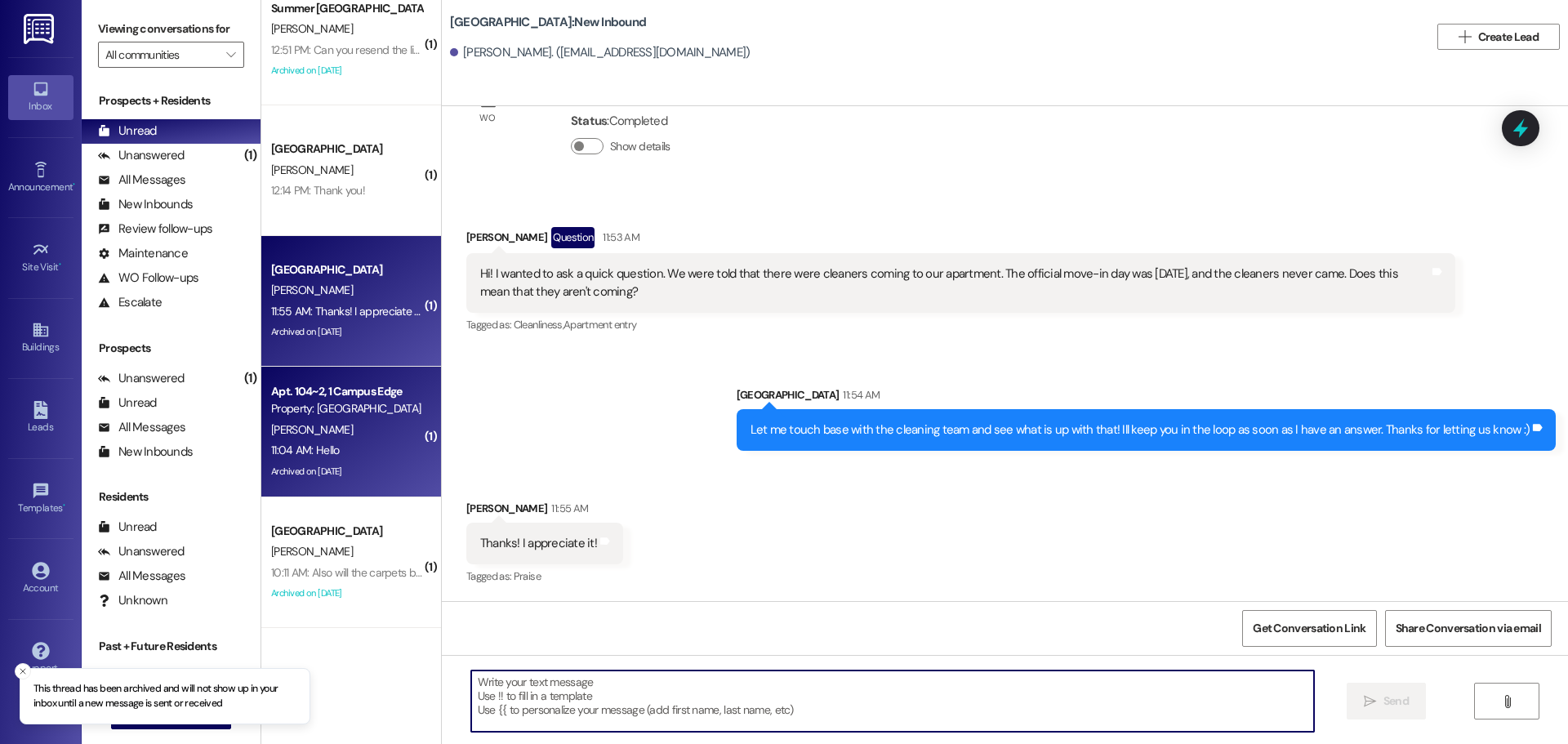
click at [314, 433] on div "C. Medina" at bounding box center [346, 430] width 154 height 20
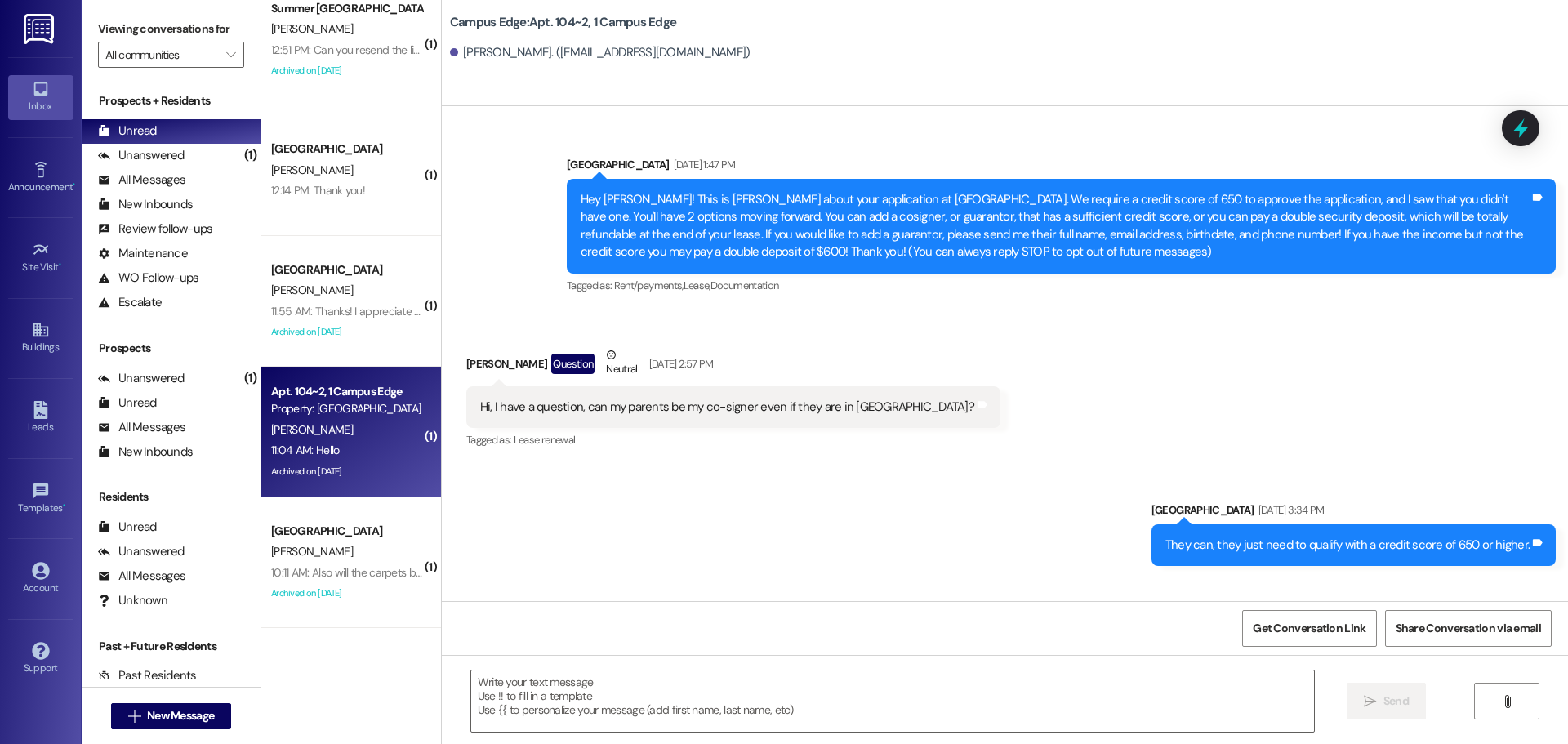
scroll to position [15786, 0]
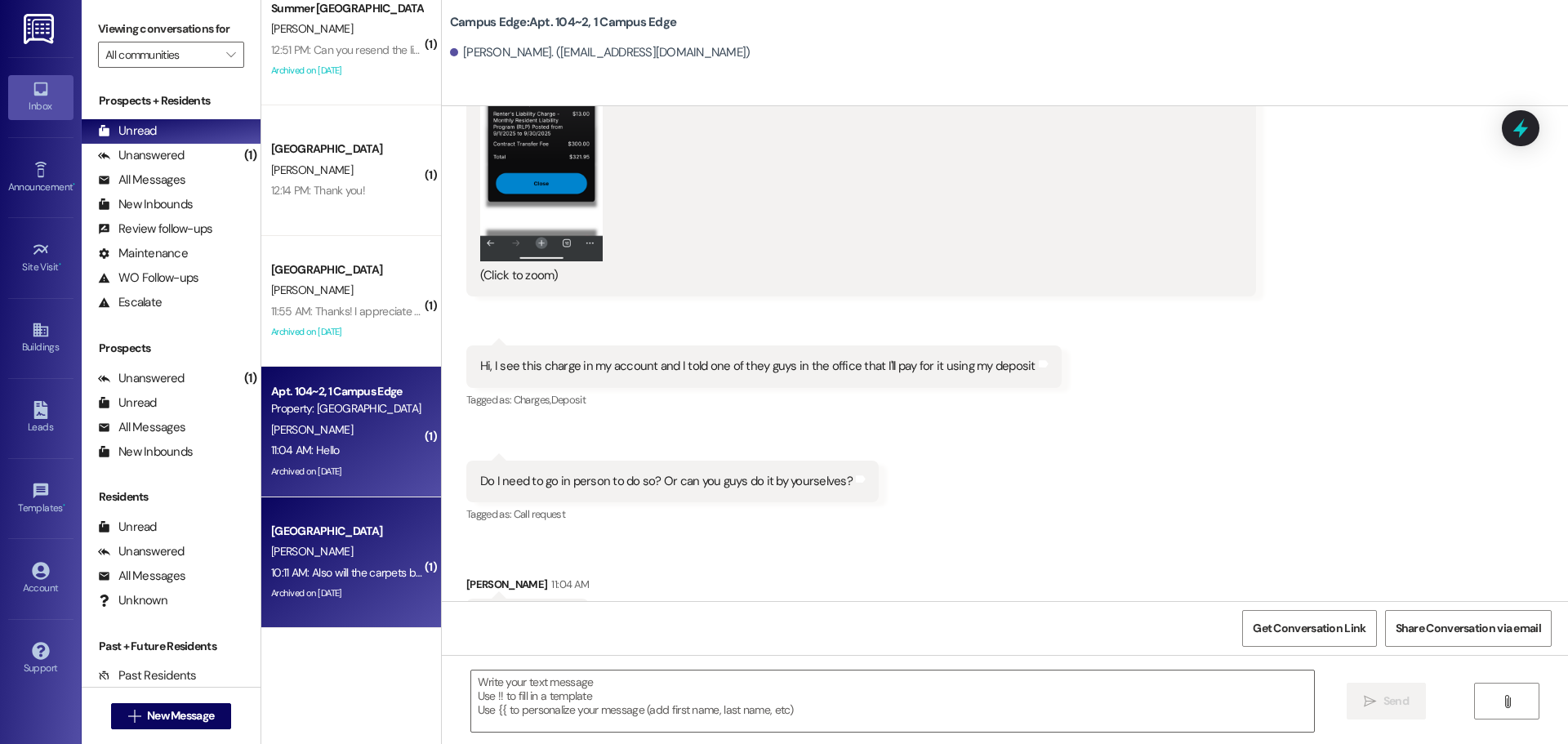
click at [341, 572] on div "10:11 AM: Also will the carpets be cleaned today. It's a holiday weekend and am…" at bounding box center [539, 572] width 536 height 15
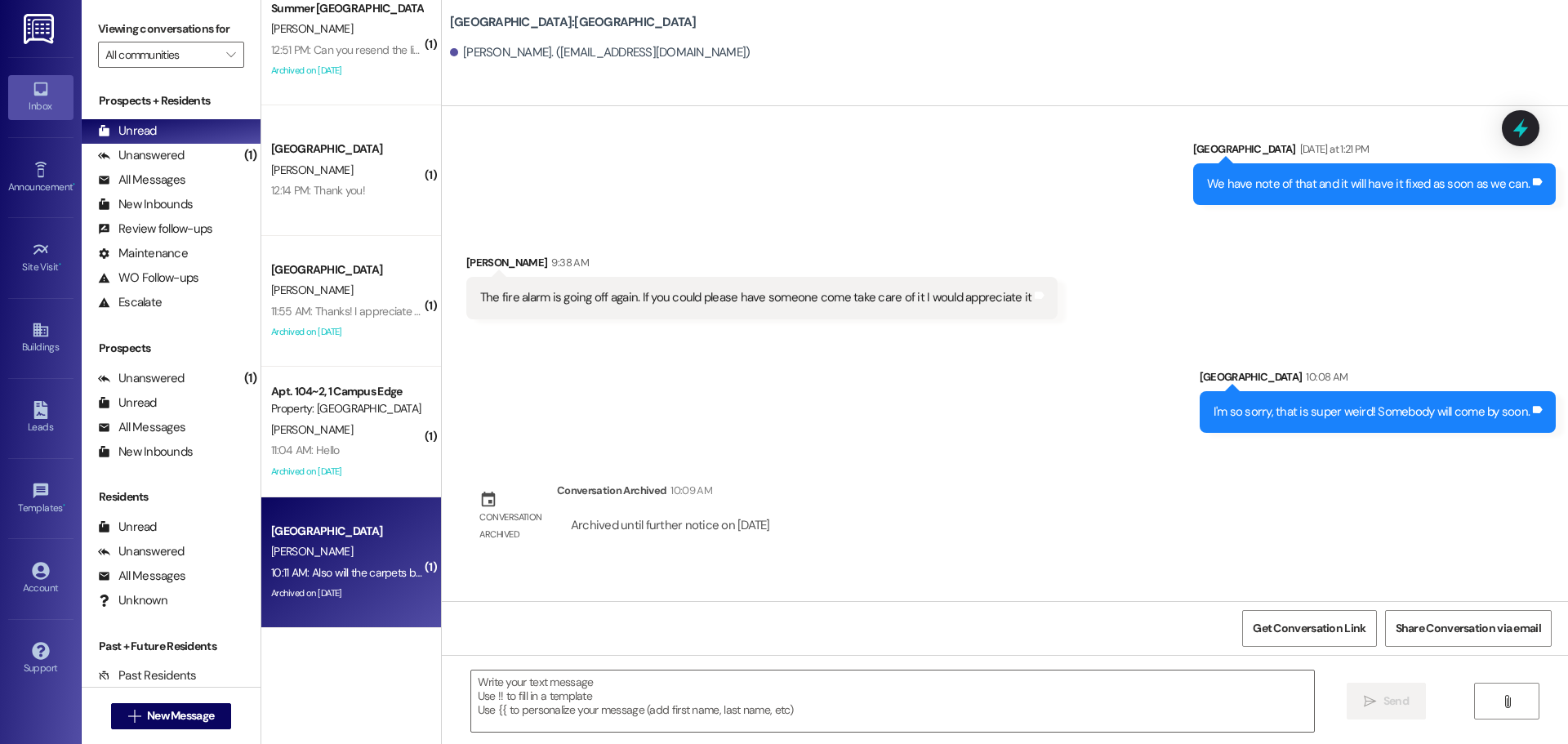
scroll to position [7508, 0]
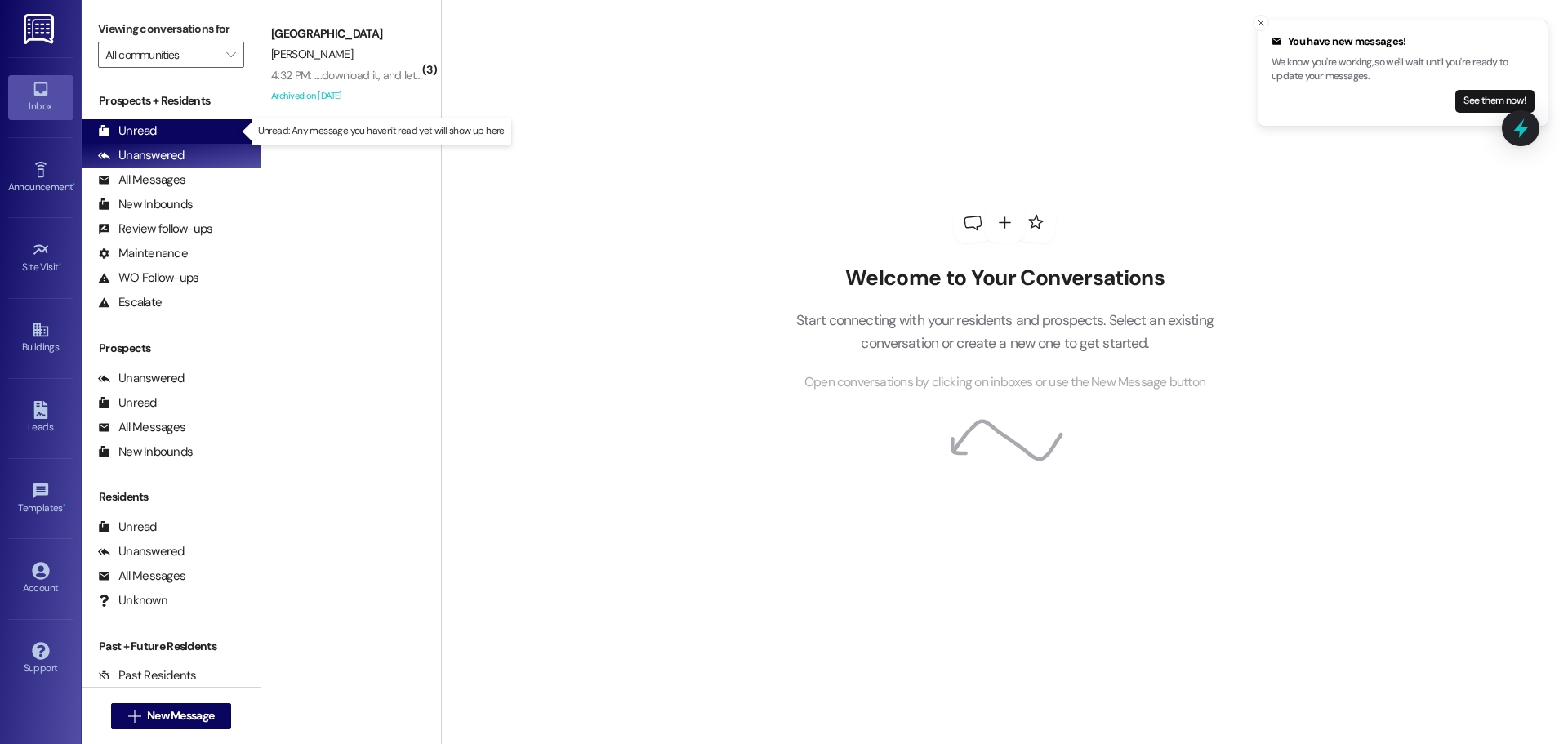
click at [107, 135] on icon at bounding box center [104, 130] width 11 height 11
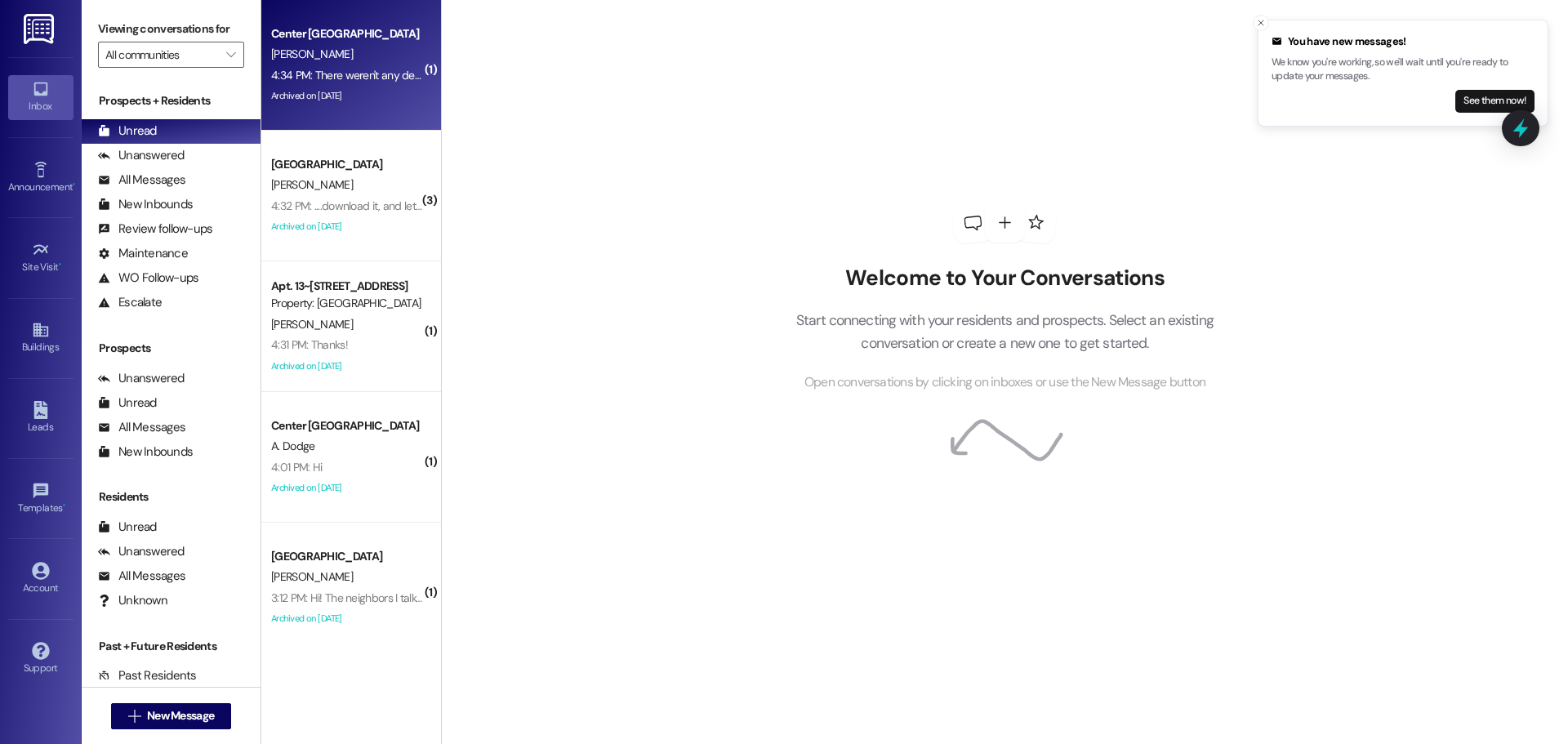
click at [353, 79] on div "4:34 PM: There weren't any desk chairs and for the window unit it looks like in…" at bounding box center [587, 75] width 631 height 15
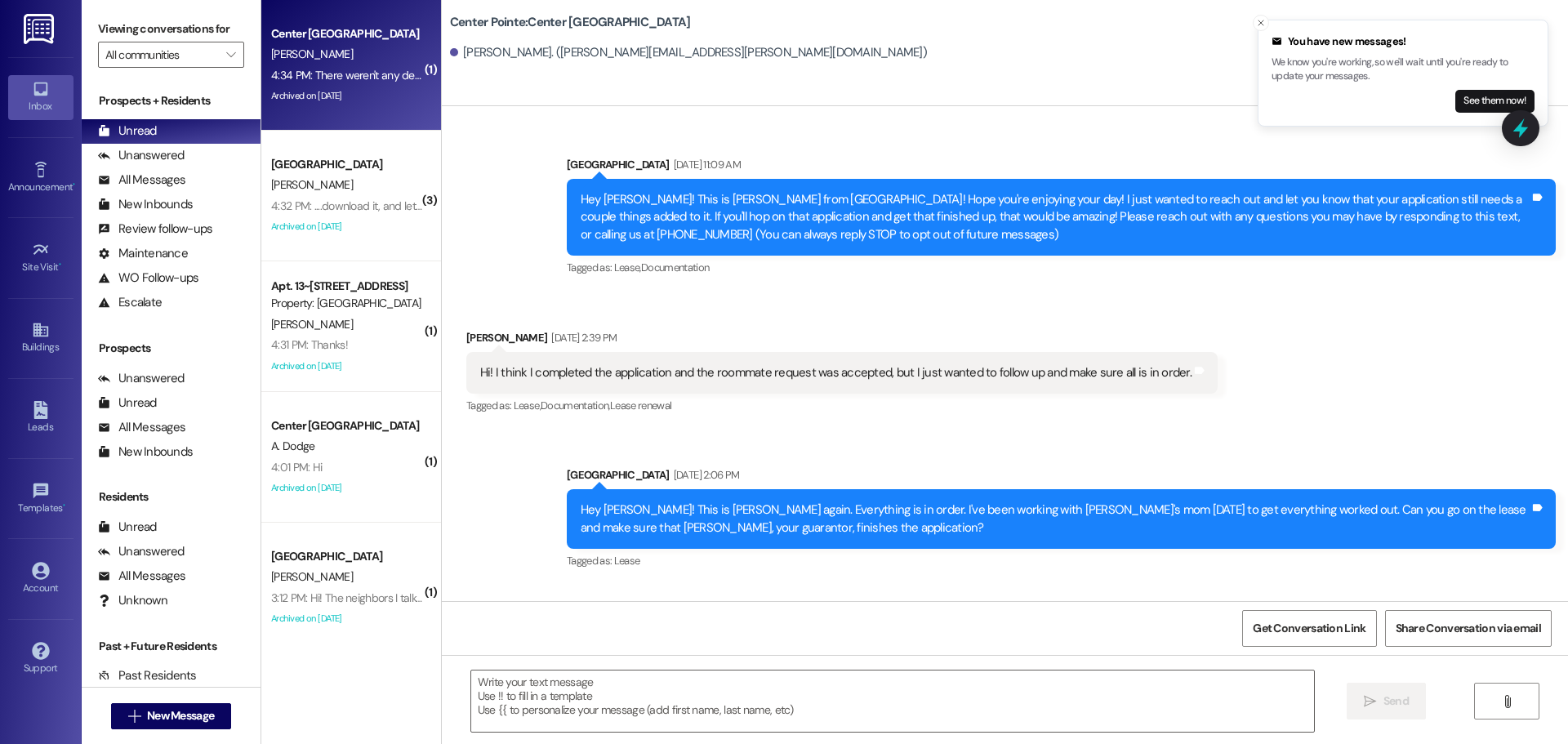
scroll to position [3937, 0]
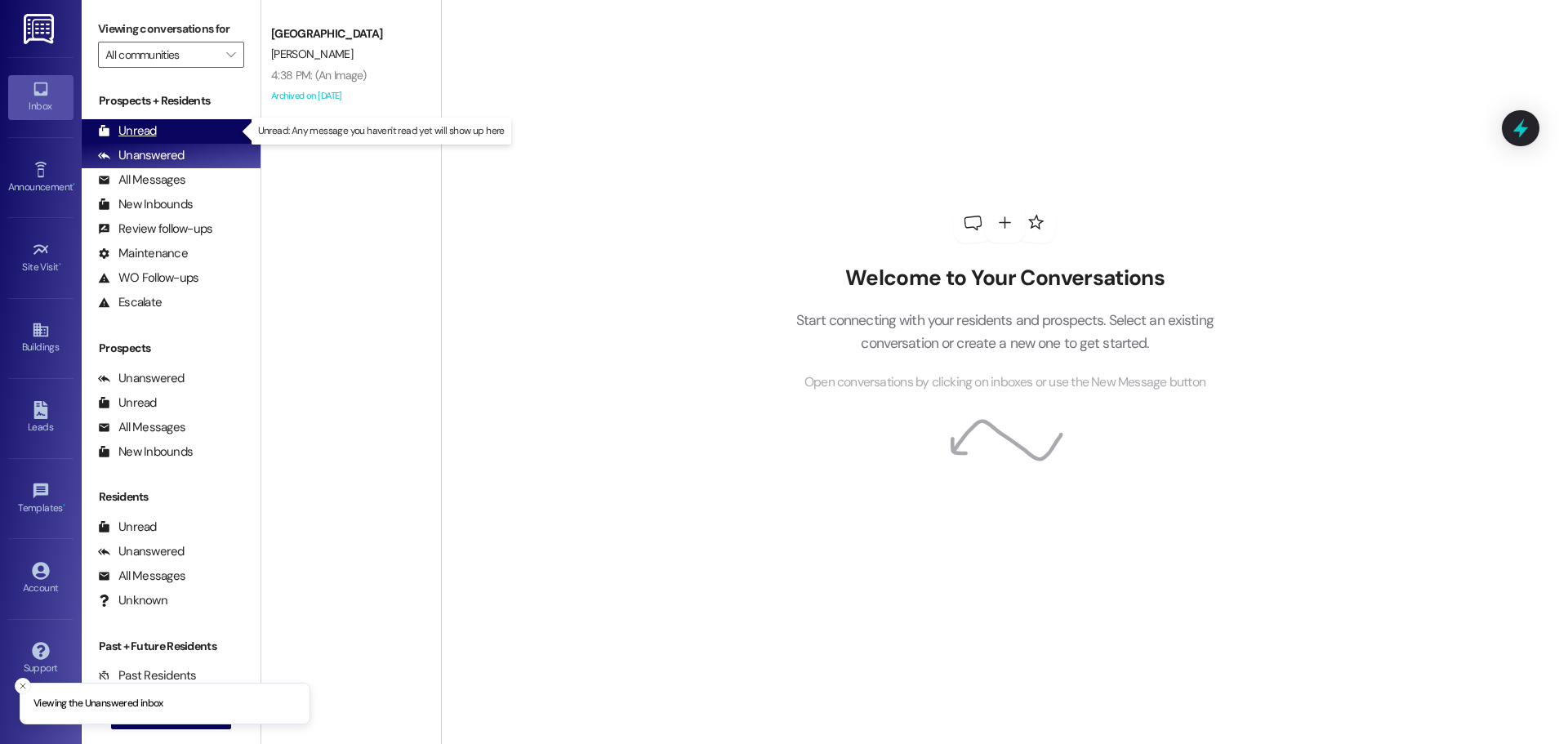
click at [128, 136] on div "Unread" at bounding box center [127, 130] width 59 height 17
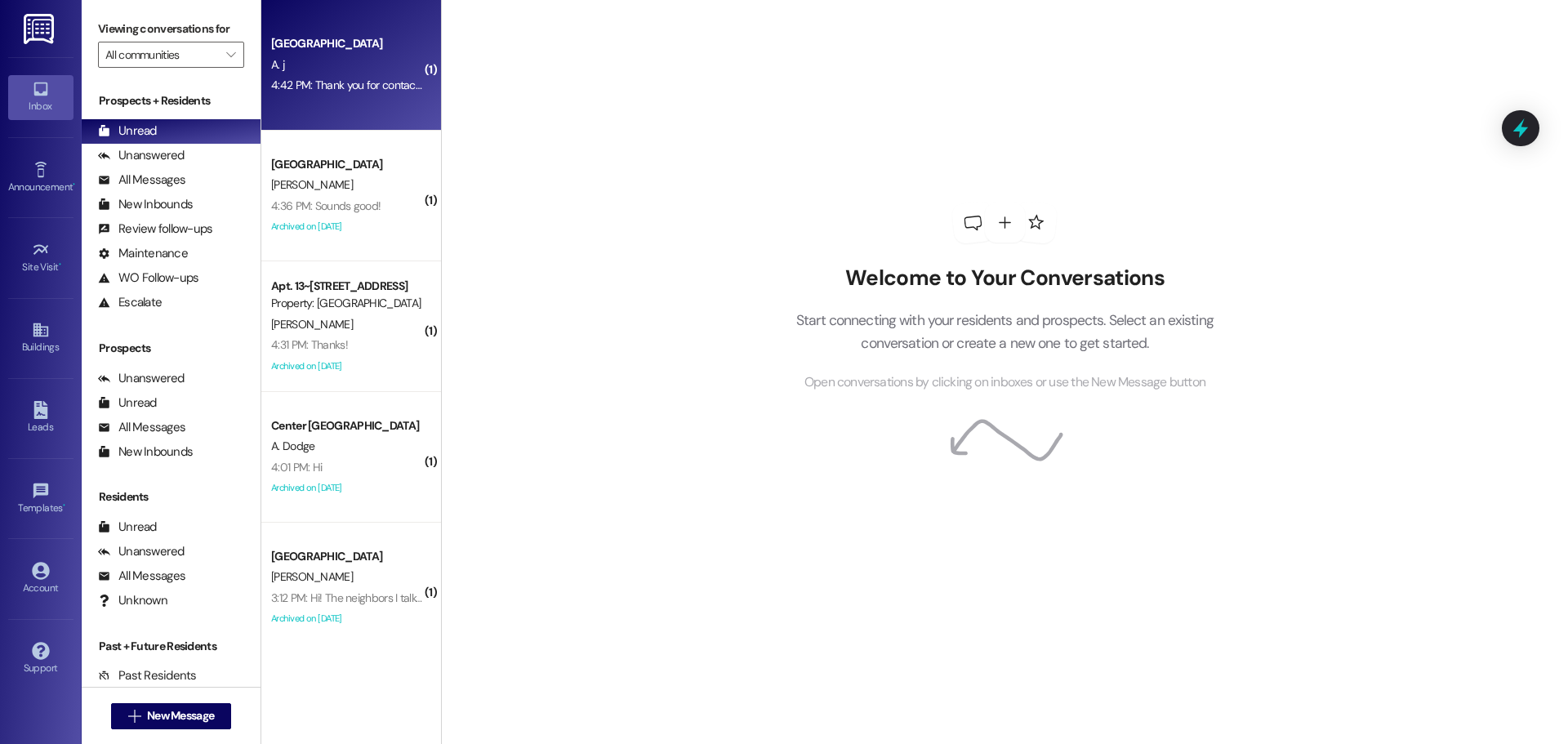
click at [374, 69] on div "A. j" at bounding box center [346, 64] width 154 height 20
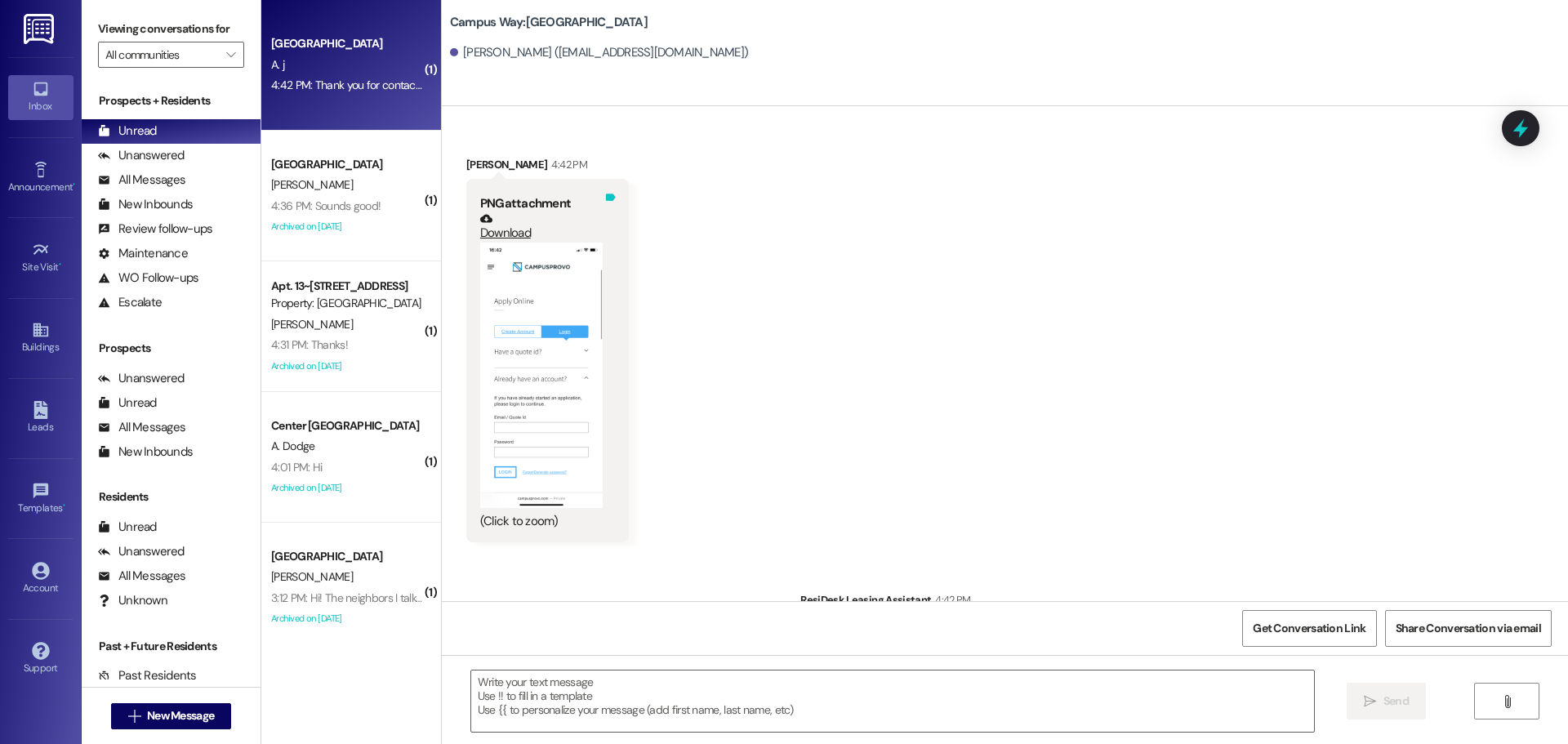
scroll to position [69, 0]
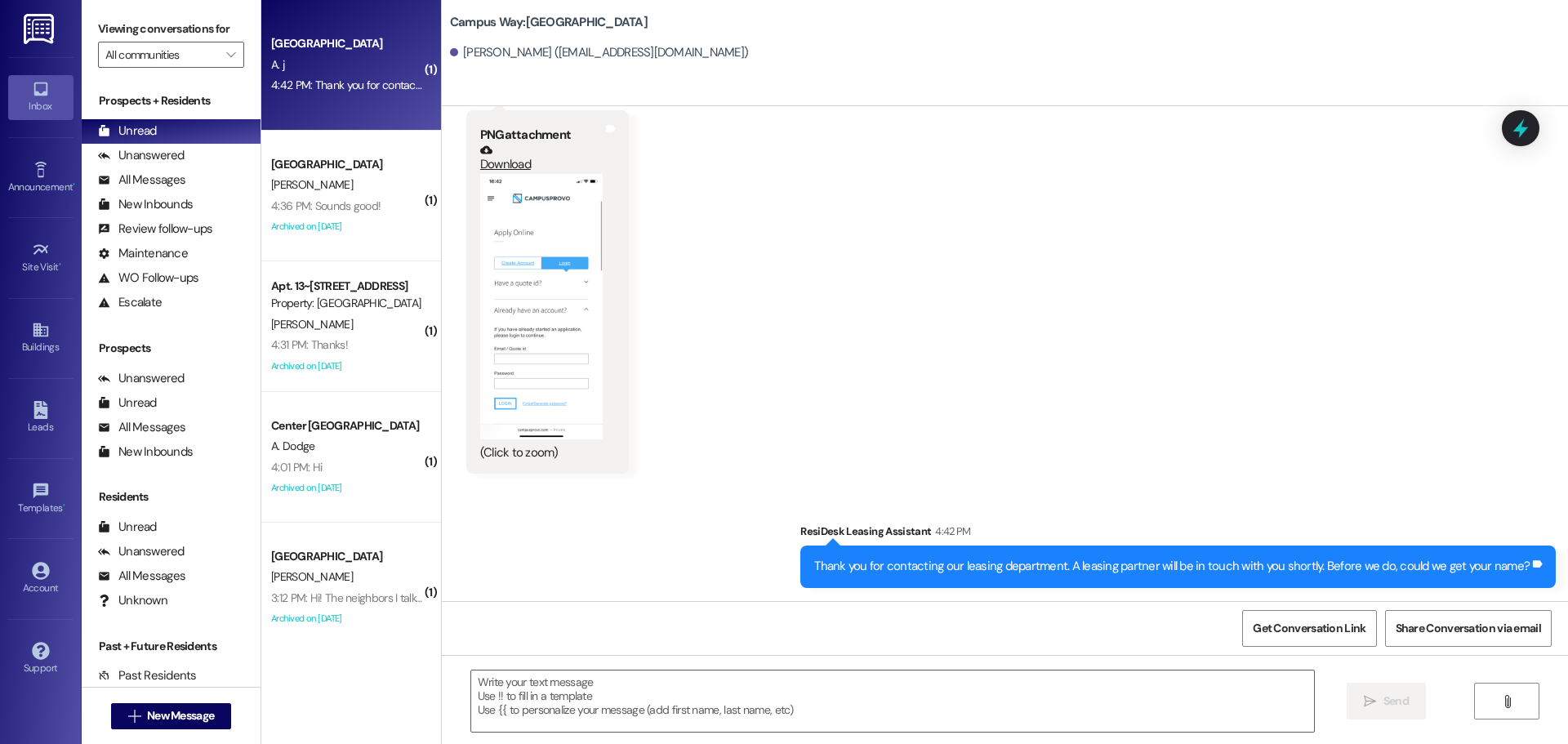
click at [510, 259] on button "Zoom image" at bounding box center [541, 306] width 122 height 265
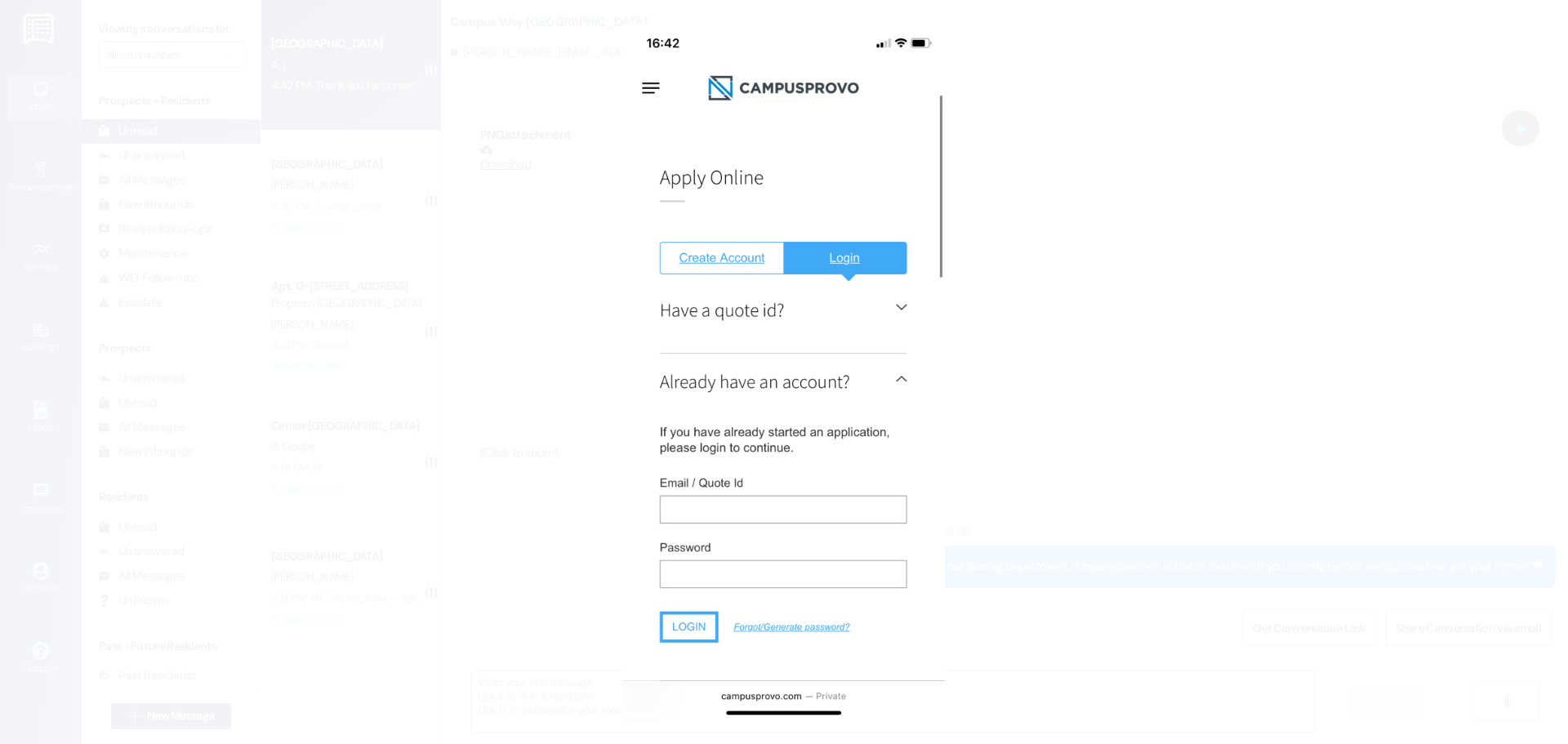
click at [1194, 264] on button "Unzoom image" at bounding box center [784, 372] width 1568 height 744
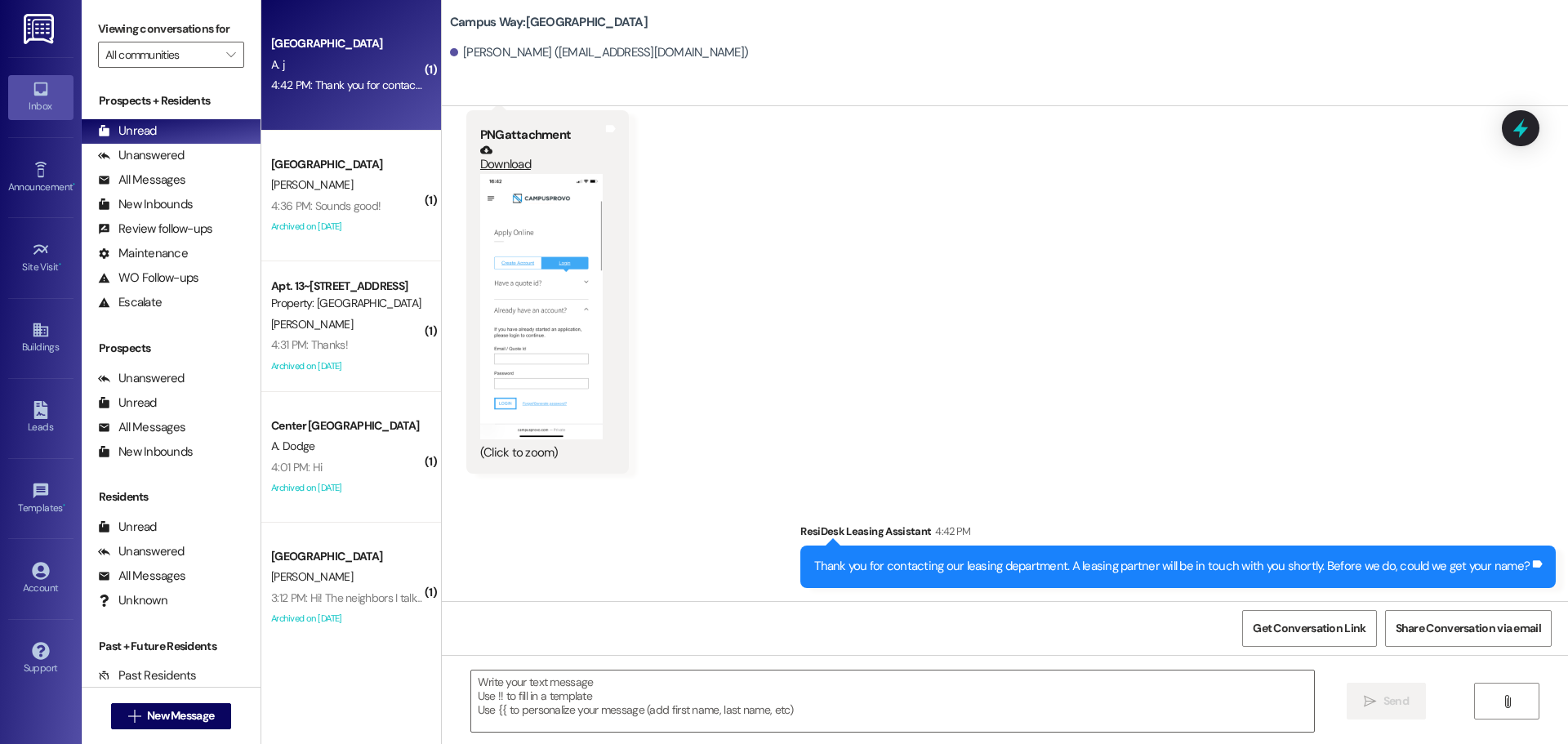
click at [522, 309] on button "Zoom image" at bounding box center [541, 306] width 122 height 265
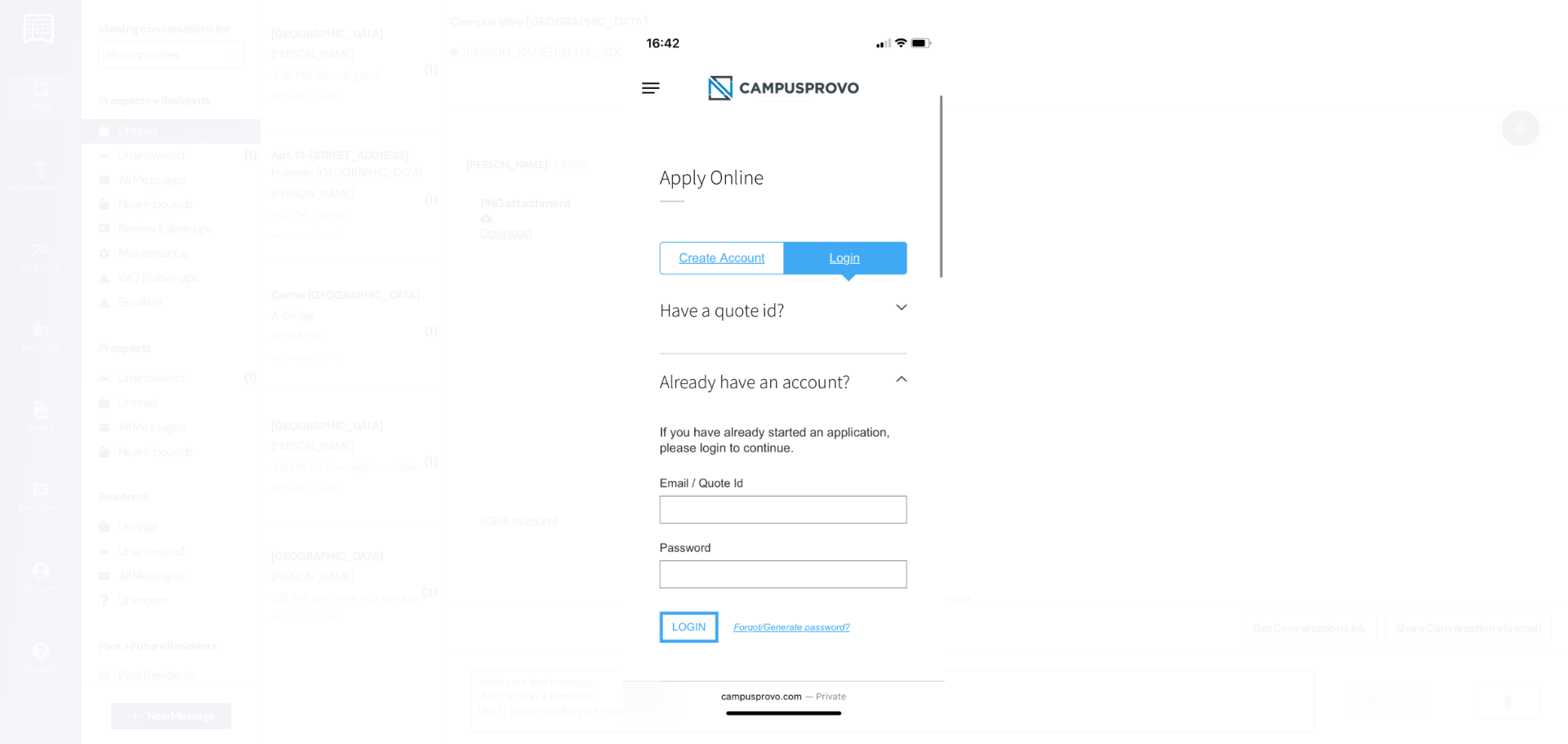
scroll to position [69, 0]
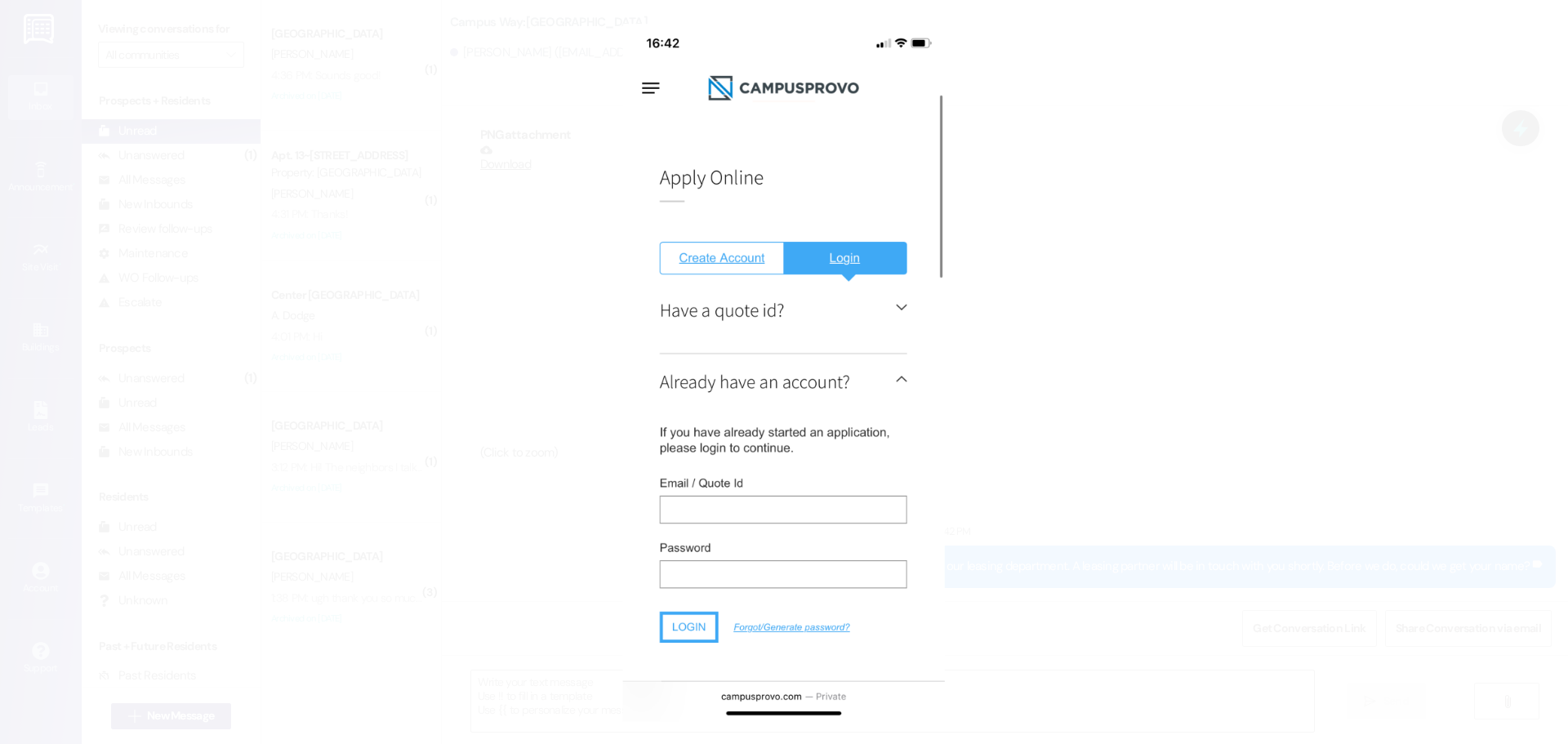
click at [409, 215] on button "Unzoom image" at bounding box center [784, 372] width 1568 height 744
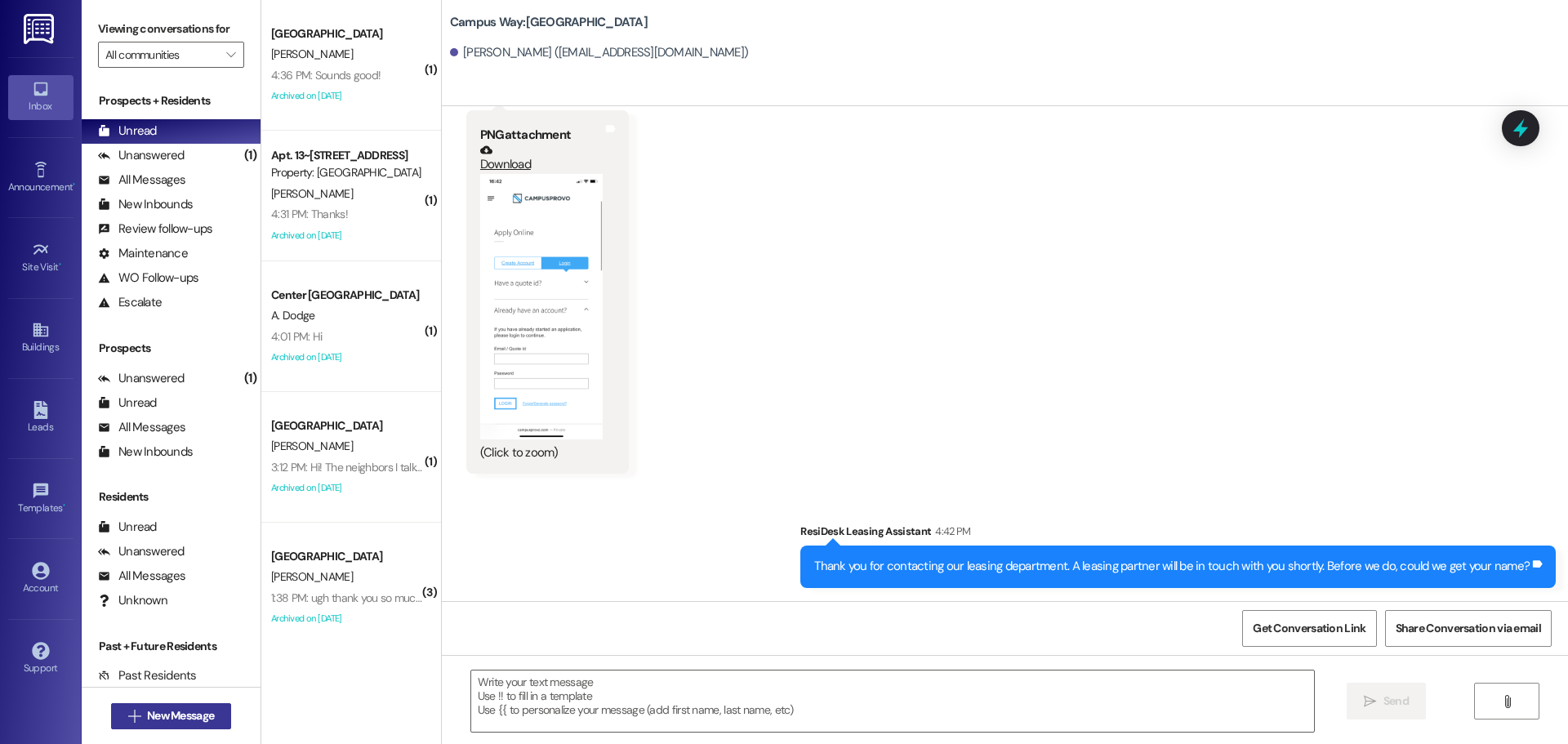
click at [172, 715] on span "New Message" at bounding box center [181, 715] width 67 height 17
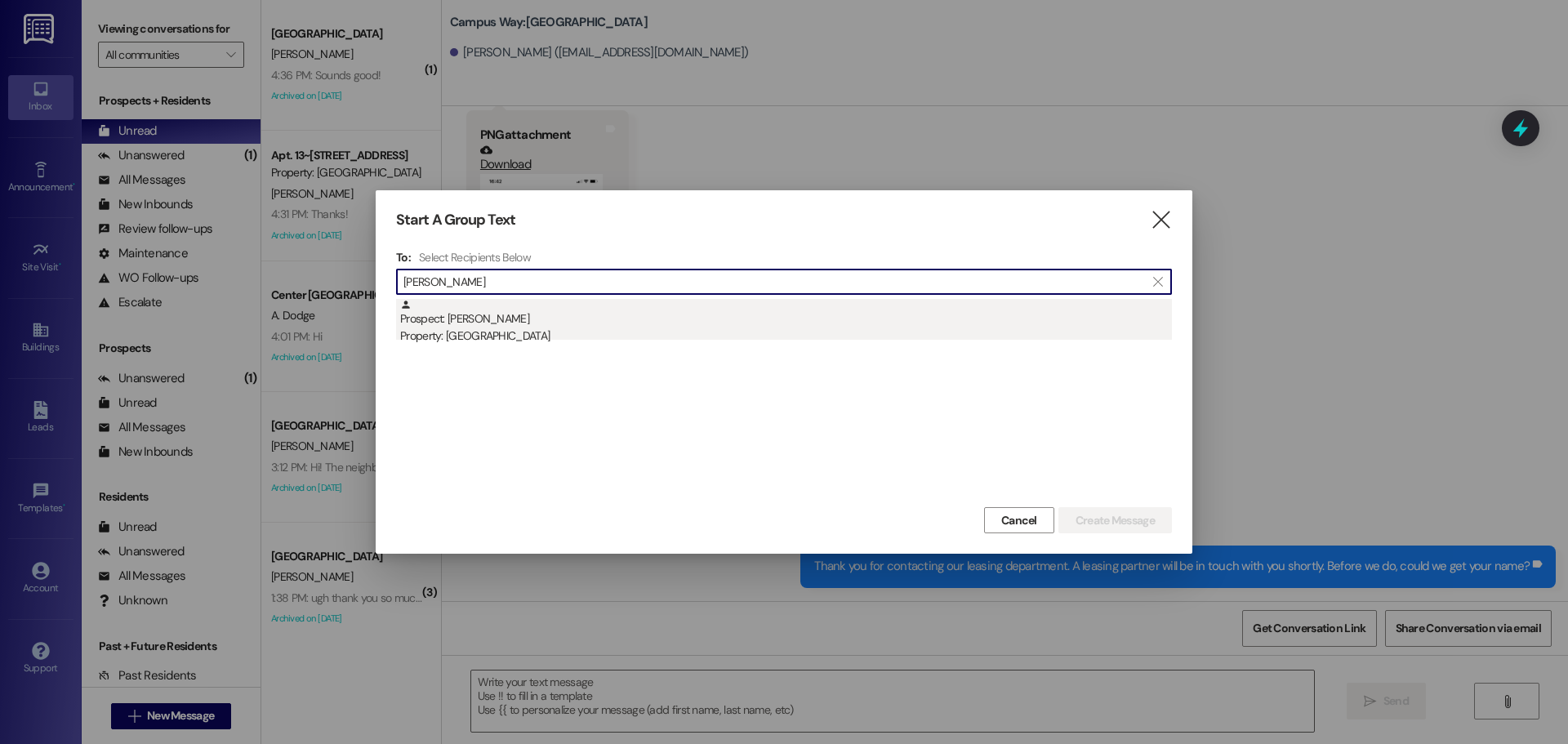
type input "[PERSON_NAME]"
click at [658, 342] on div "Property: [GEOGRAPHIC_DATA]" at bounding box center [786, 335] width 772 height 17
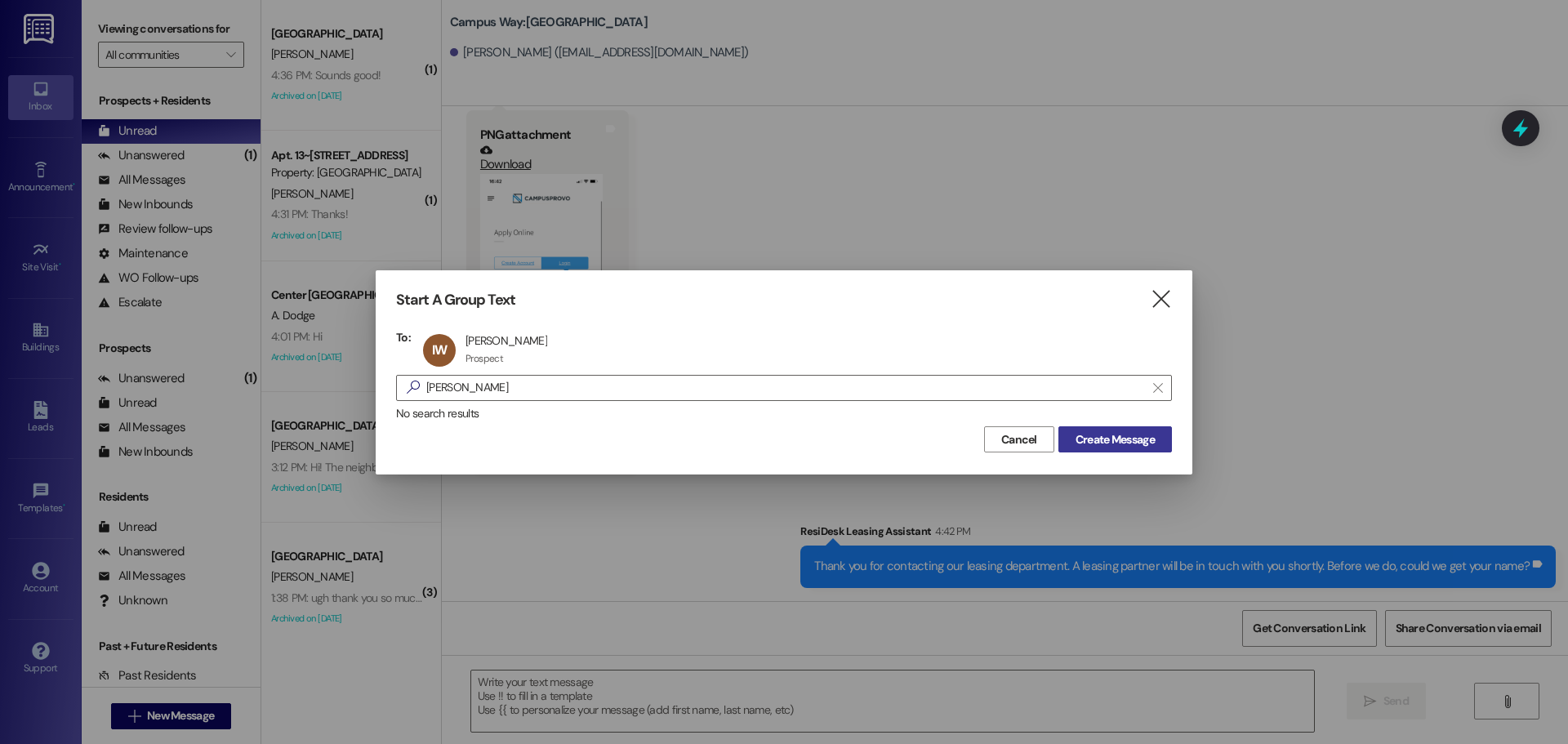
click at [1067, 446] on button "Create Message" at bounding box center [1115, 439] width 114 height 26
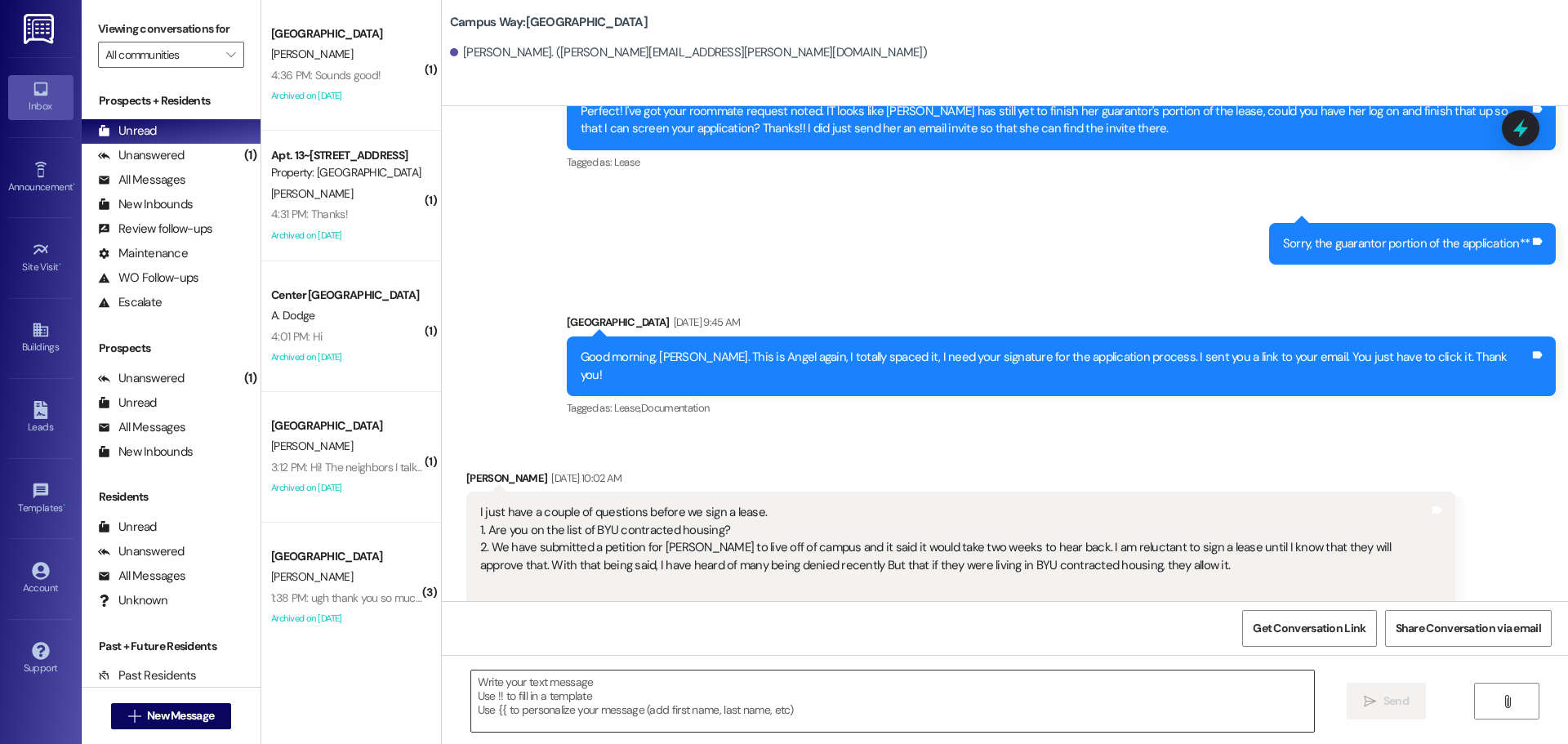
click at [811, 694] on textarea at bounding box center [892, 701] width 843 height 62
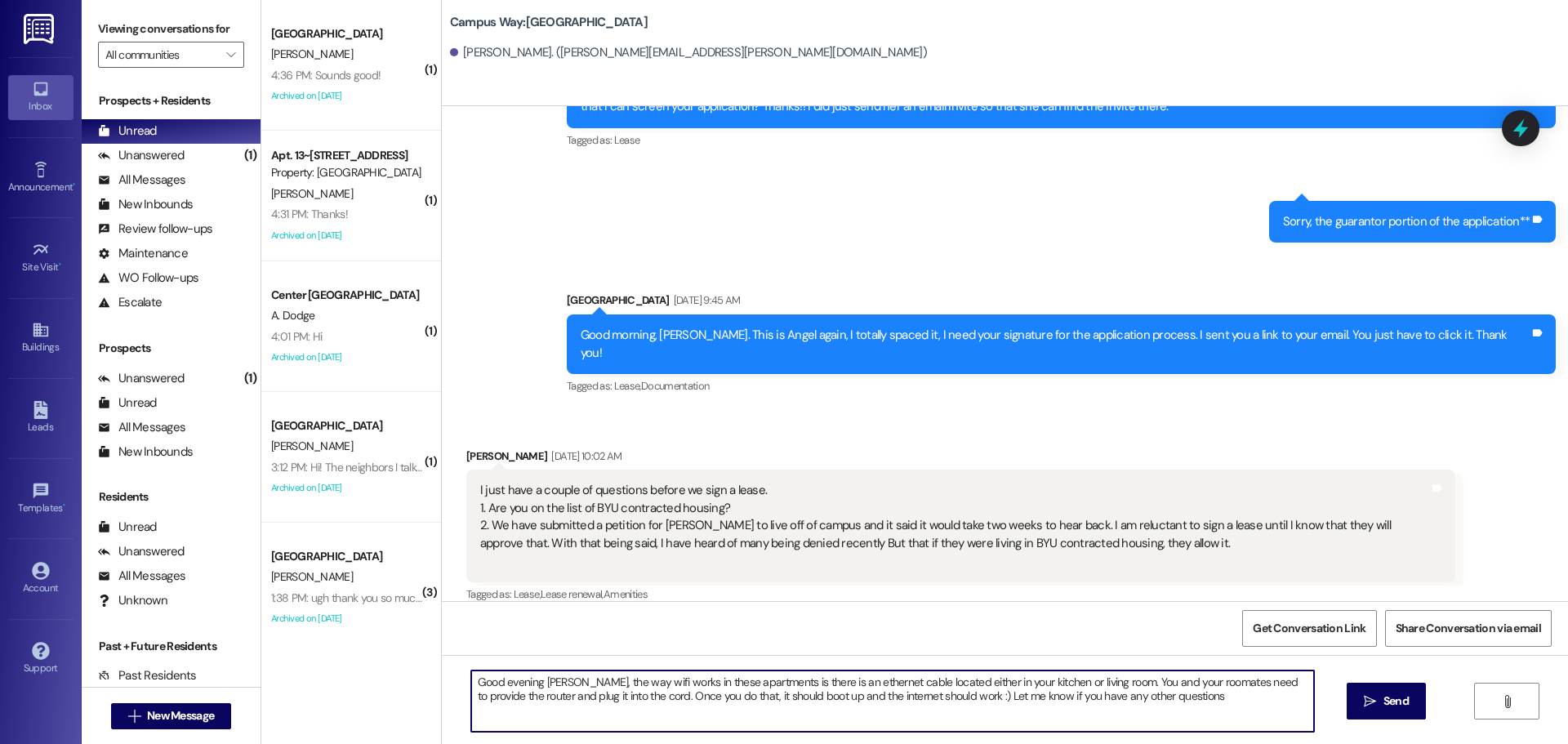
type textarea "Good evening [PERSON_NAME], the way wifi works in these apartments is there is …"
